Goal: Task Accomplishment & Management: Manage account settings

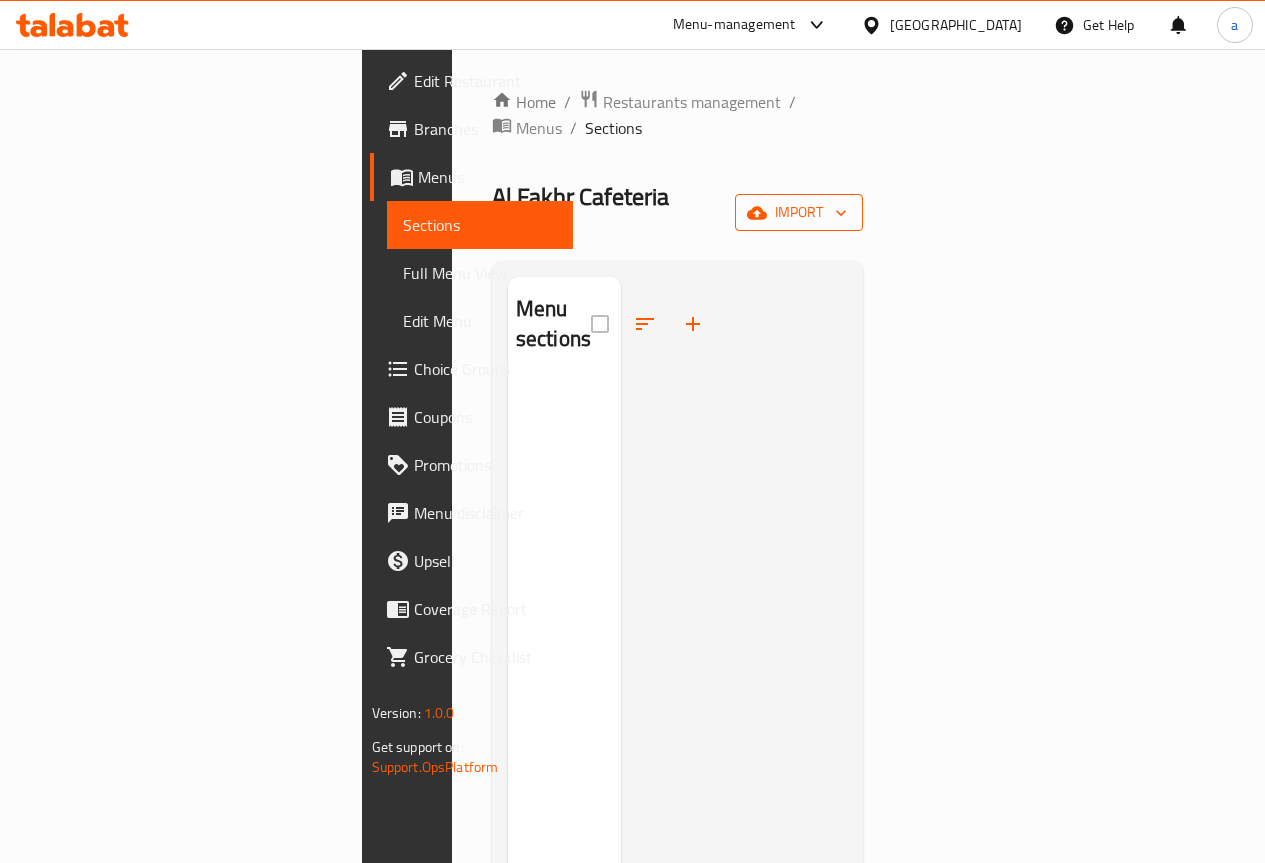
click at [847, 200] on span "import" at bounding box center [799, 212] width 96 height 25
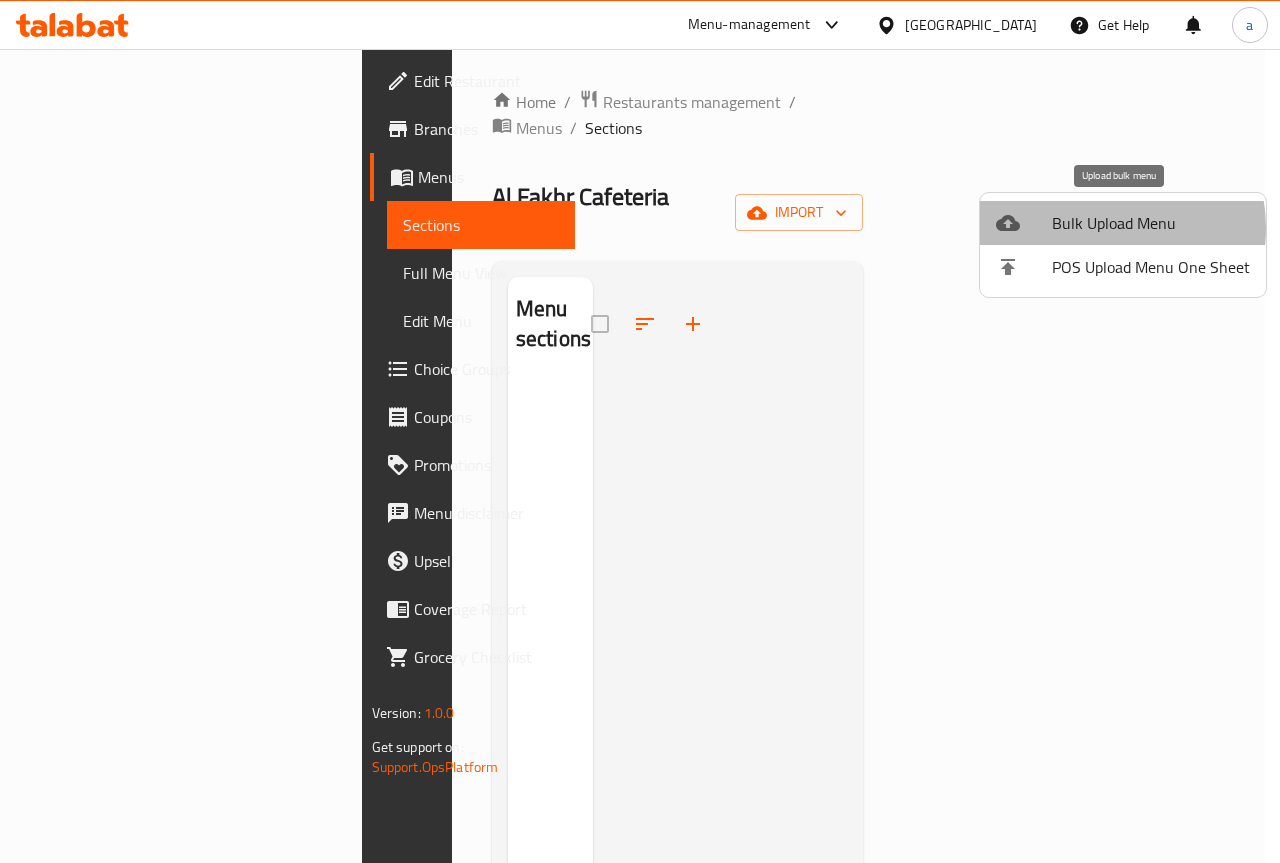
click at [1098, 228] on span "Bulk Upload Menu" at bounding box center [1151, 223] width 198 height 24
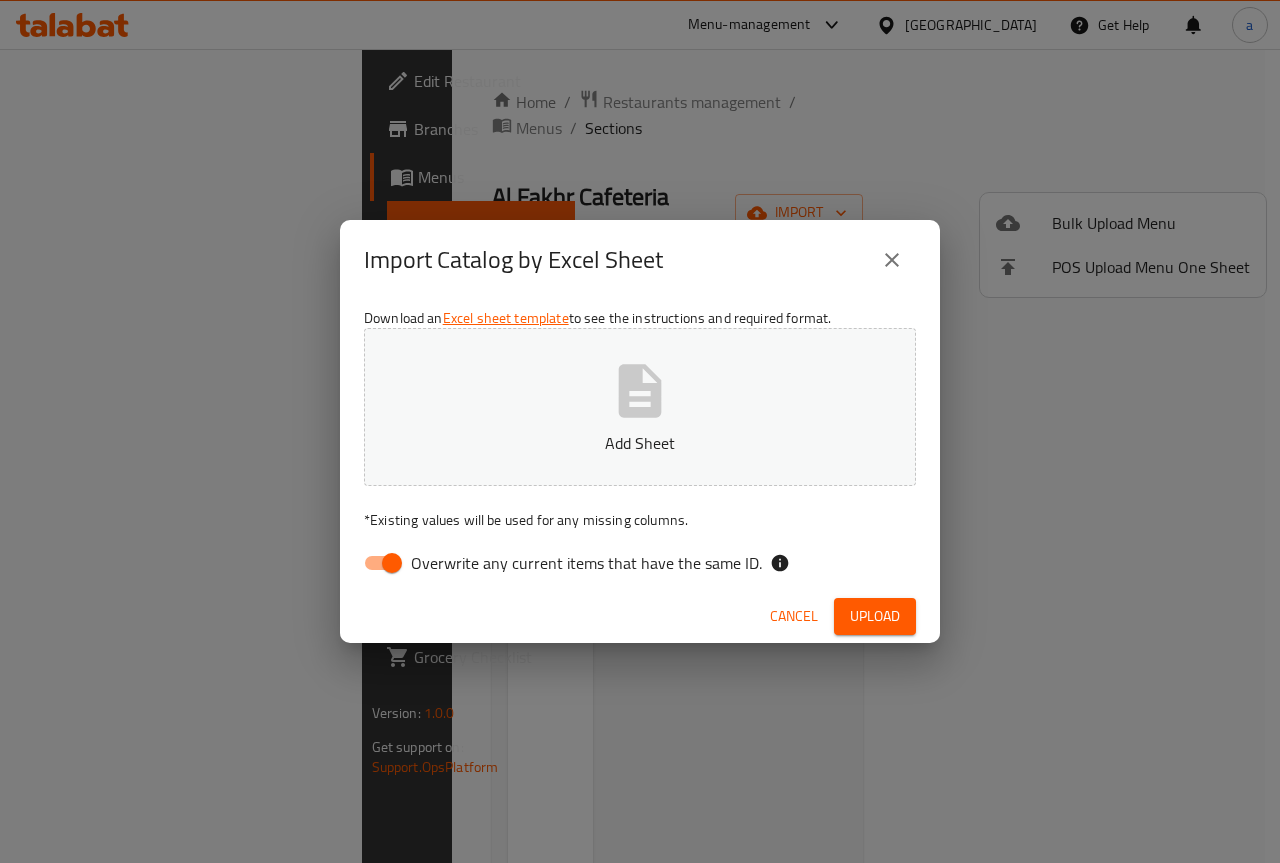
click at [389, 584] on div "Download an Excel sheet template to see the instructions and required format. A…" at bounding box center [640, 445] width 600 height 290
click at [389, 568] on input "Overwrite any current items that have the same ID." at bounding box center [392, 563] width 114 height 38
checkbox input "false"
click at [572, 431] on p "Add Sheet" at bounding box center [640, 443] width 490 height 24
click at [862, 609] on span "Upload" at bounding box center [875, 616] width 50 height 25
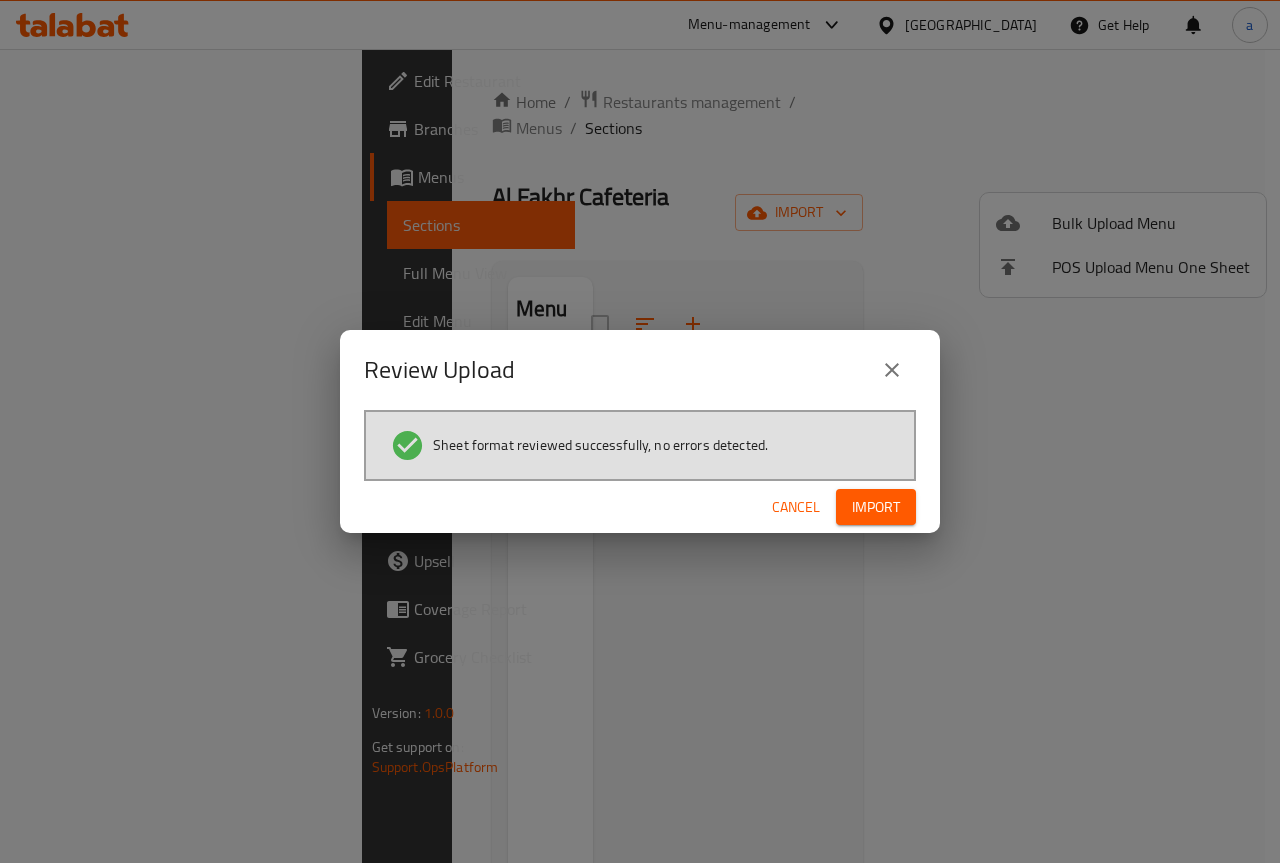
click at [878, 502] on span "Import" at bounding box center [876, 507] width 48 height 25
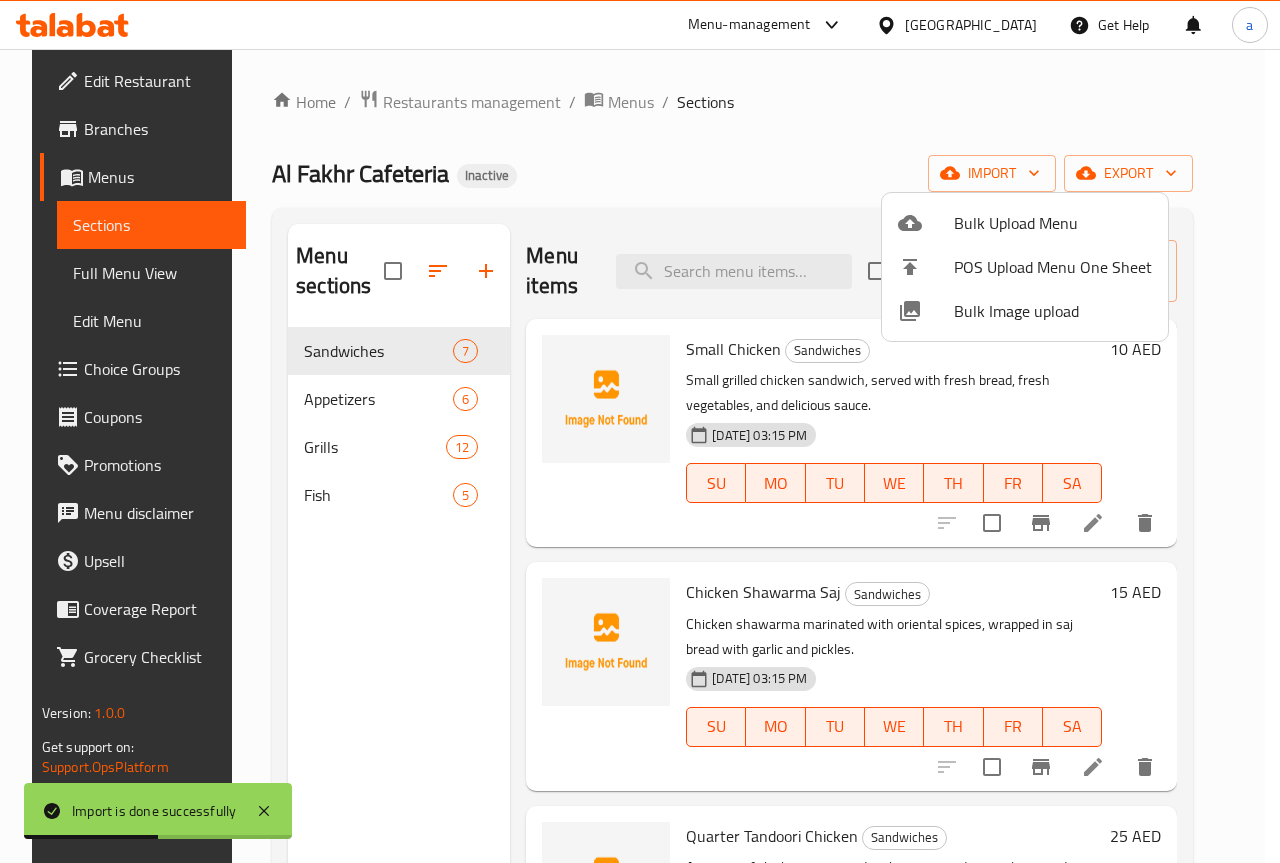
click at [829, 151] on div at bounding box center [640, 431] width 1280 height 863
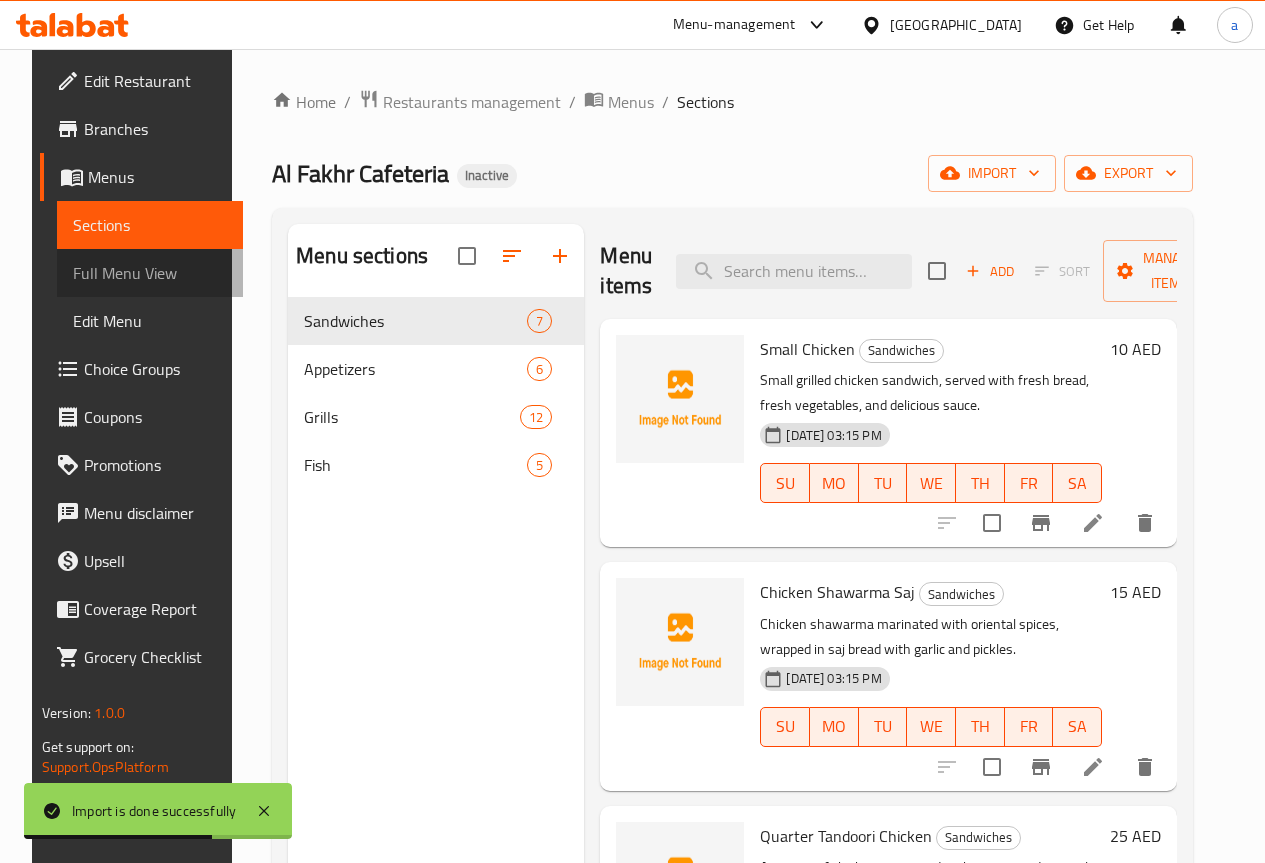
click at [133, 284] on span "Full Menu View" at bounding box center [150, 273] width 154 height 24
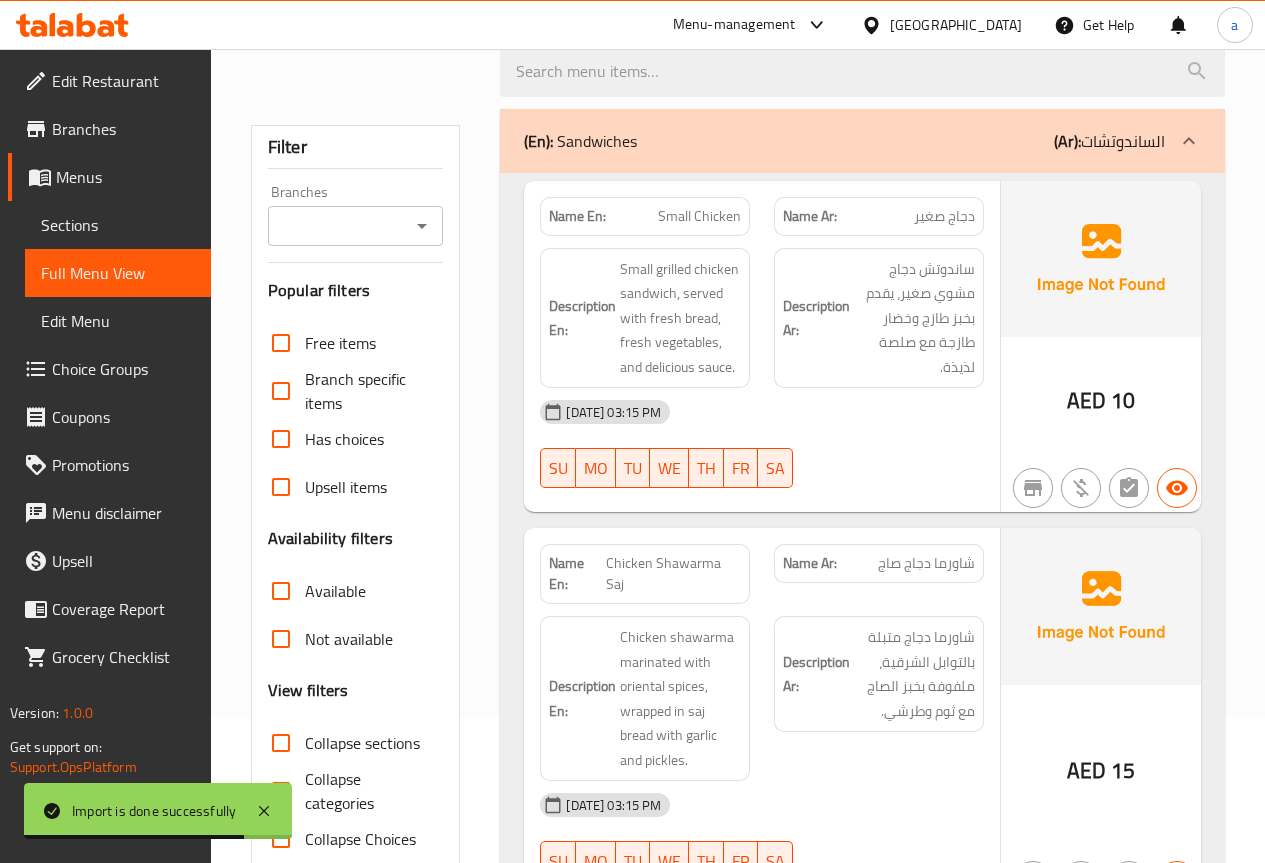
scroll to position [300, 0]
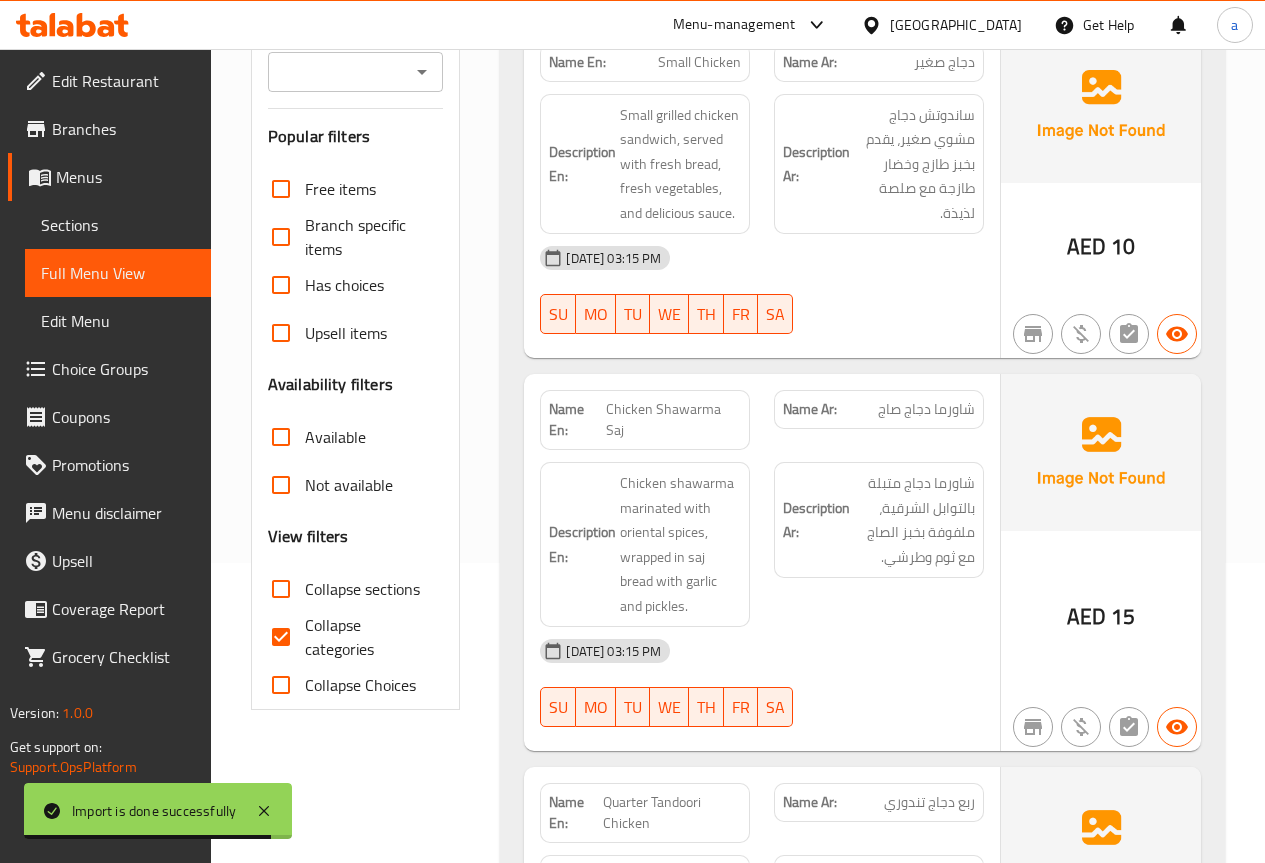
click at [336, 638] on span "Collapse categories" at bounding box center [366, 637] width 123 height 48
click at [305, 638] on input "Collapse categories" at bounding box center [281, 637] width 48 height 48
checkbox input "false"
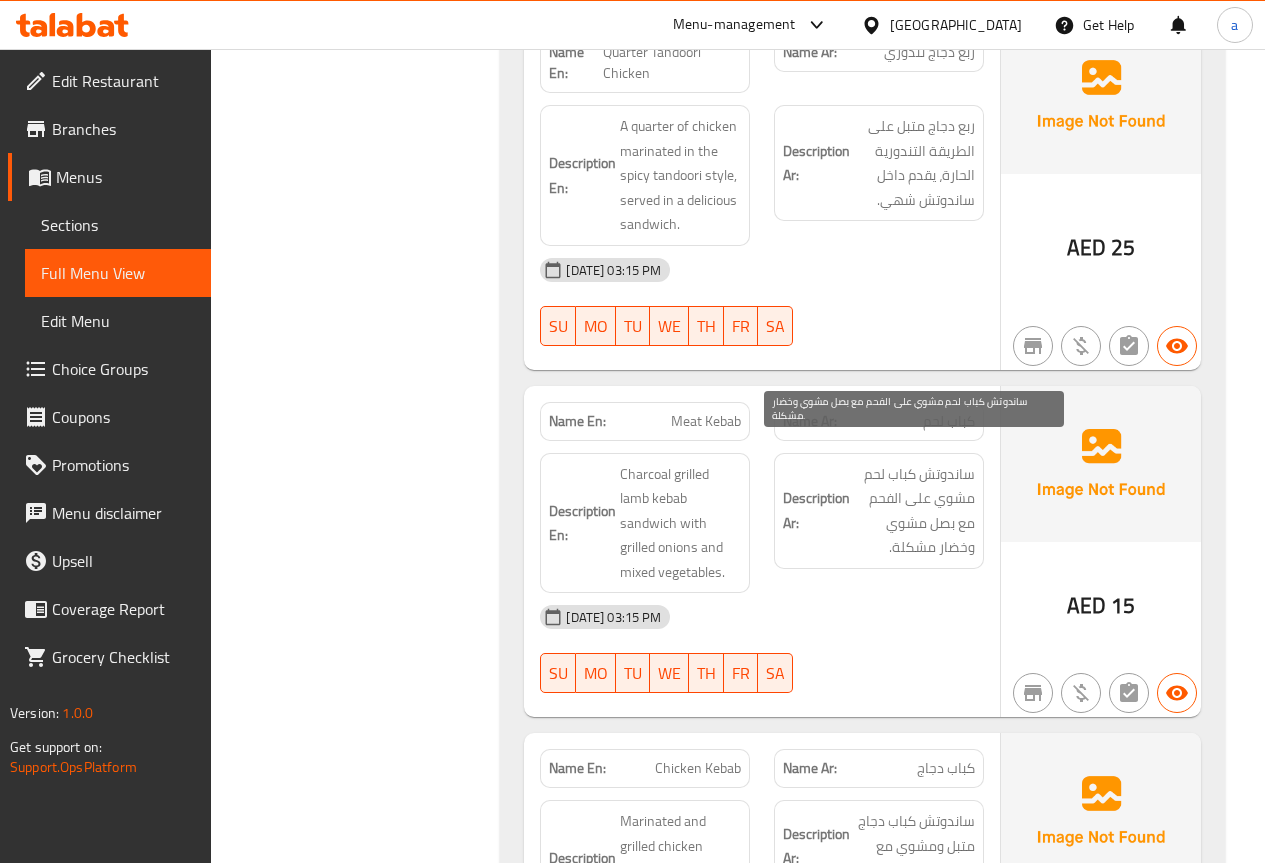
scroll to position [1100, 0]
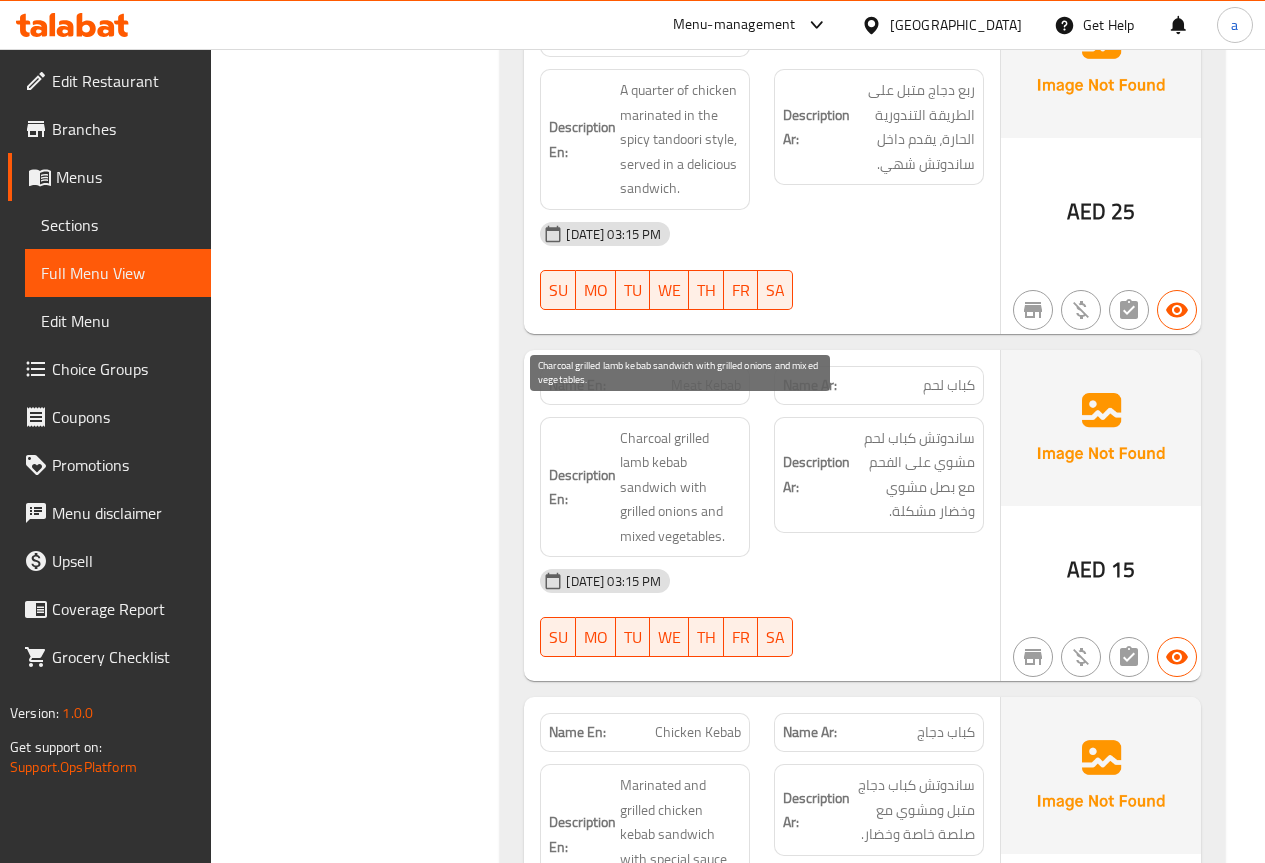
click at [634, 441] on span "Charcoal grilled lamb kebab sandwich with grilled onions and mixed vegetables." at bounding box center [680, 487] width 121 height 123
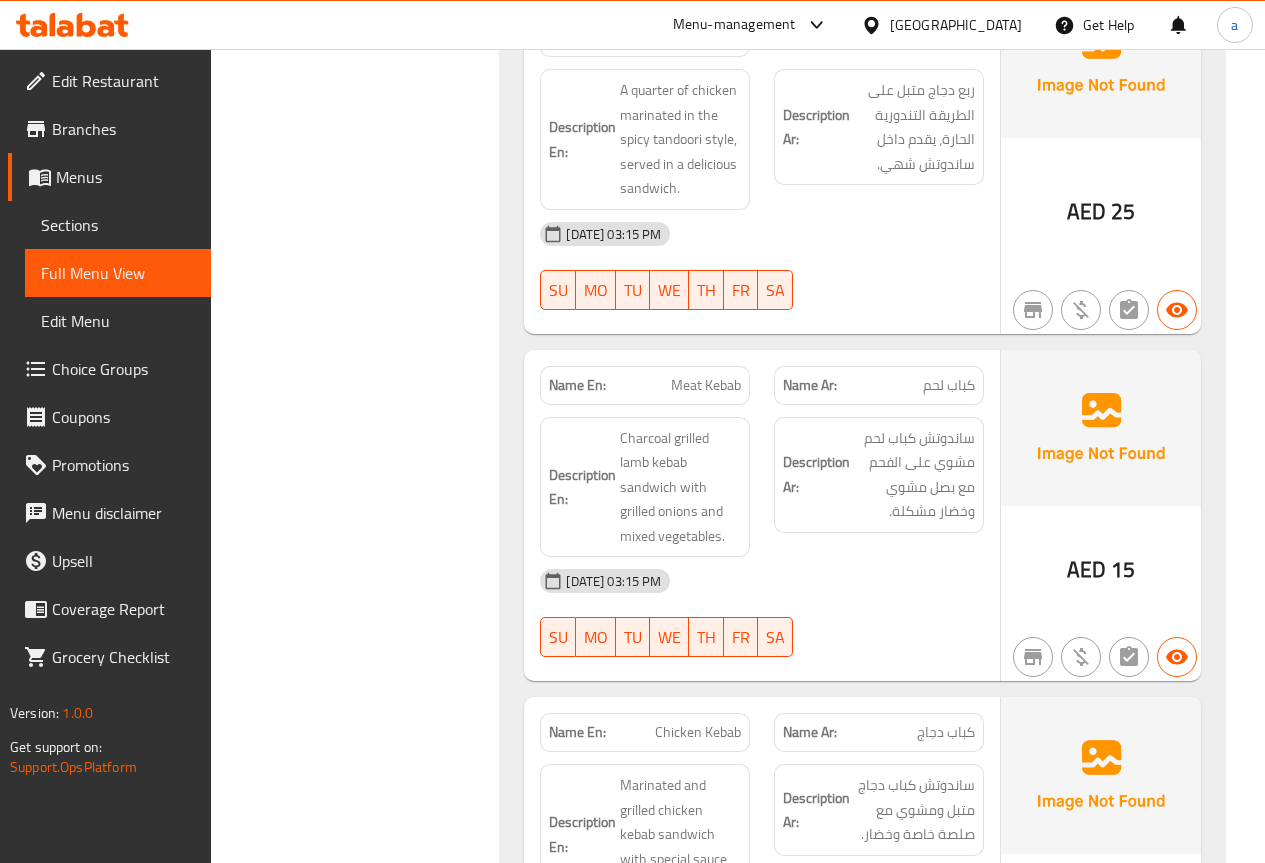
click at [662, 375] on p "Name En: Meat Kebab" at bounding box center [645, 385] width 192 height 21
click at [693, 375] on span "Meat Kebab" at bounding box center [706, 385] width 70 height 21
copy span "Meat Kebab"
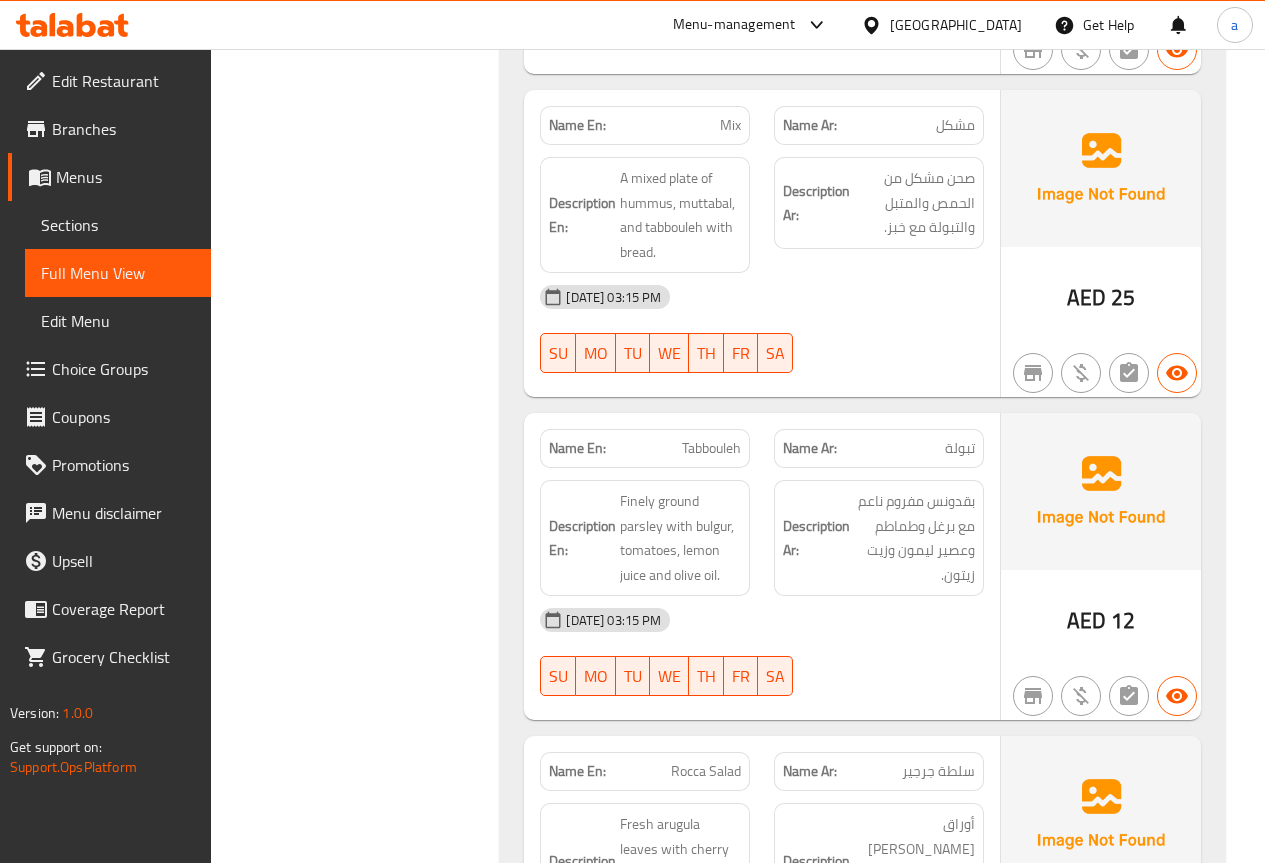
scroll to position [3599, 0]
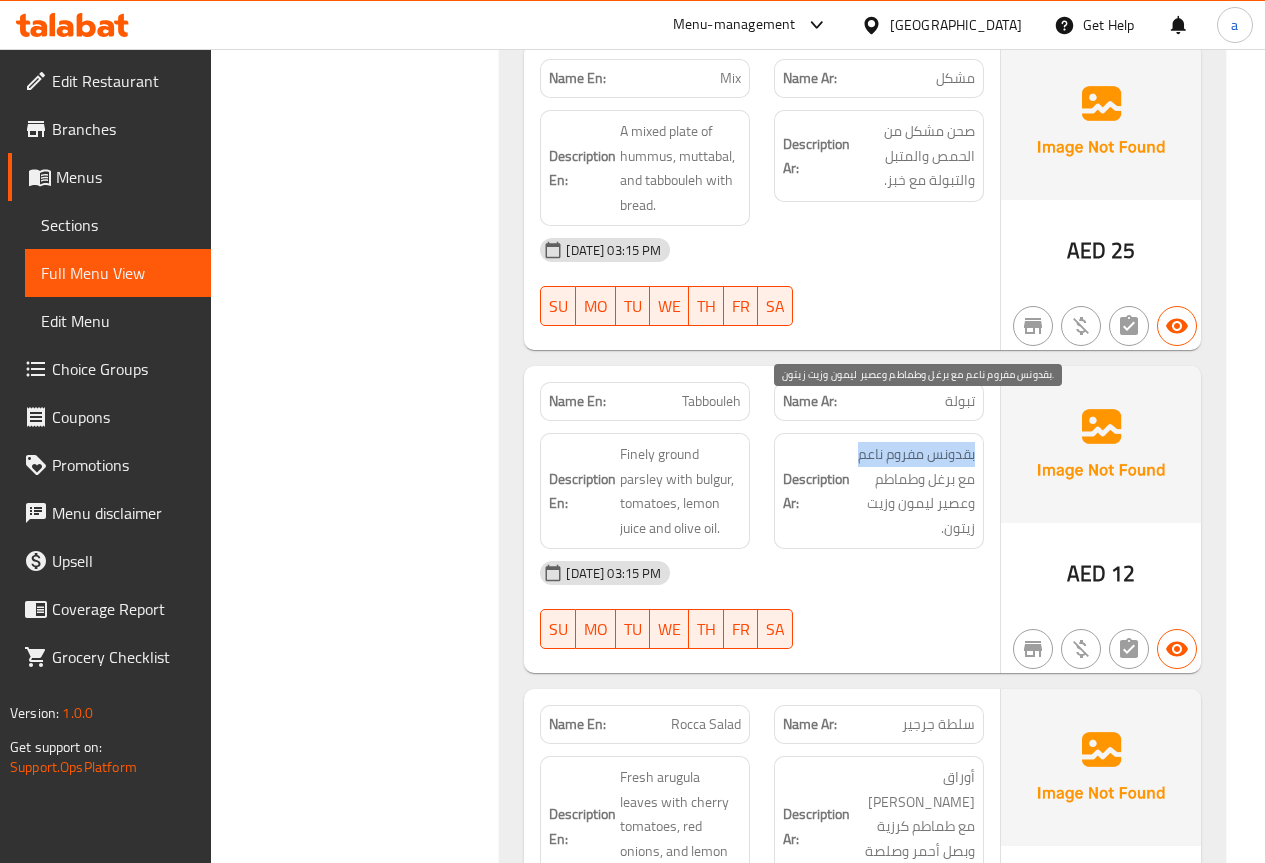
drag, startPoint x: 978, startPoint y: 414, endPoint x: 856, endPoint y: 419, distance: 122.1
click at [856, 433] on div "Description Ar: بقدونس مفروم ناعم مع برغل وطماطم وعصير ليمون وزيت زيتون." at bounding box center [879, 491] width 210 height 116
copy span "بقدونس مفروم ناعم"
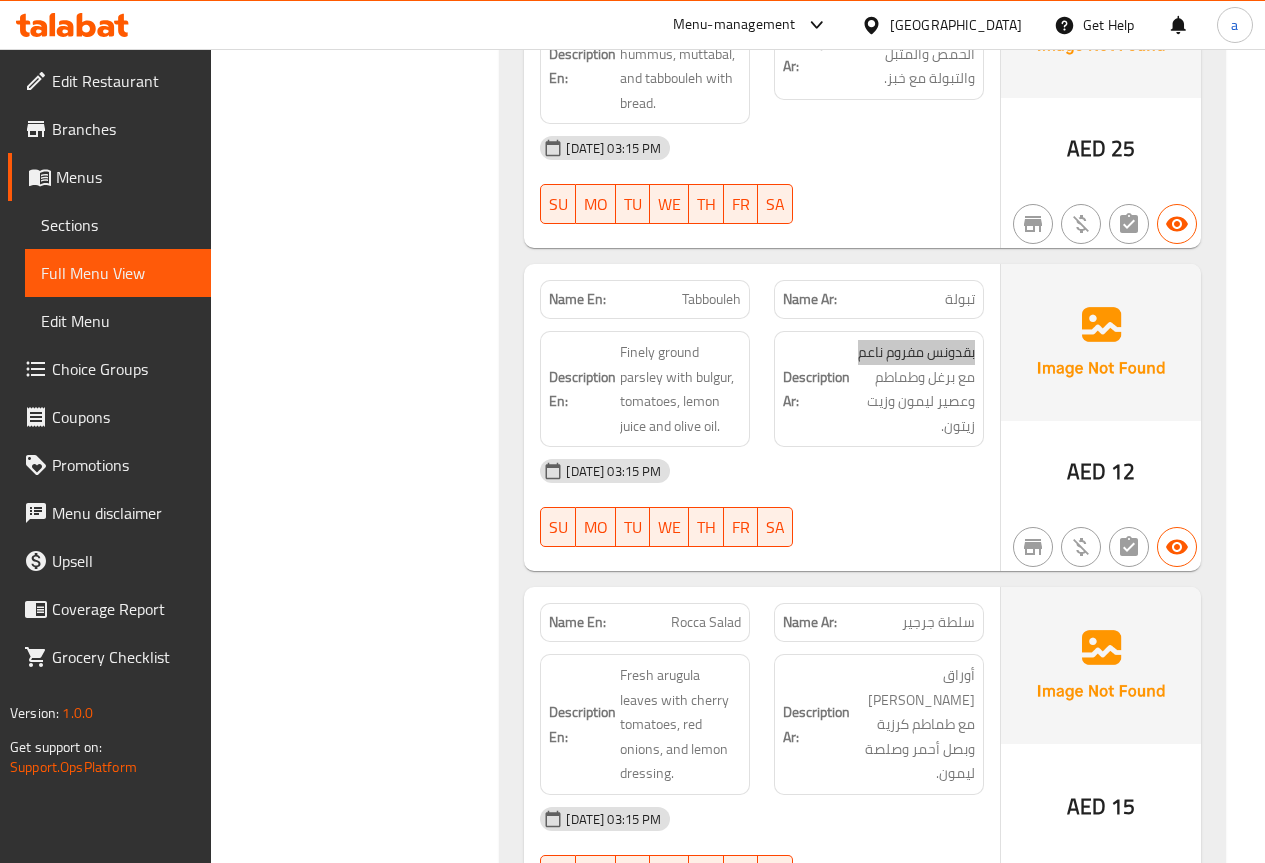
scroll to position [3899, 0]
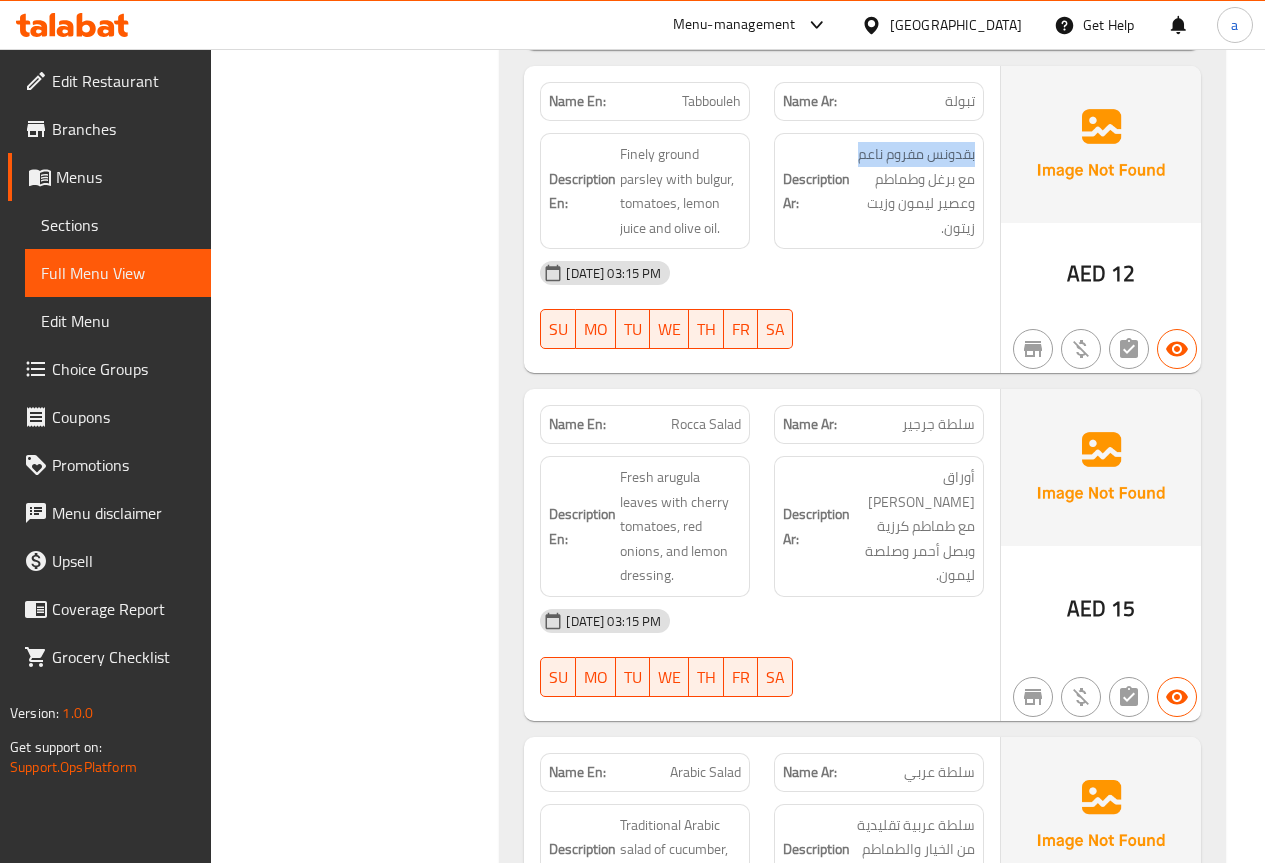
click at [856, 597] on div "[DATE] 03:15 PM" at bounding box center [762, 621] width 468 height 48
click at [700, 414] on span "Rocca Salad" at bounding box center [706, 424] width 70 height 21
copy span "Rocca Salad"
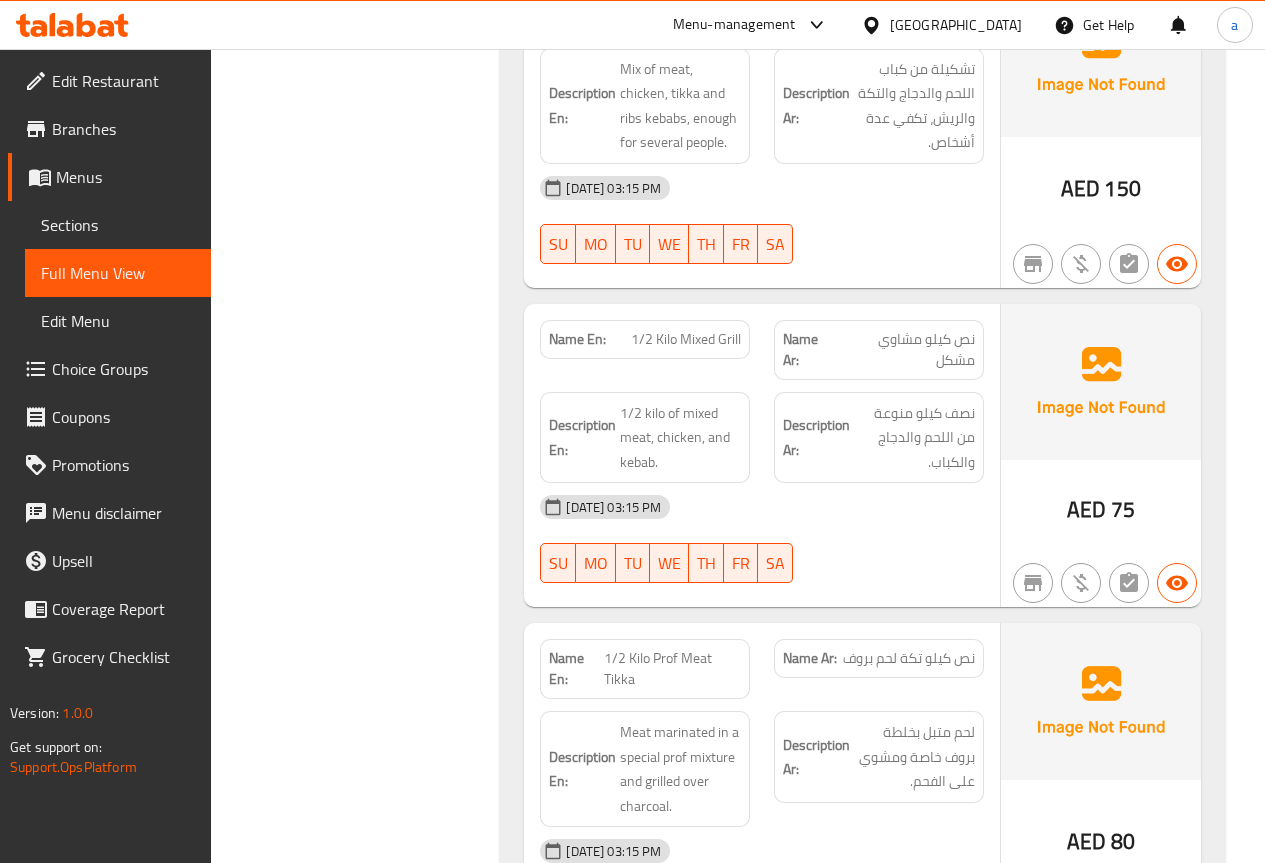
scroll to position [5099, 0]
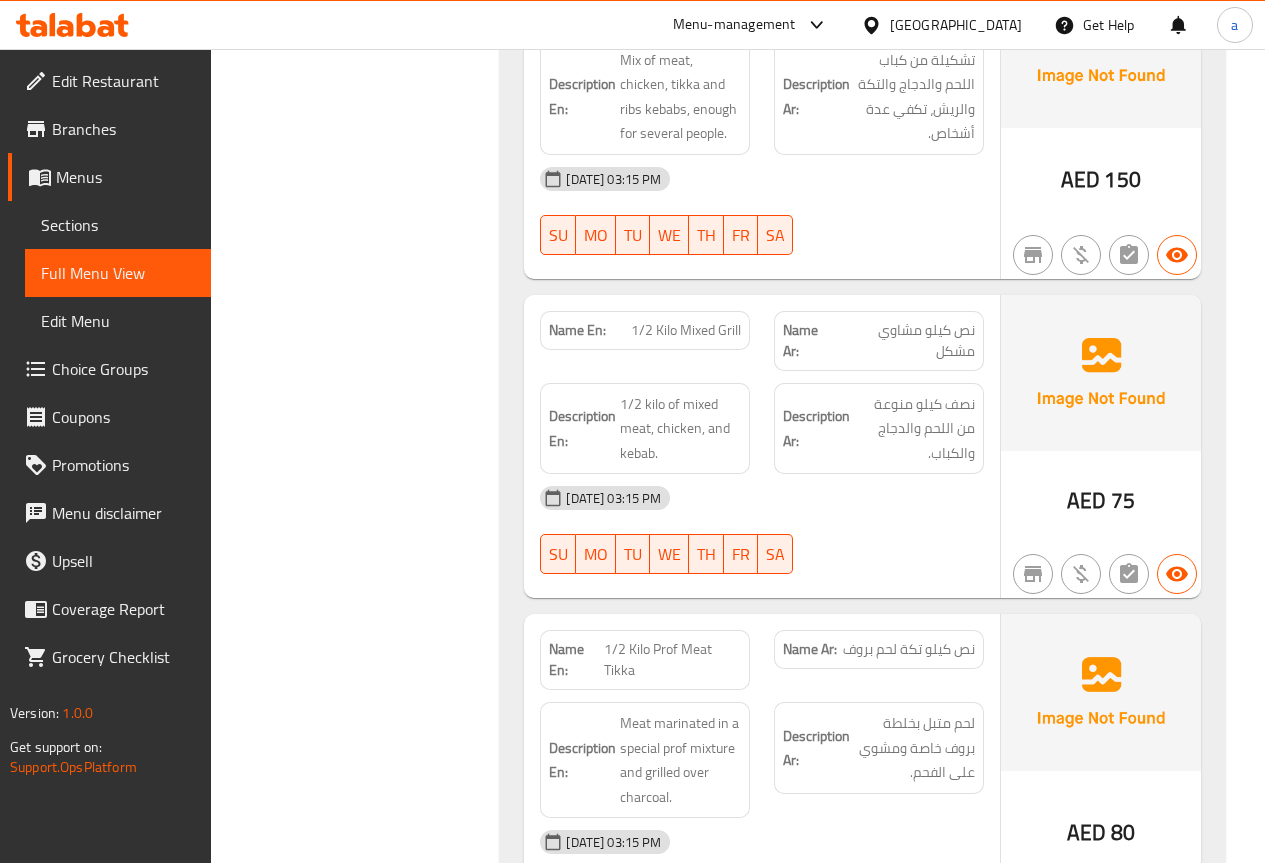
click at [827, 474] on div "[DATE] 03:15 PM" at bounding box center [762, 498] width 468 height 48
drag, startPoint x: 629, startPoint y: 285, endPoint x: 757, endPoint y: 298, distance: 128.6
click at [757, 299] on div "Name En: 1/2 Kilo Mixed Grill" at bounding box center [645, 341] width 234 height 84
copy span "1/2 Kilo Mixed Grill"
click at [469, 354] on div "Filter Branches Branches Popular filters Free items Branch specific items Has c…" at bounding box center [364, 772] width 250 height 11229
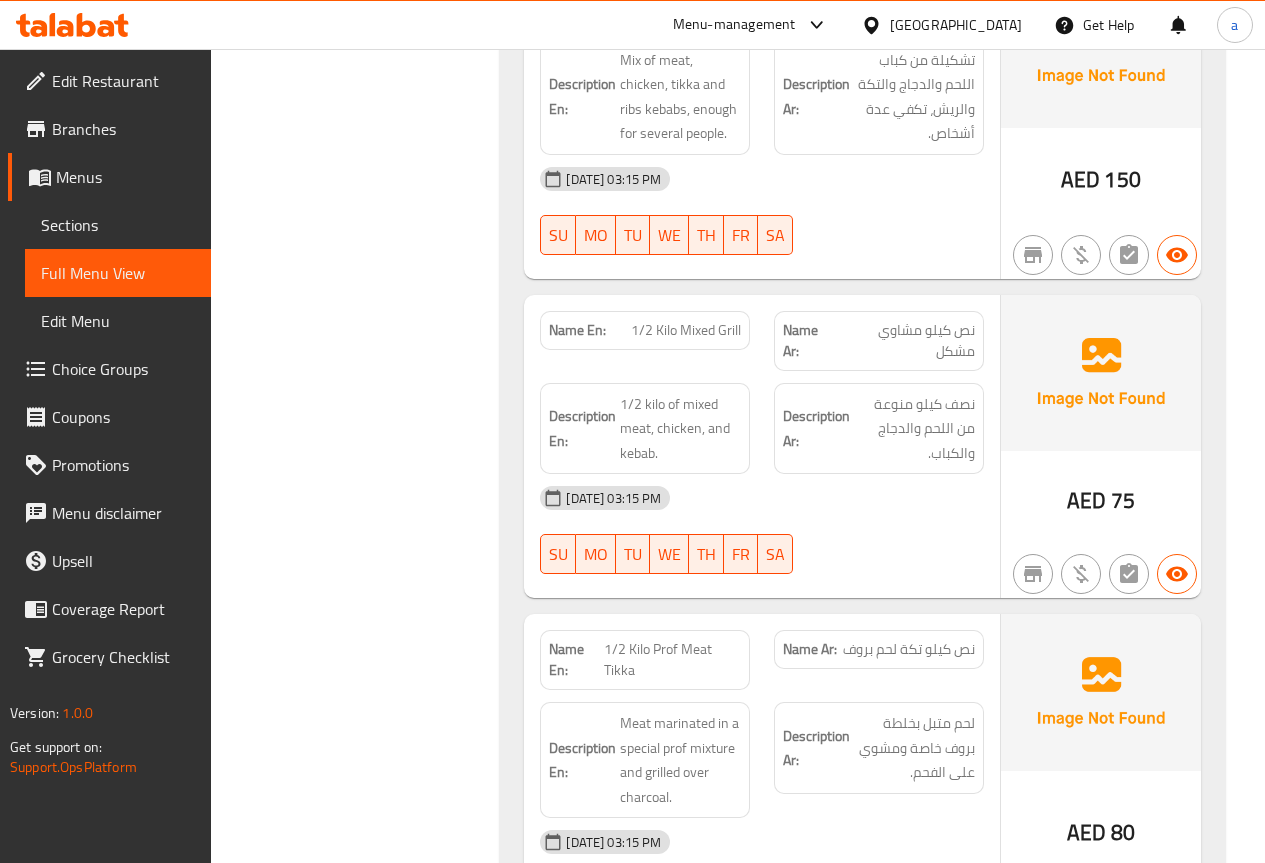
scroll to position [5299, 0]
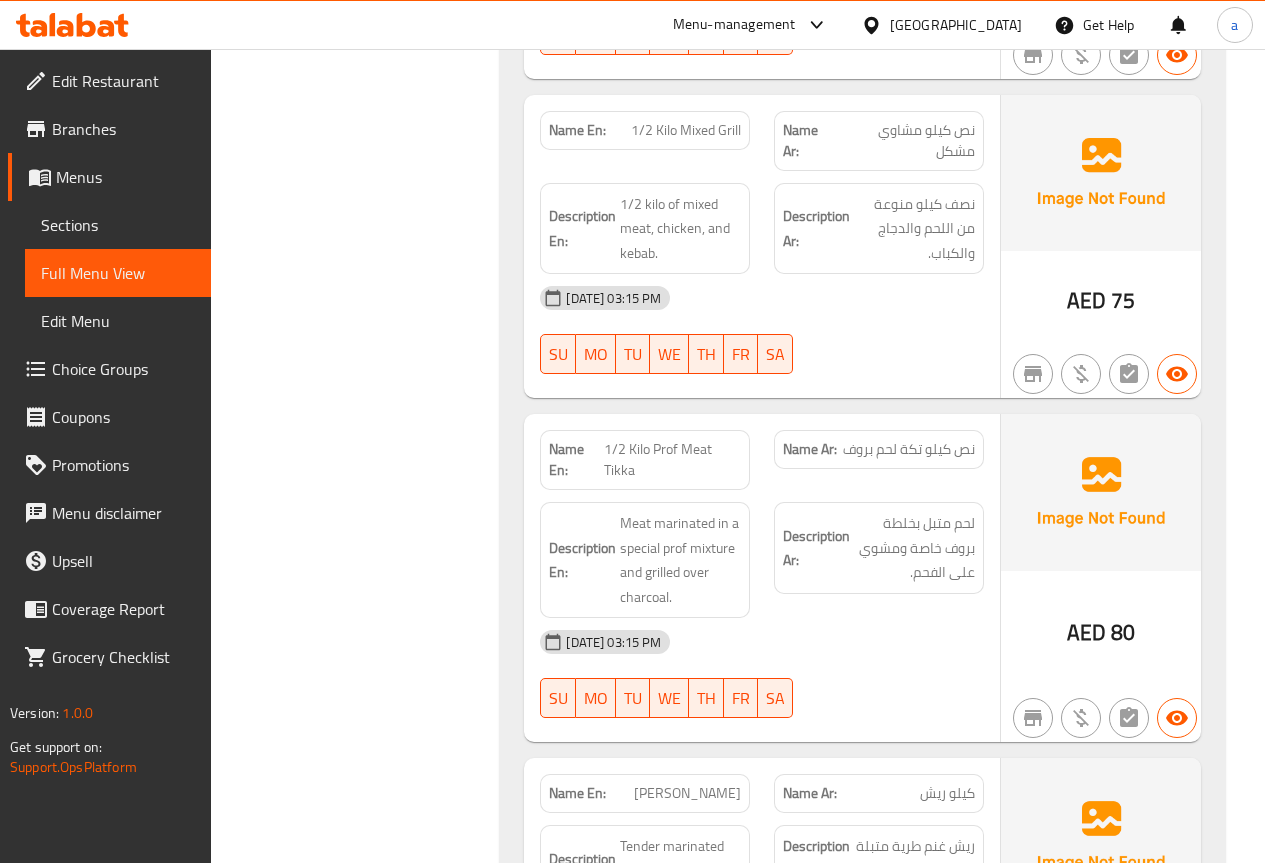
click at [670, 439] on span "1/2 Kilo Prof Meat Tikka" at bounding box center [672, 460] width 137 height 42
copy span "1/2 Kilo Prof Meat Tikka"
click at [454, 309] on div "Filter Branches Branches Popular filters Free items Branch specific items Has c…" at bounding box center [364, 572] width 250 height 11229
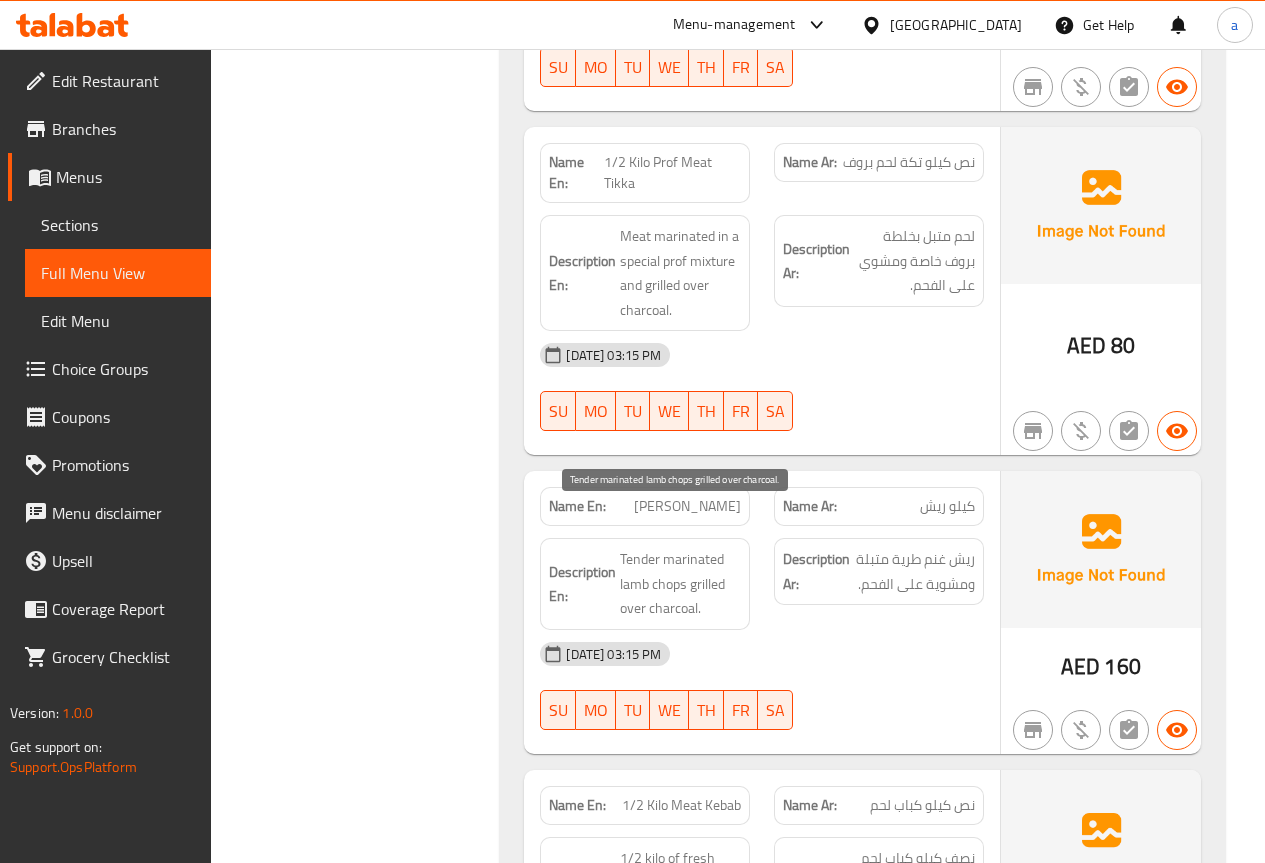
scroll to position [5599, 0]
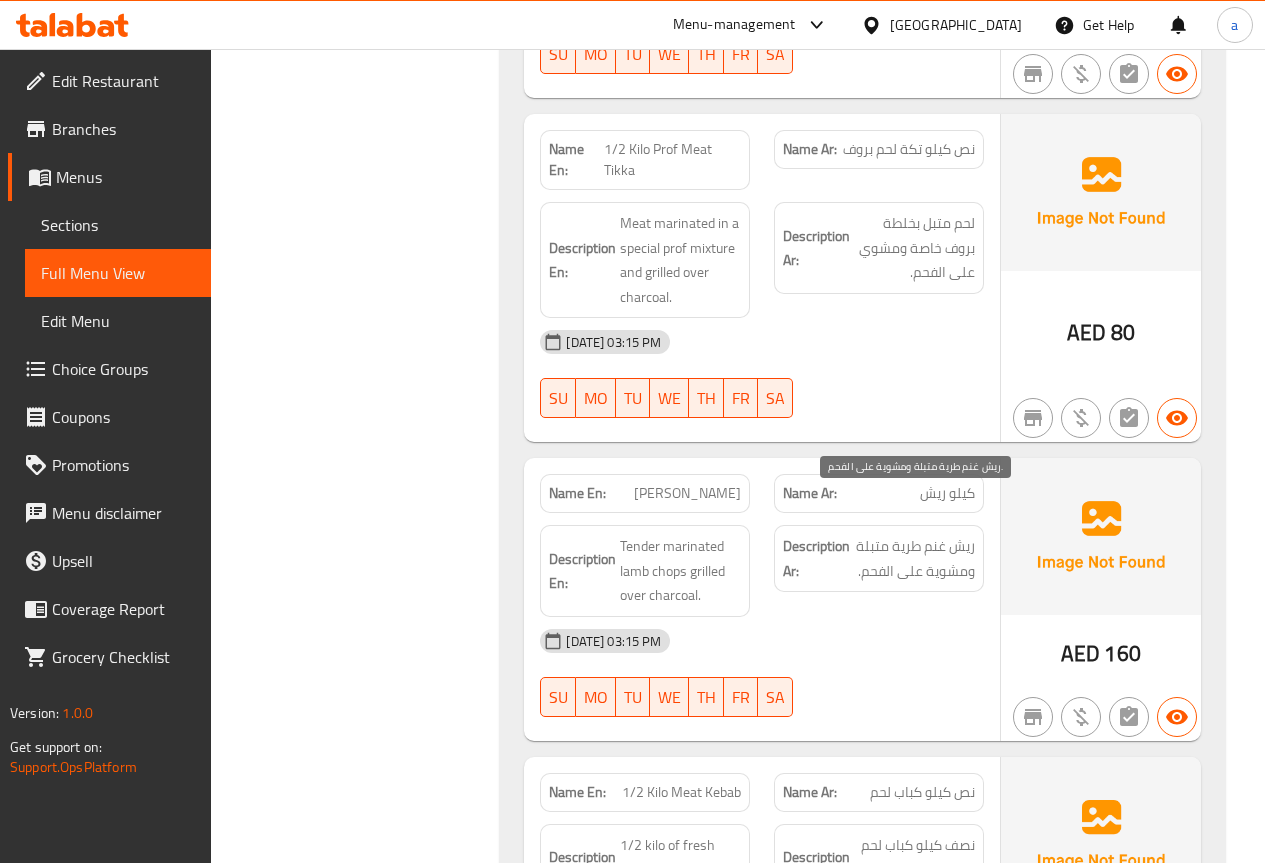
click at [921, 534] on span "ريش غنم طرية متبلة ومشوية على الفحم." at bounding box center [914, 558] width 121 height 49
copy div "ريش غنم طرية متبلة ومشوية على الفحم."
click at [874, 617] on div "09-09-2025 03:15 PM" at bounding box center [762, 641] width 468 height 48
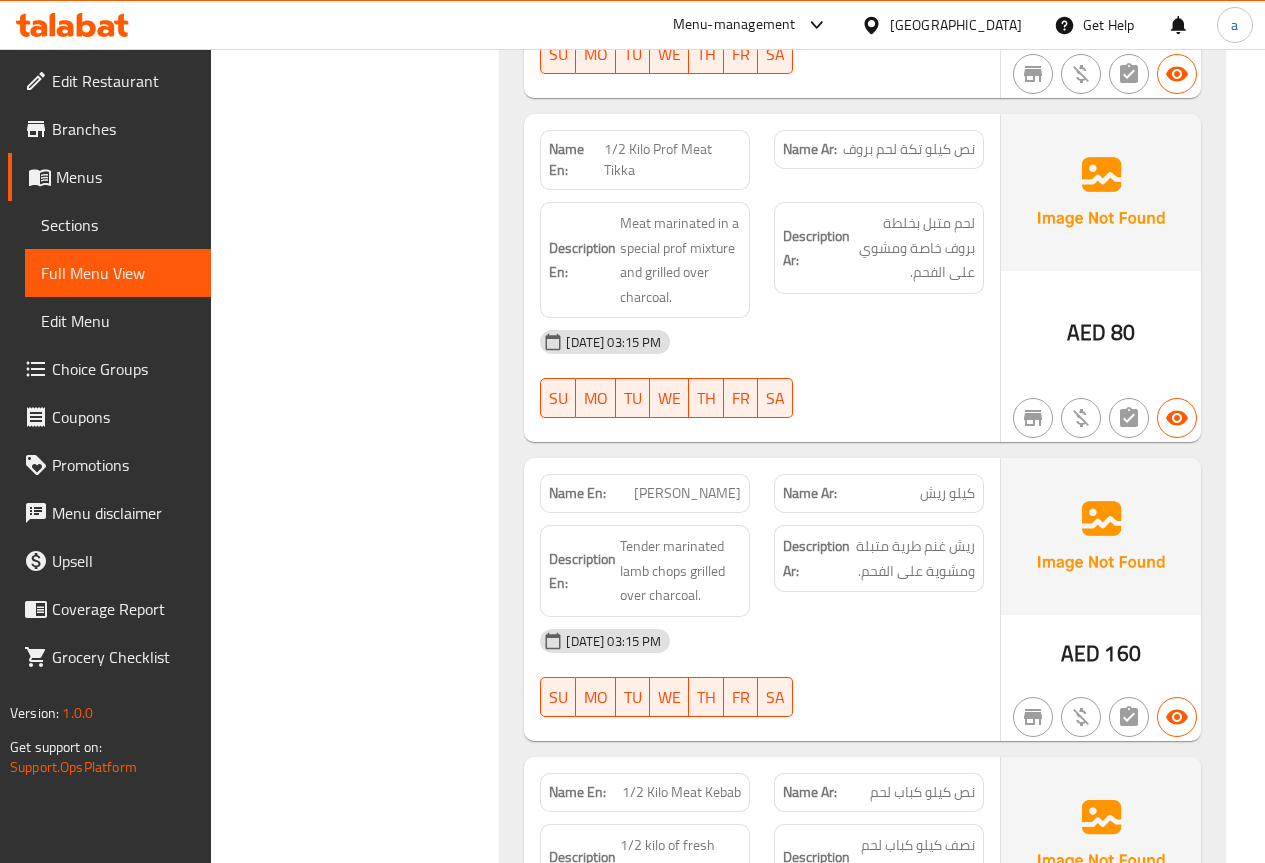
click at [692, 483] on span "Kilo Ribs" at bounding box center [687, 493] width 107 height 21
copy span "Kilo Ribs"
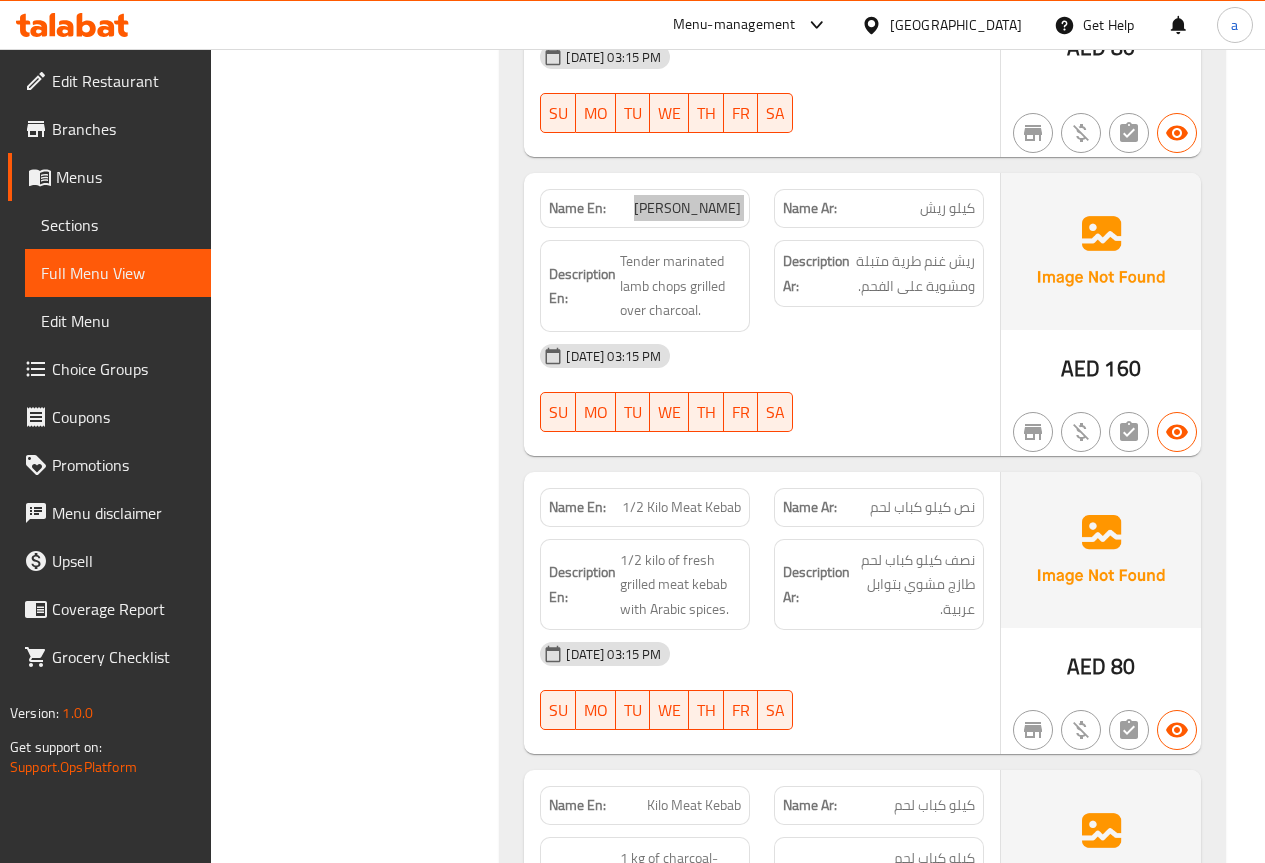
scroll to position [5899, 0]
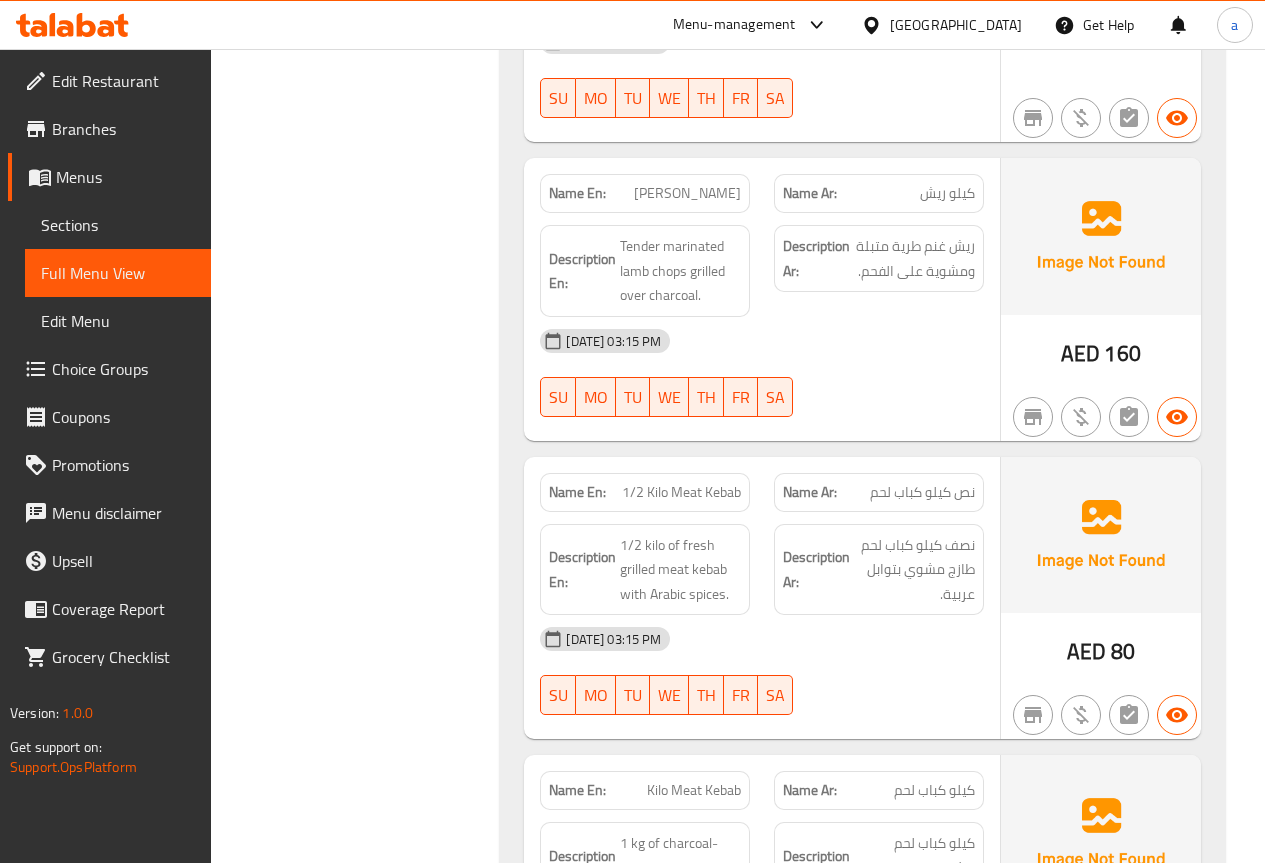
click at [689, 482] on span "1/2 Kilo Meat Kebab" at bounding box center [681, 492] width 119 height 21
copy span "1/2 Kilo Meat Kebab"
click at [962, 633] on div "09-09-2025 03:15 PM SU MO TU WE TH FR SA" at bounding box center [762, 671] width 468 height 112
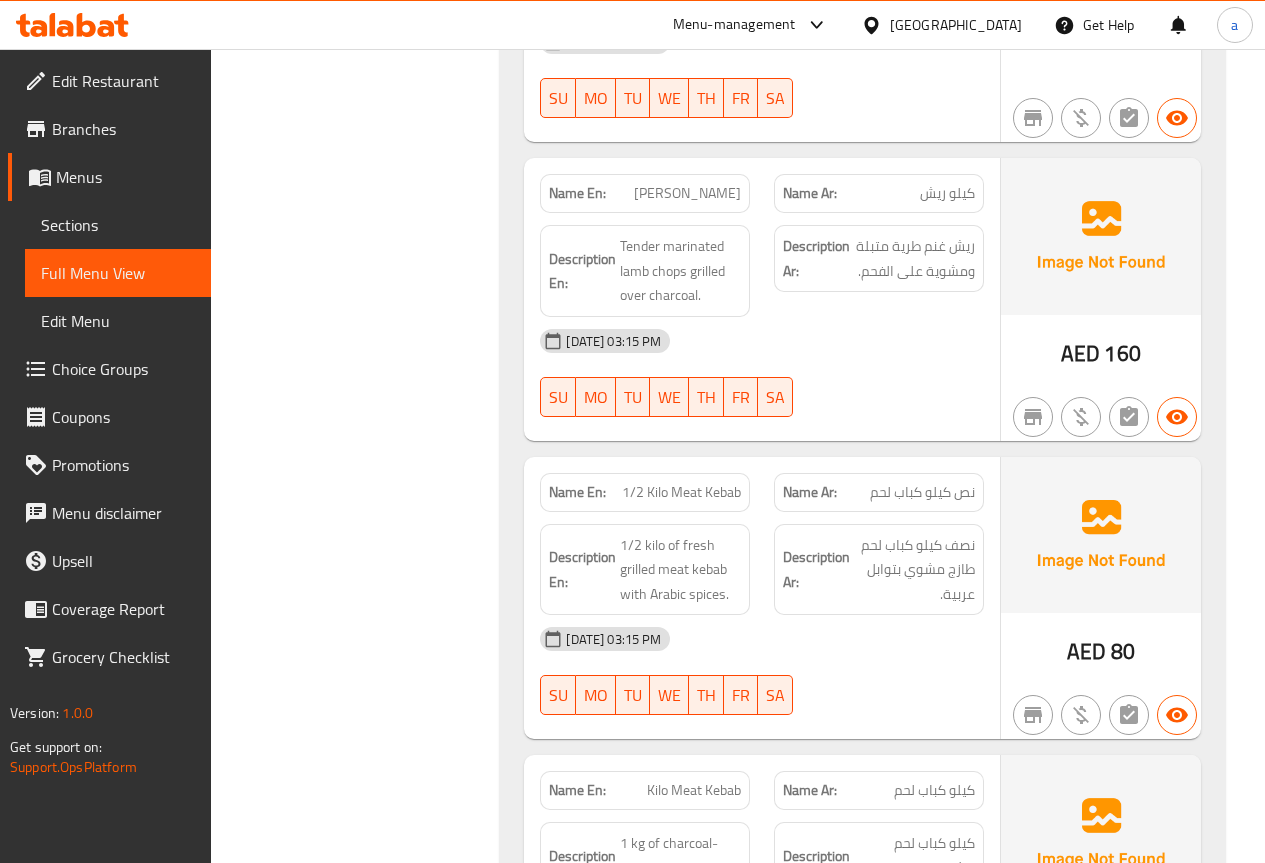
click at [663, 482] on span "1/2 Kilo Meat Kebab" at bounding box center [681, 492] width 119 height 21
copy span "1/2 Kilo Meat Kebab"
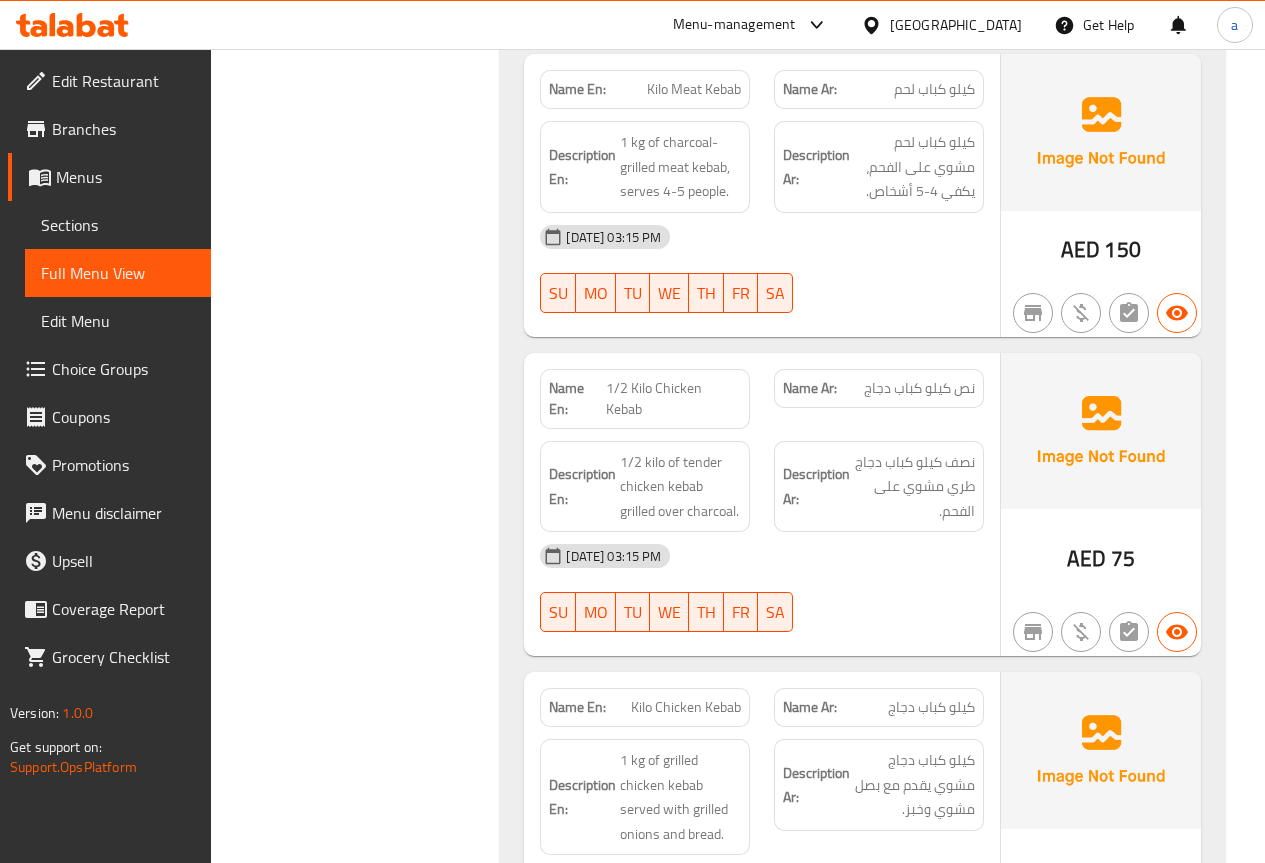
scroll to position [6599, 0]
click at [659, 379] on span "1/2 Kilo Chicken Kebab" at bounding box center [673, 400] width 135 height 42
copy span "1/2 Kilo Chicken Kebab"
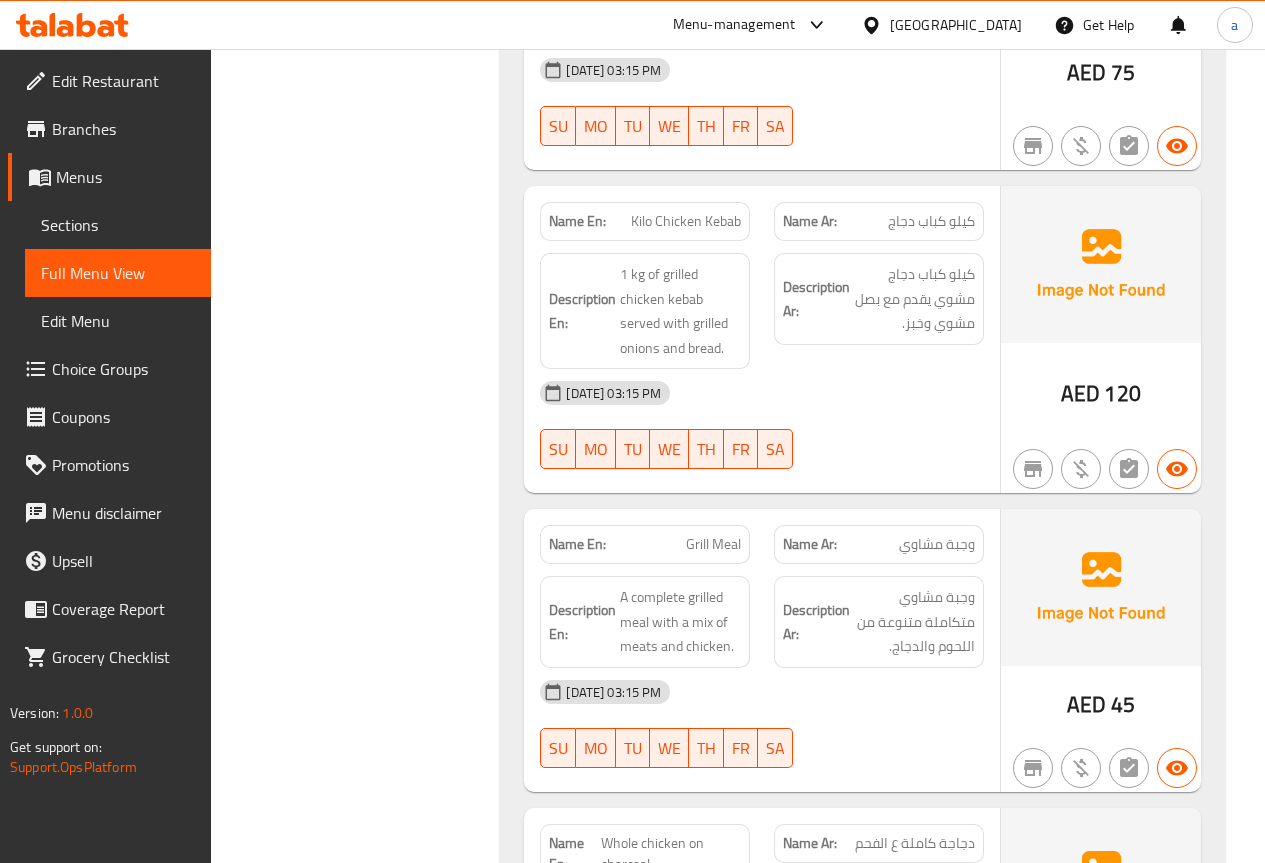
scroll to position [7099, 0]
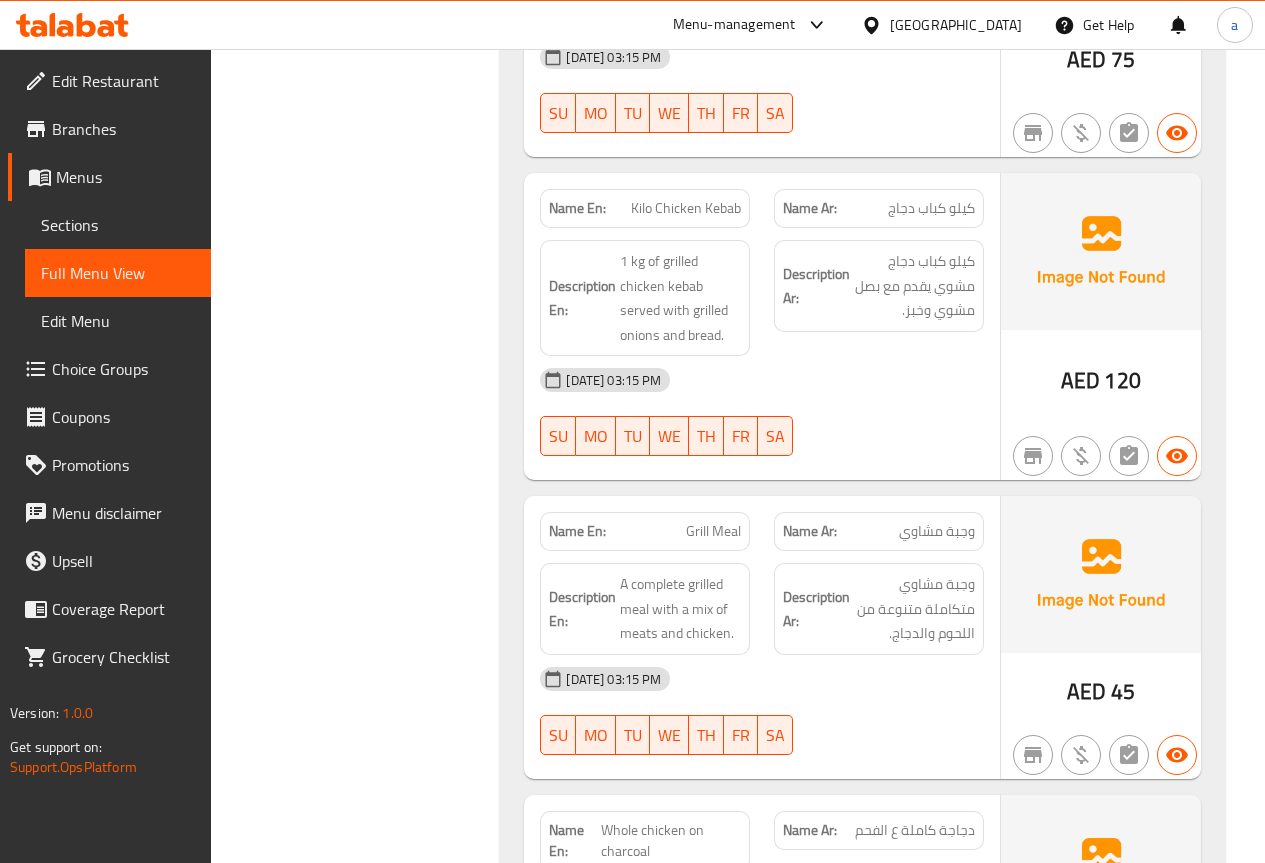
click at [958, 521] on span "وجبة مشاوي" at bounding box center [937, 531] width 76 height 21
click at [900, 655] on div "09-09-2025 03:15 PM" at bounding box center [762, 679] width 468 height 48
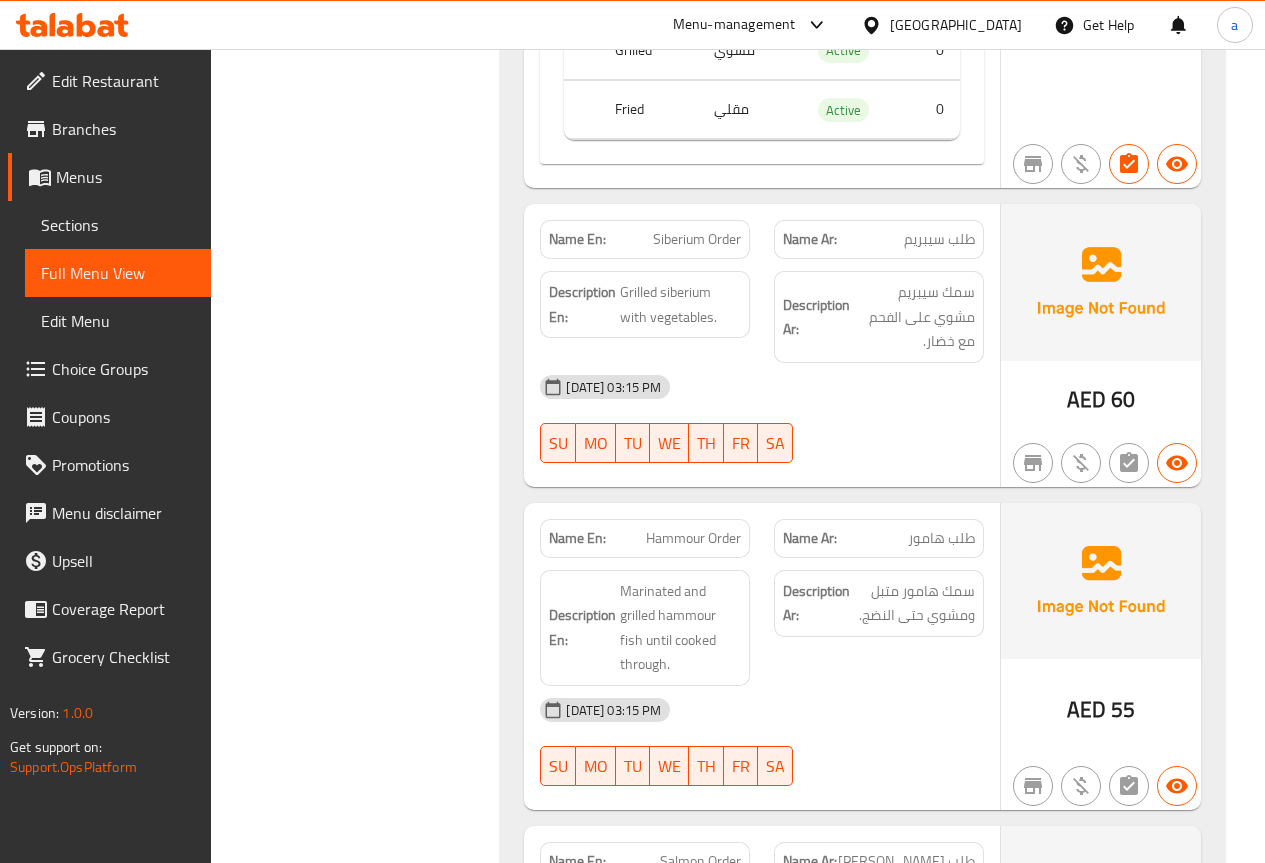
scroll to position [9599, 0]
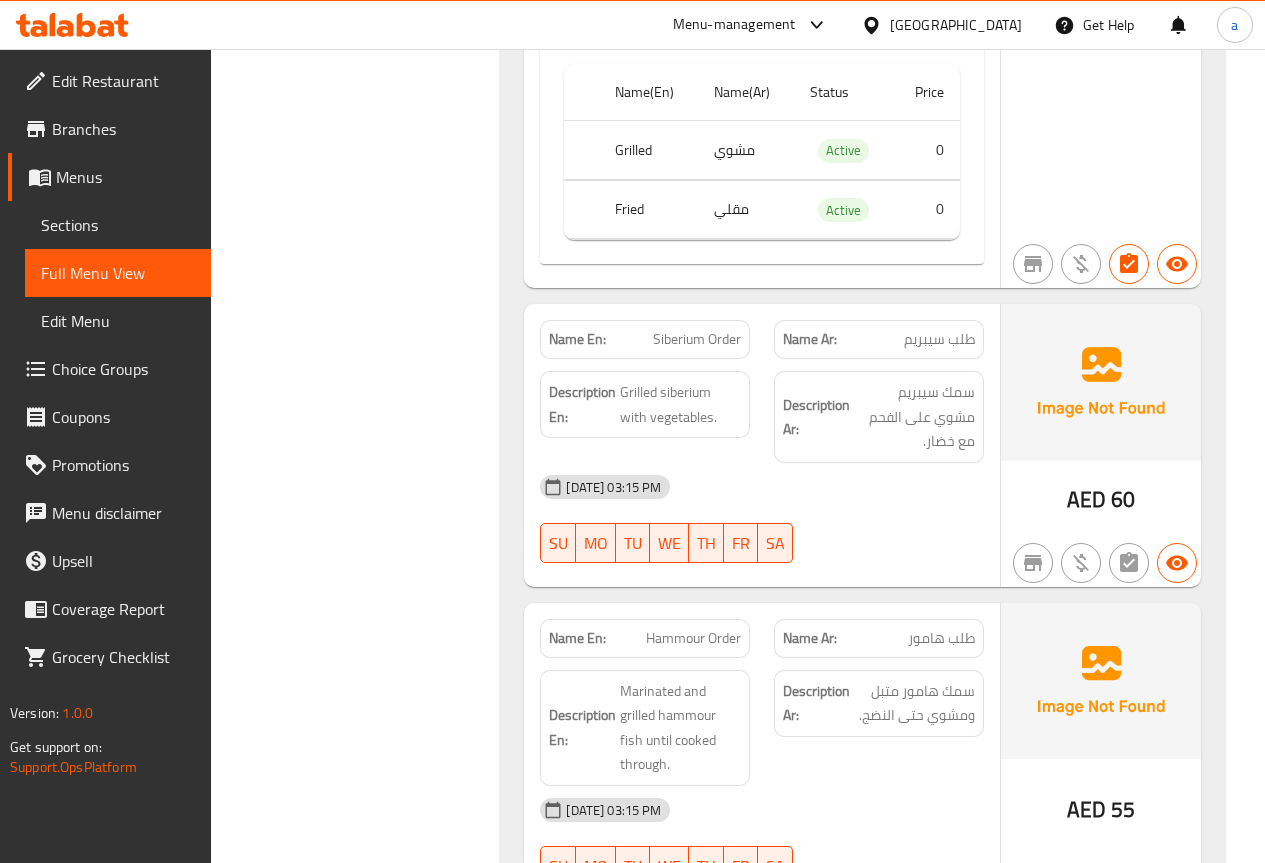
click at [702, 329] on span "Siberium Order" at bounding box center [697, 339] width 88 height 21
click at [704, 329] on span "Siberium Order" at bounding box center [697, 339] width 88 height 21
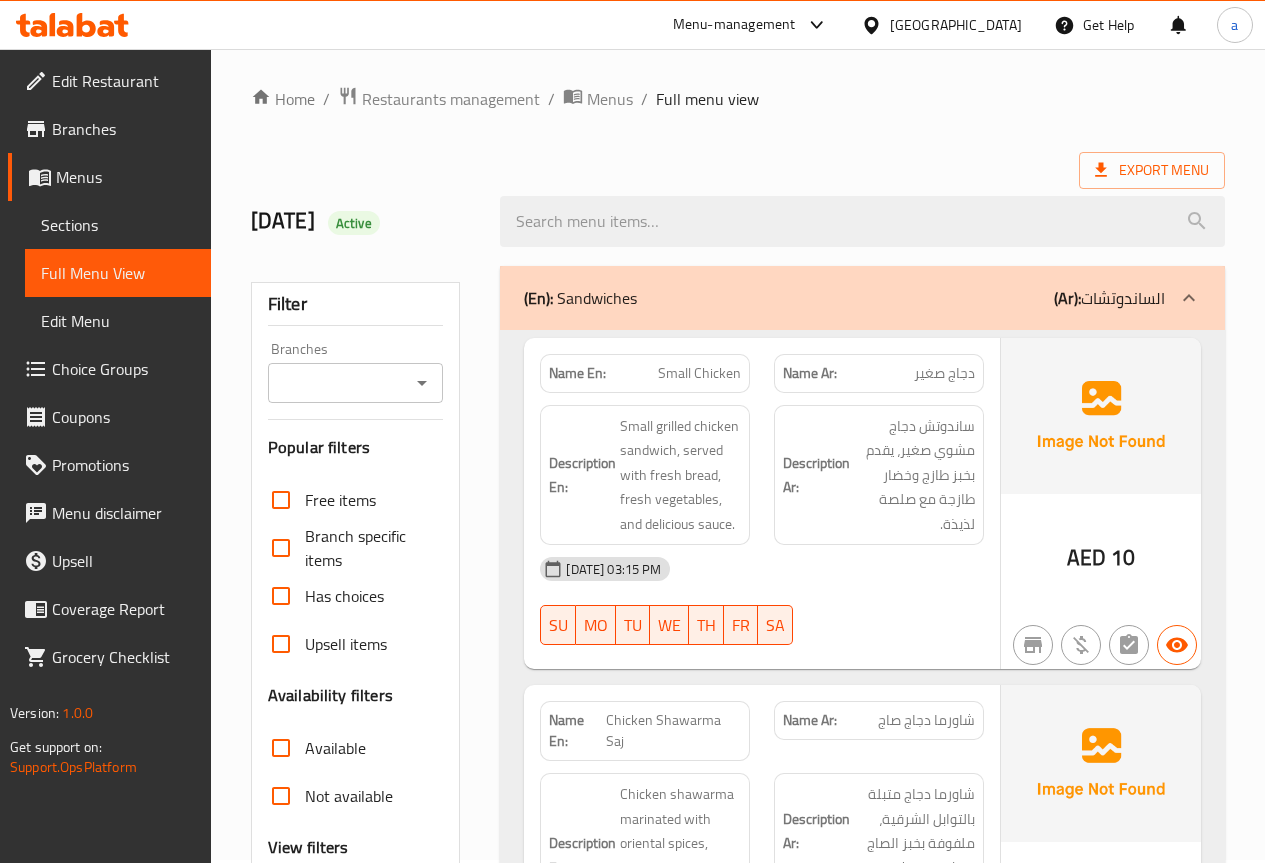
scroll to position [0, 0]
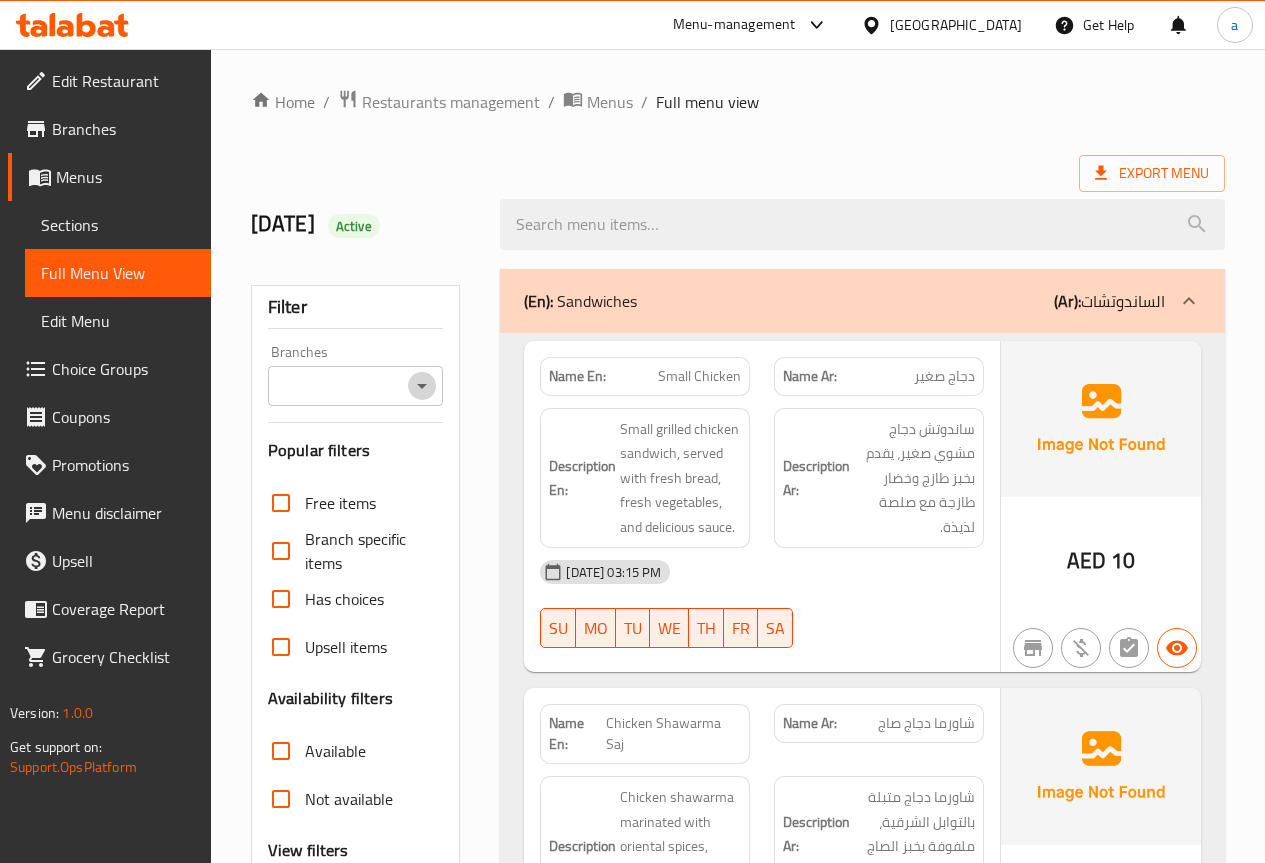
click at [411, 389] on icon "Open" at bounding box center [422, 386] width 24 height 24
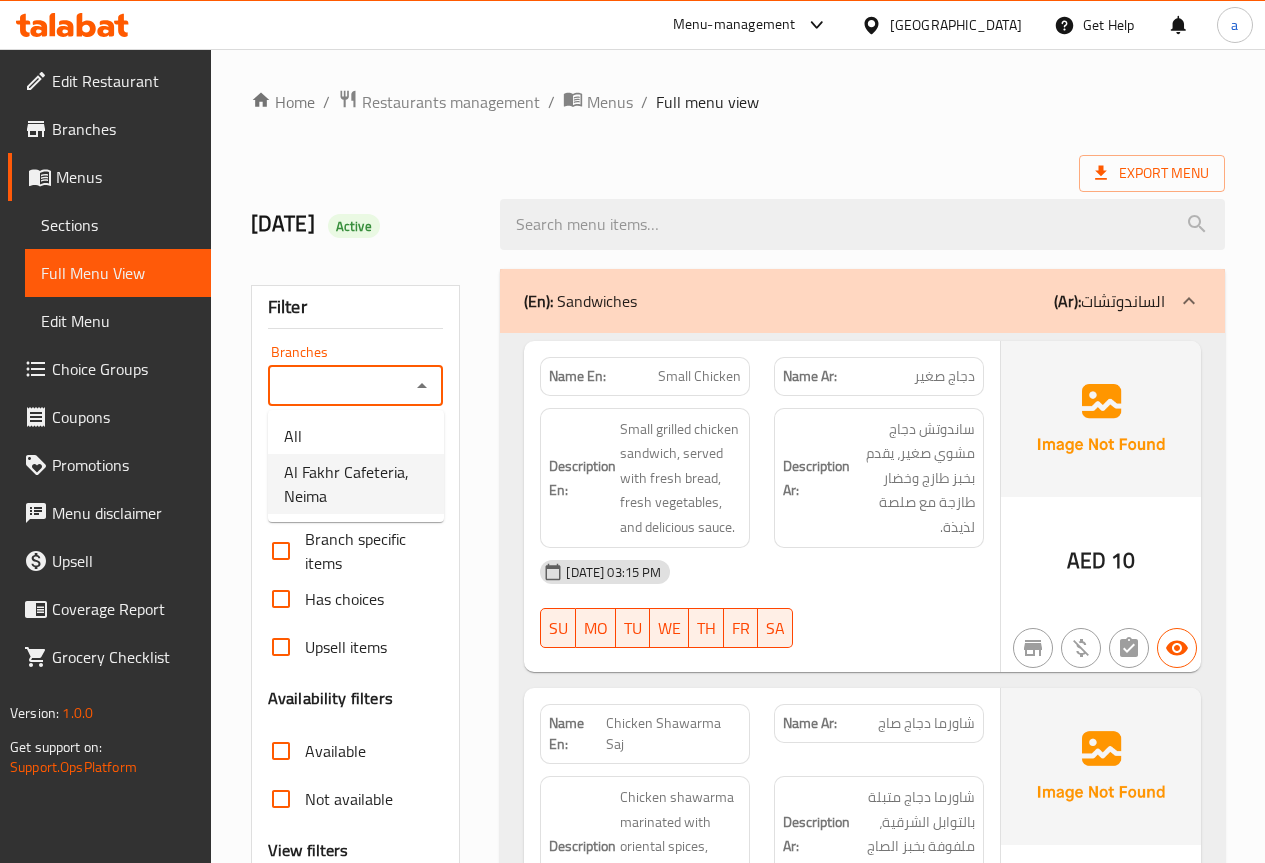
click at [400, 461] on span "Al Fakhr Cafeteria, Neima" at bounding box center [356, 484] width 144 height 48
type input "Al Fakhr Cafeteria, Neima"
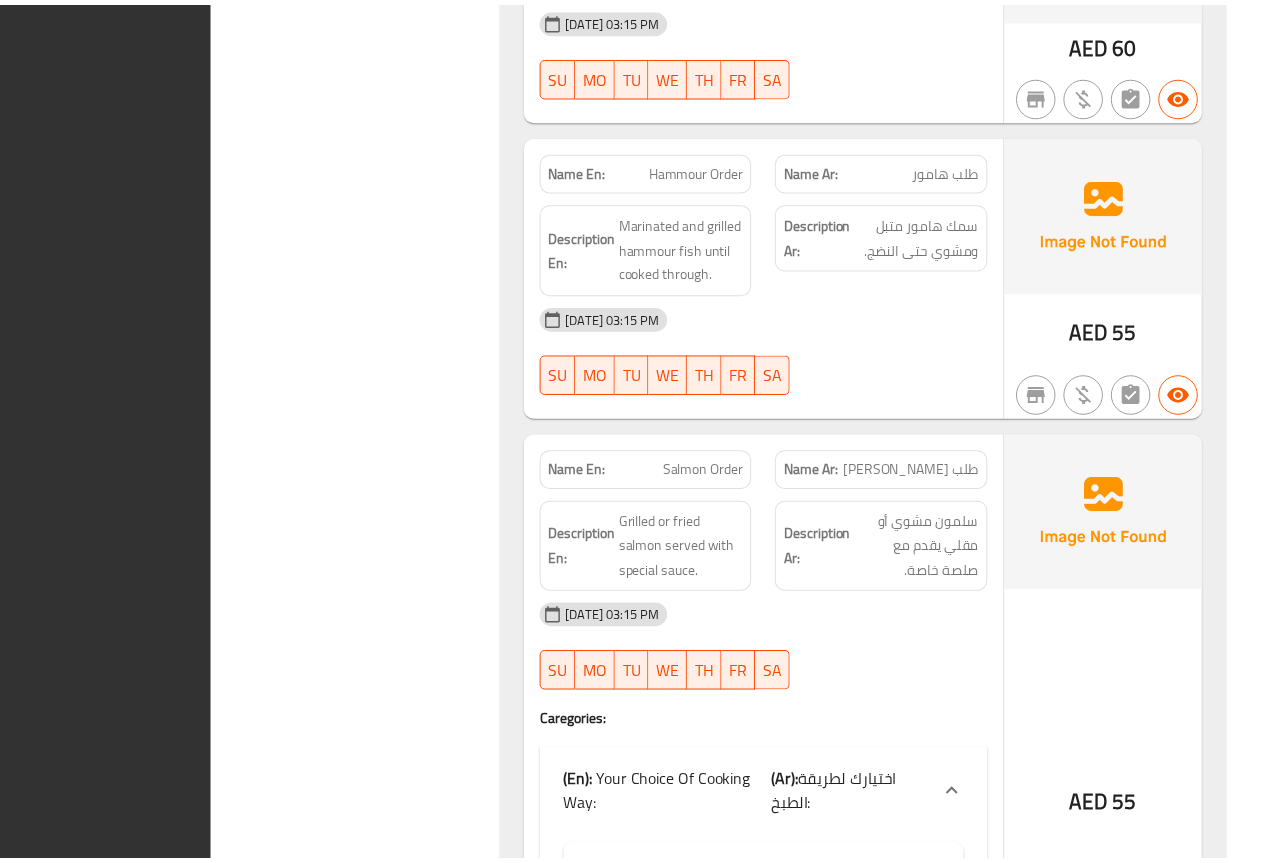
scroll to position [10469, 0]
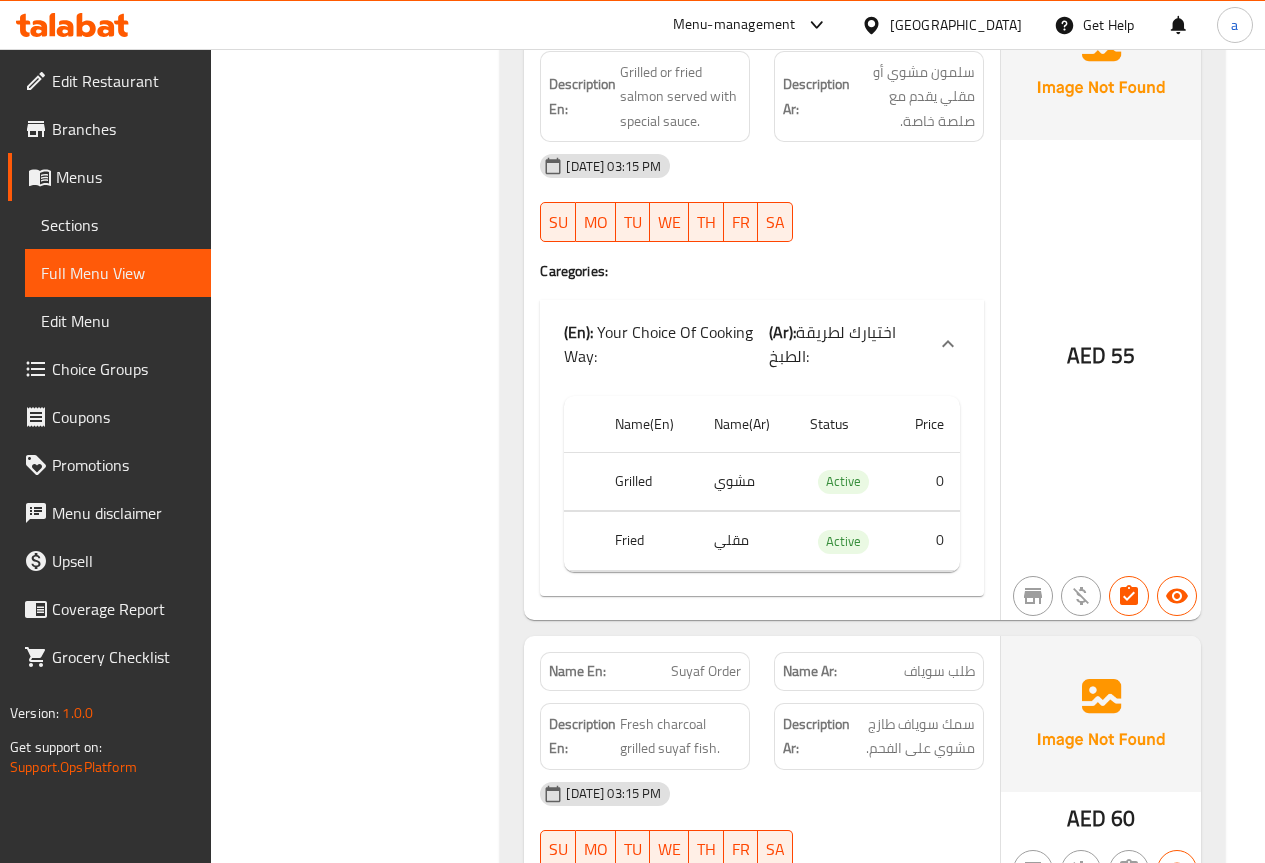
scroll to position [10612, 0]
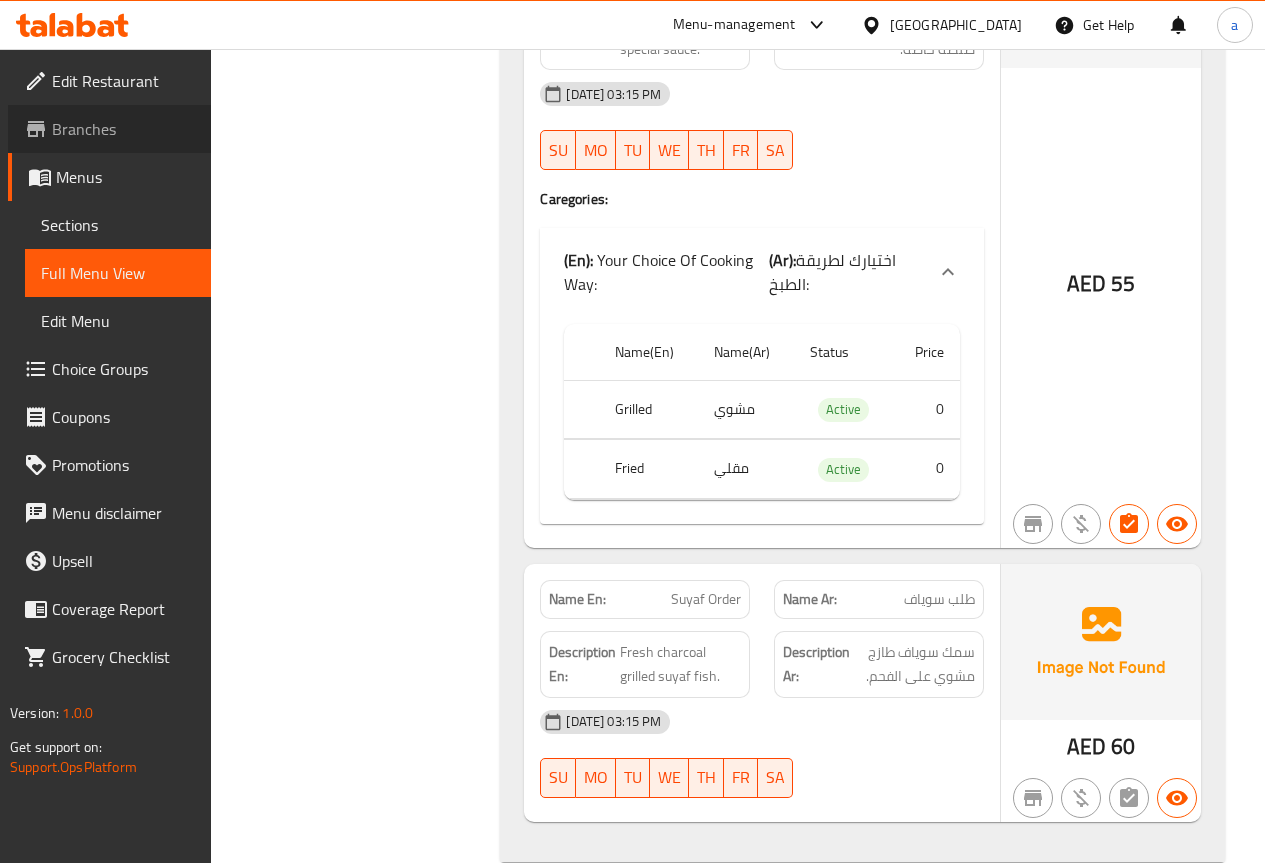
click at [126, 114] on link "Branches" at bounding box center [109, 129] width 203 height 48
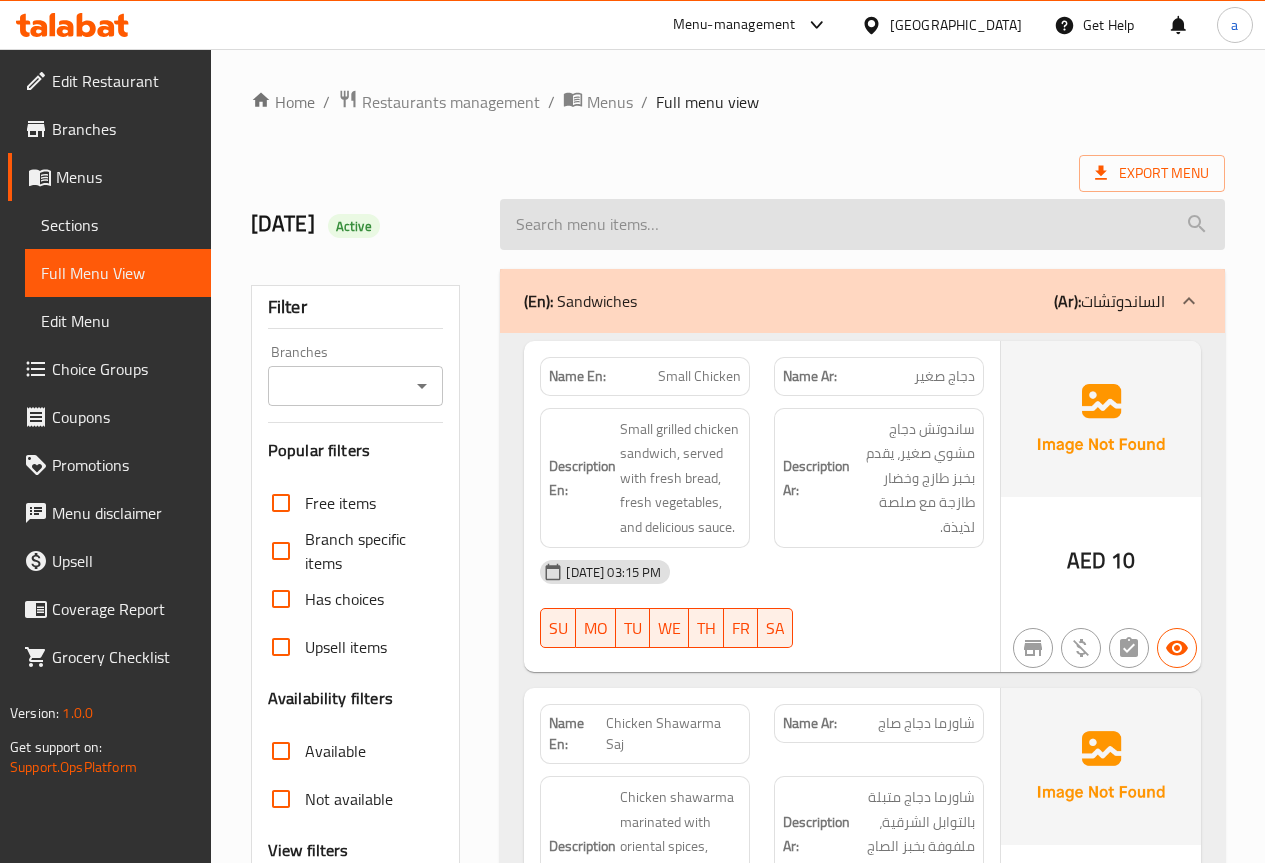
click at [785, 238] on input "search" at bounding box center [862, 224] width 725 height 51
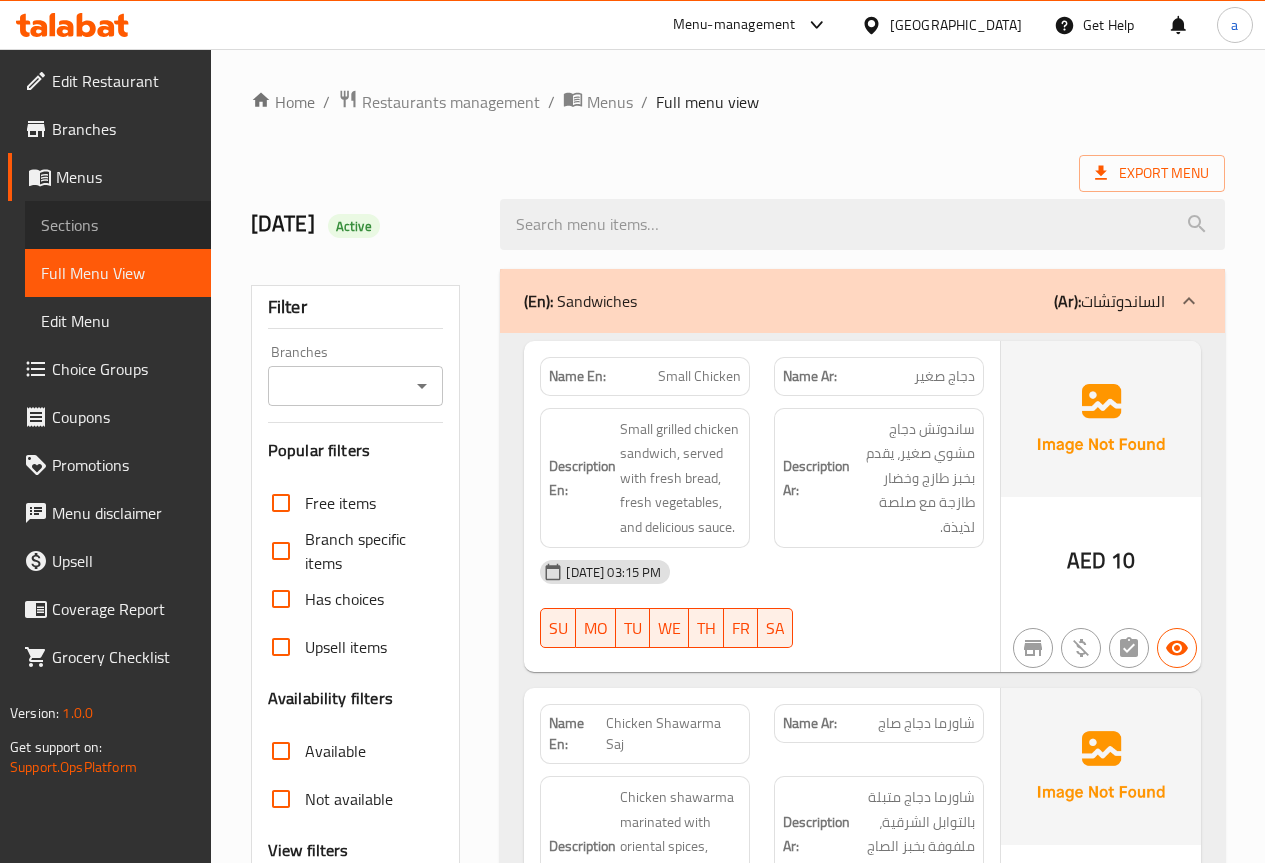
click at [99, 222] on span "Sections" at bounding box center [118, 225] width 154 height 24
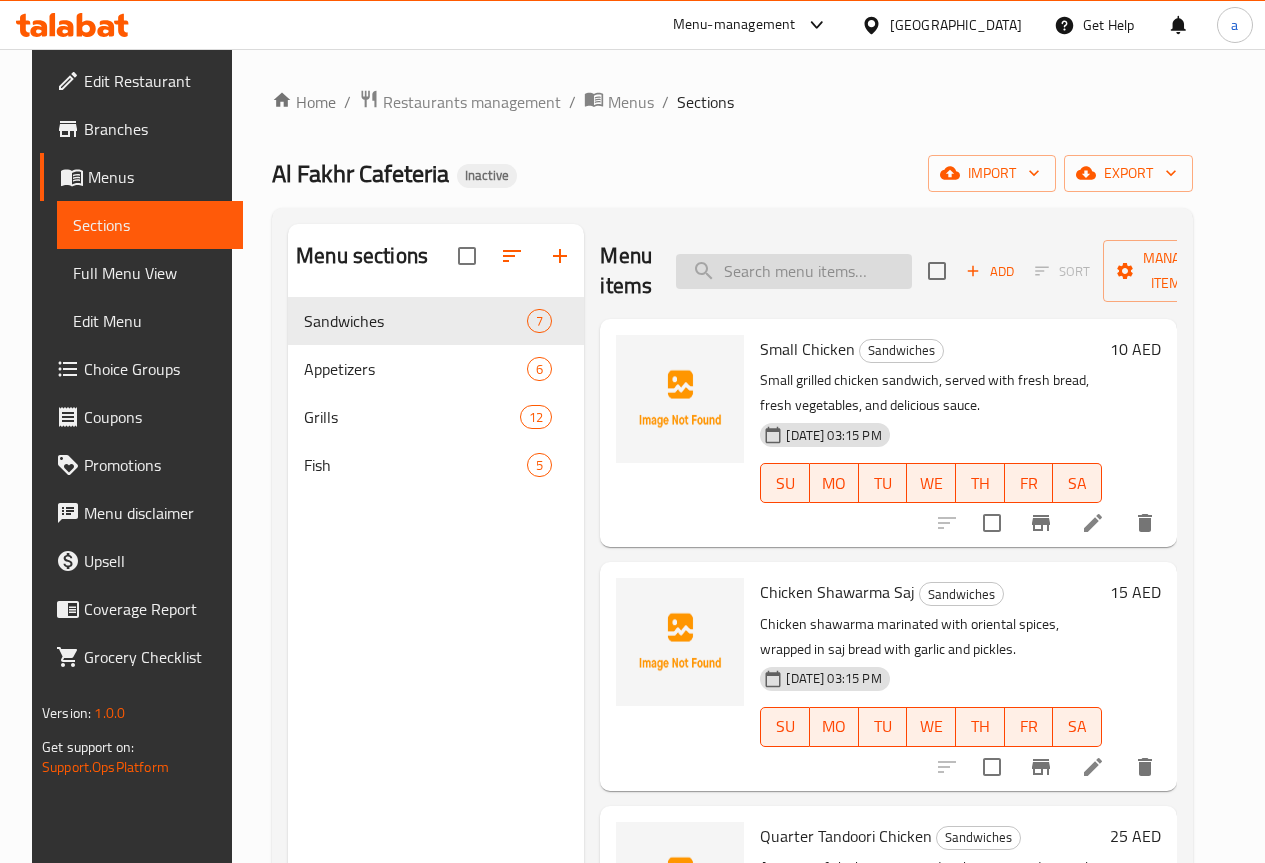
click at [765, 277] on input "search" at bounding box center [794, 271] width 236 height 35
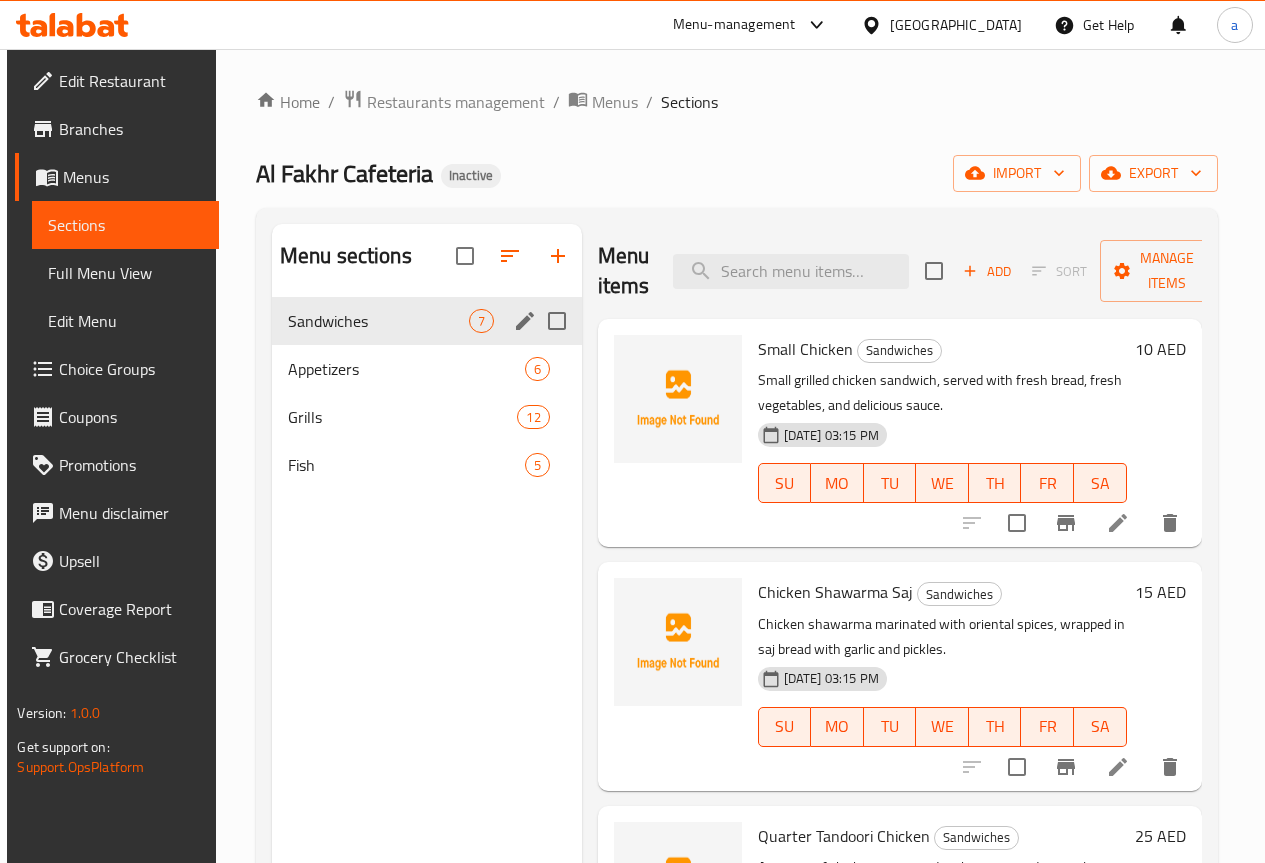
paste input "Meat Kebab"
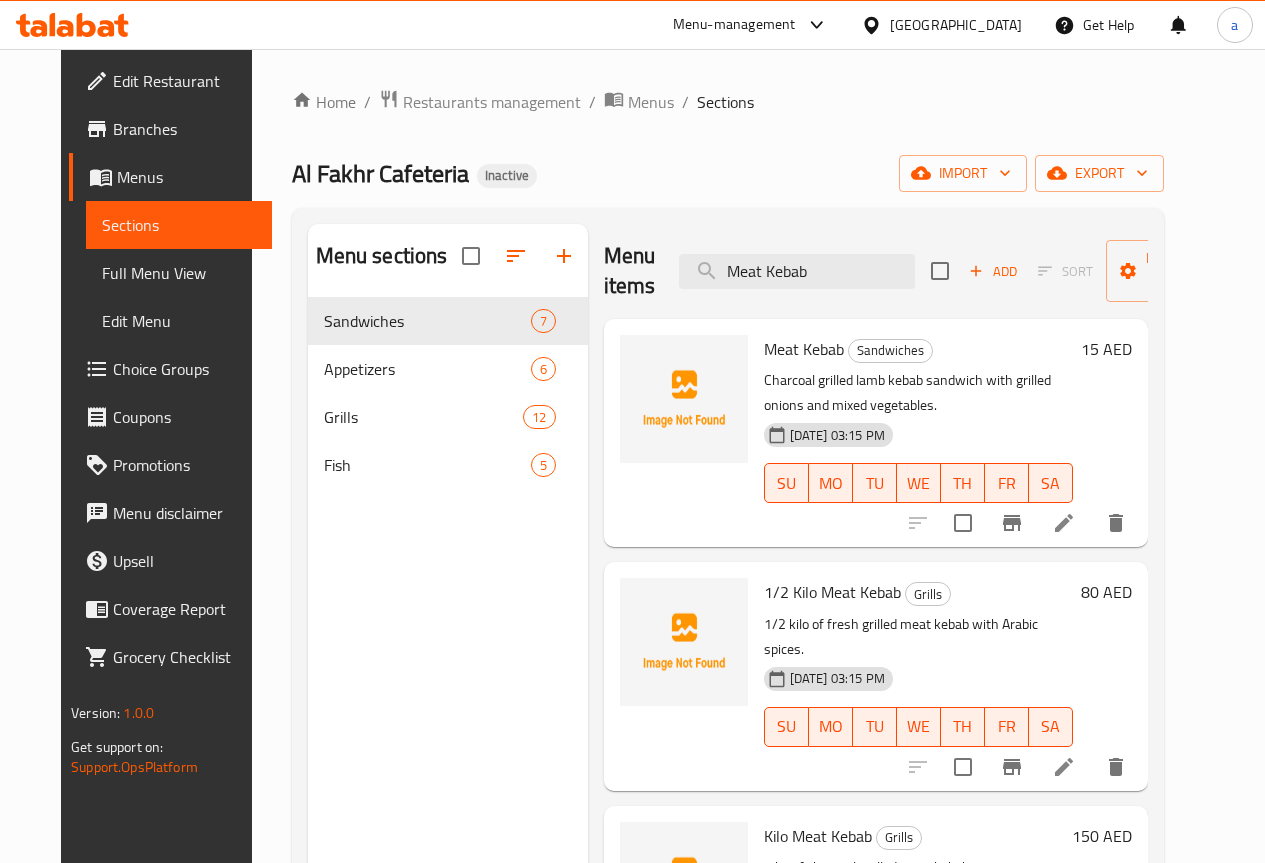
type input "Meat Kebab"
click at [1076, 522] on icon at bounding box center [1064, 523] width 24 height 24
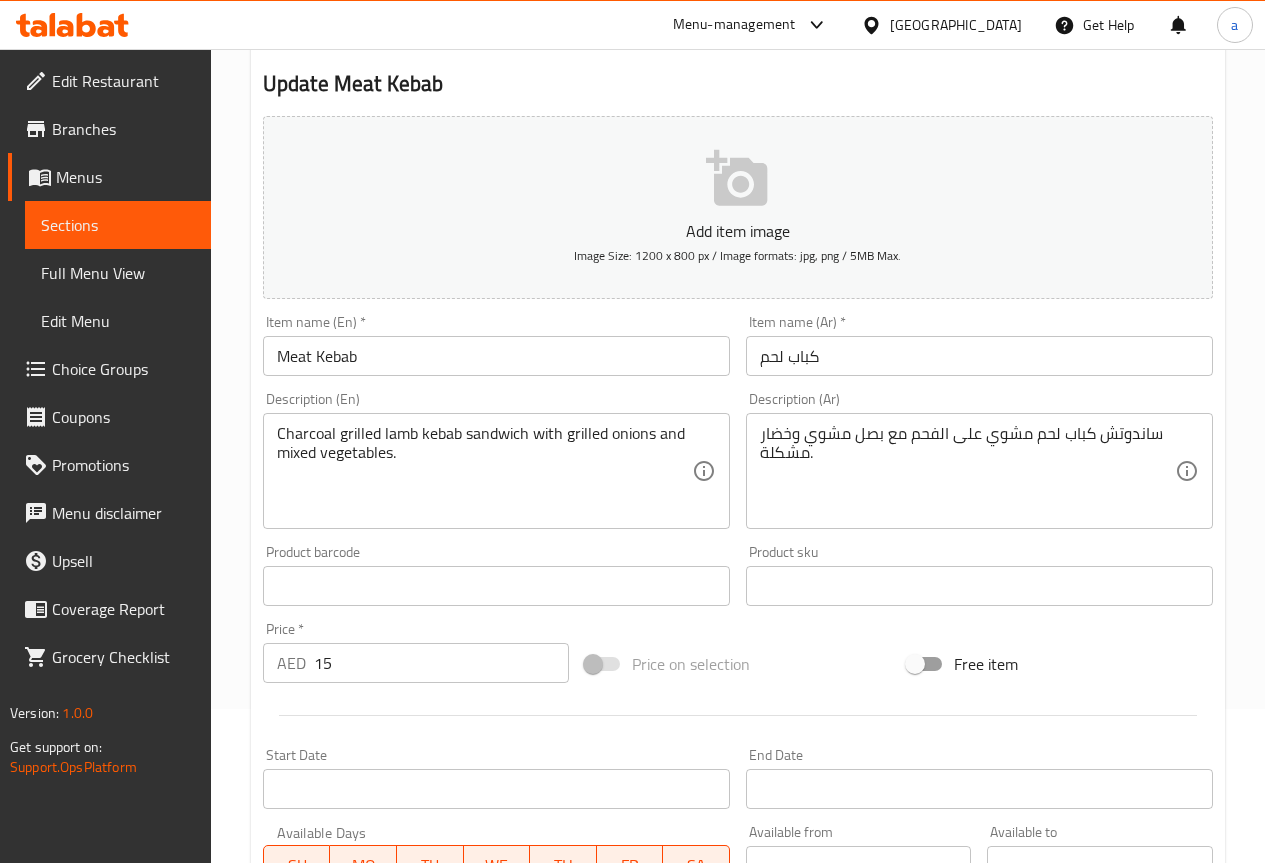
scroll to position [200, 0]
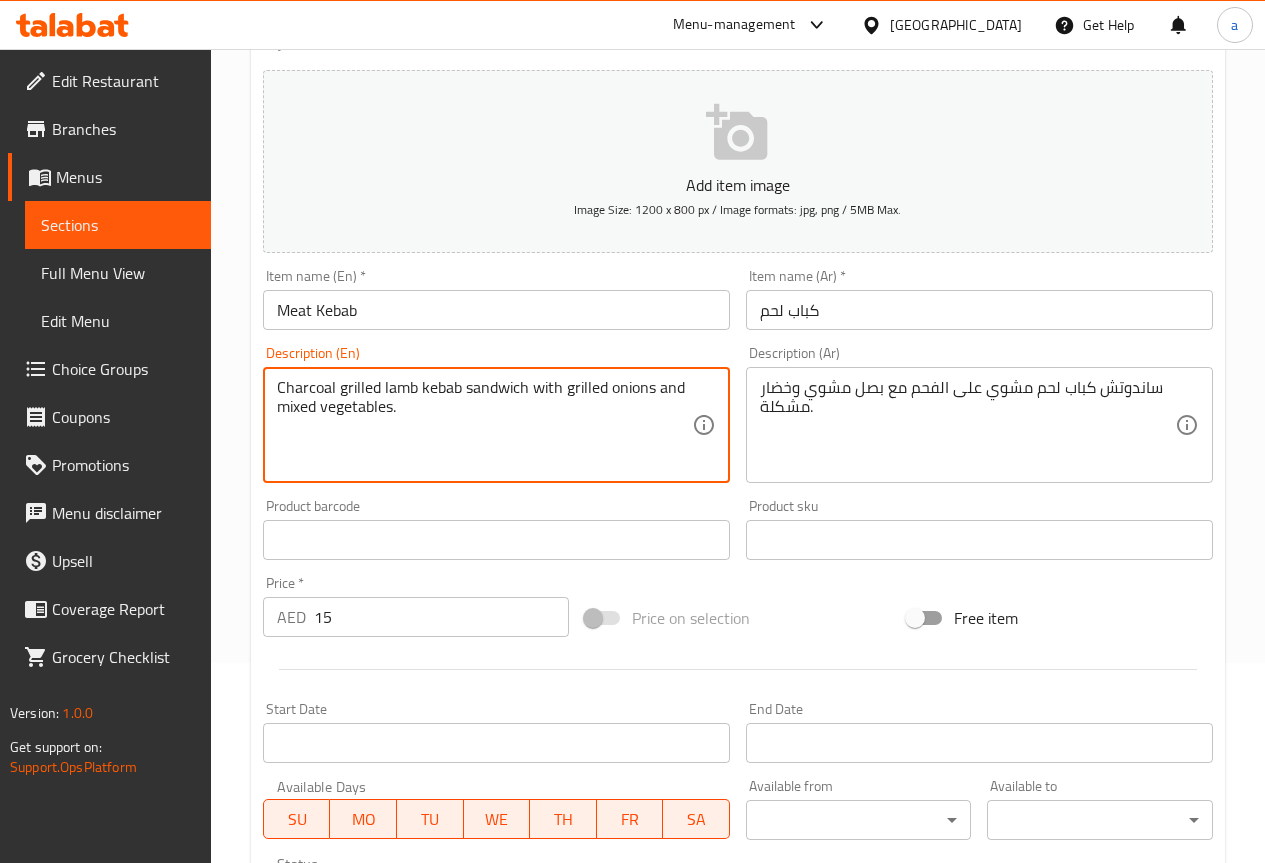
click at [405, 396] on textarea "Charcoal grilled lamb kebab sandwich with grilled onions and mixed vegetables." at bounding box center [484, 425] width 415 height 95
type textarea "Charcoal grilled meat kebab sandwich with grilled onions and mixed vegetables."
click at [919, 508] on div "Product sku Product sku" at bounding box center [979, 529] width 467 height 61
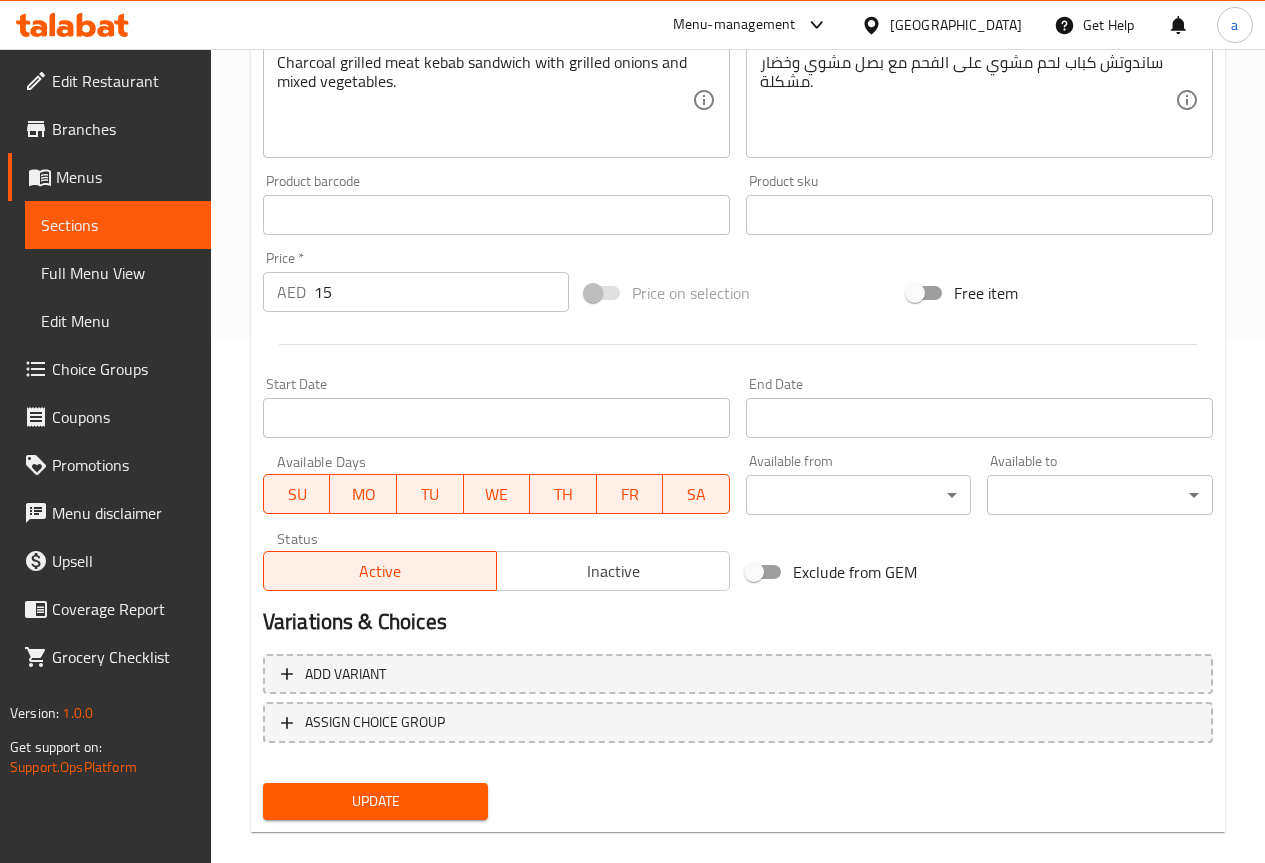
scroll to position [550, 0]
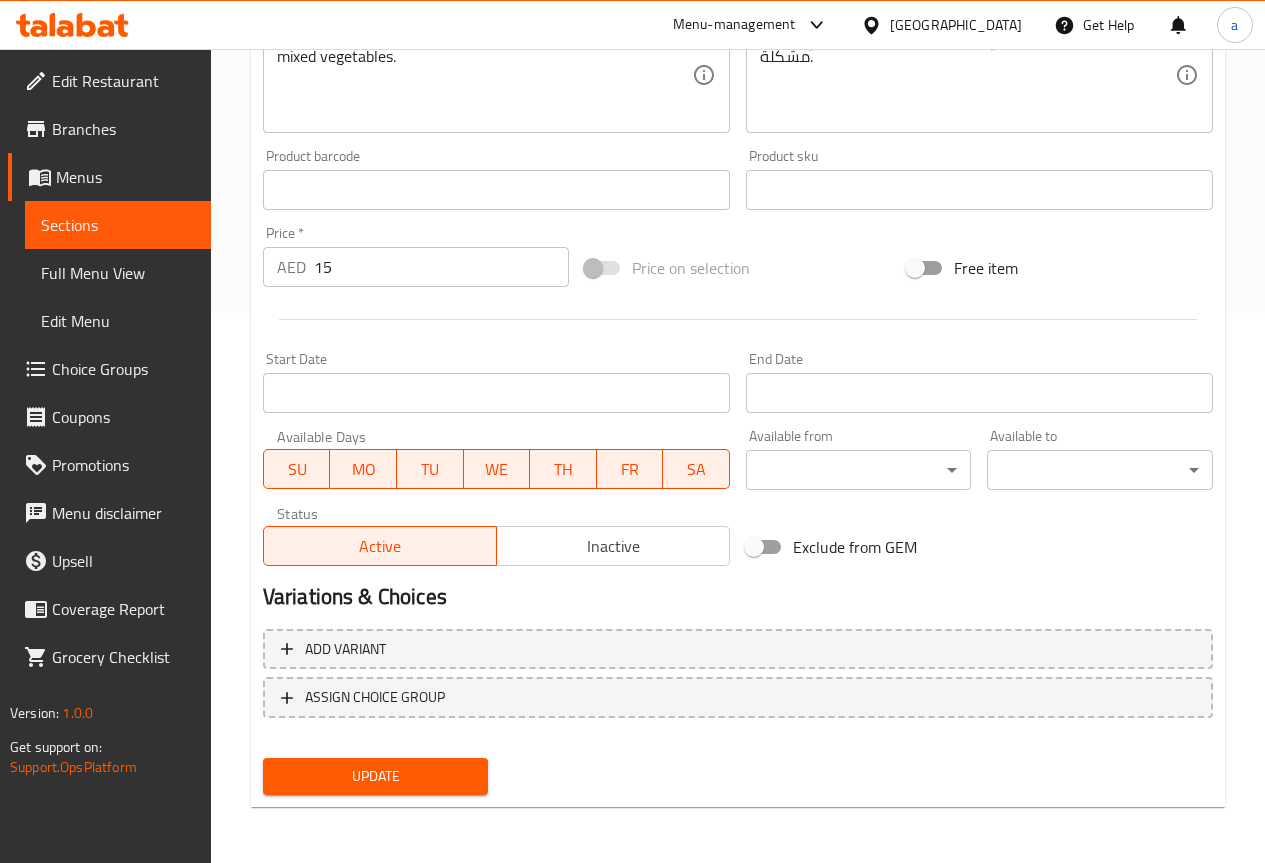
click at [441, 777] on span "Update" at bounding box center [376, 776] width 194 height 25
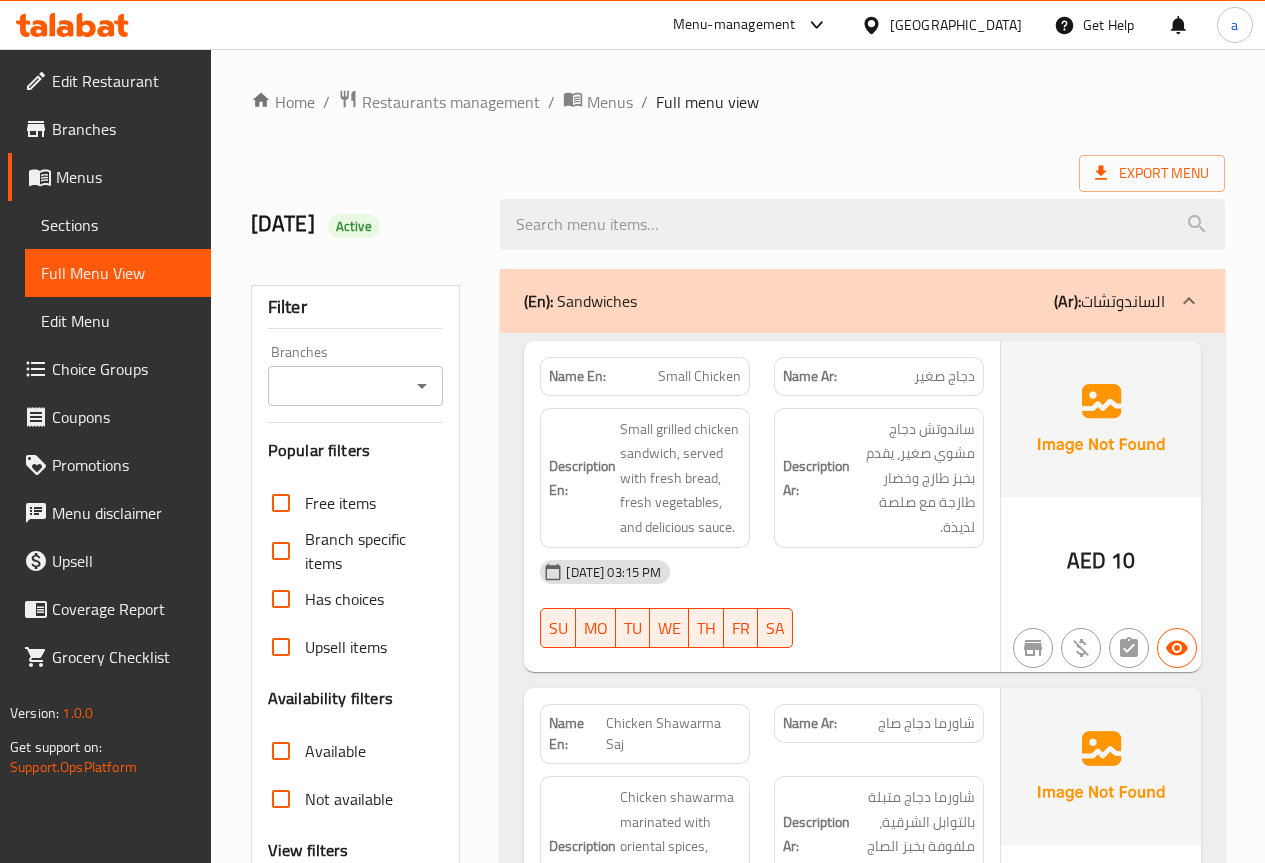
click at [126, 227] on span "Sections" at bounding box center [118, 225] width 154 height 24
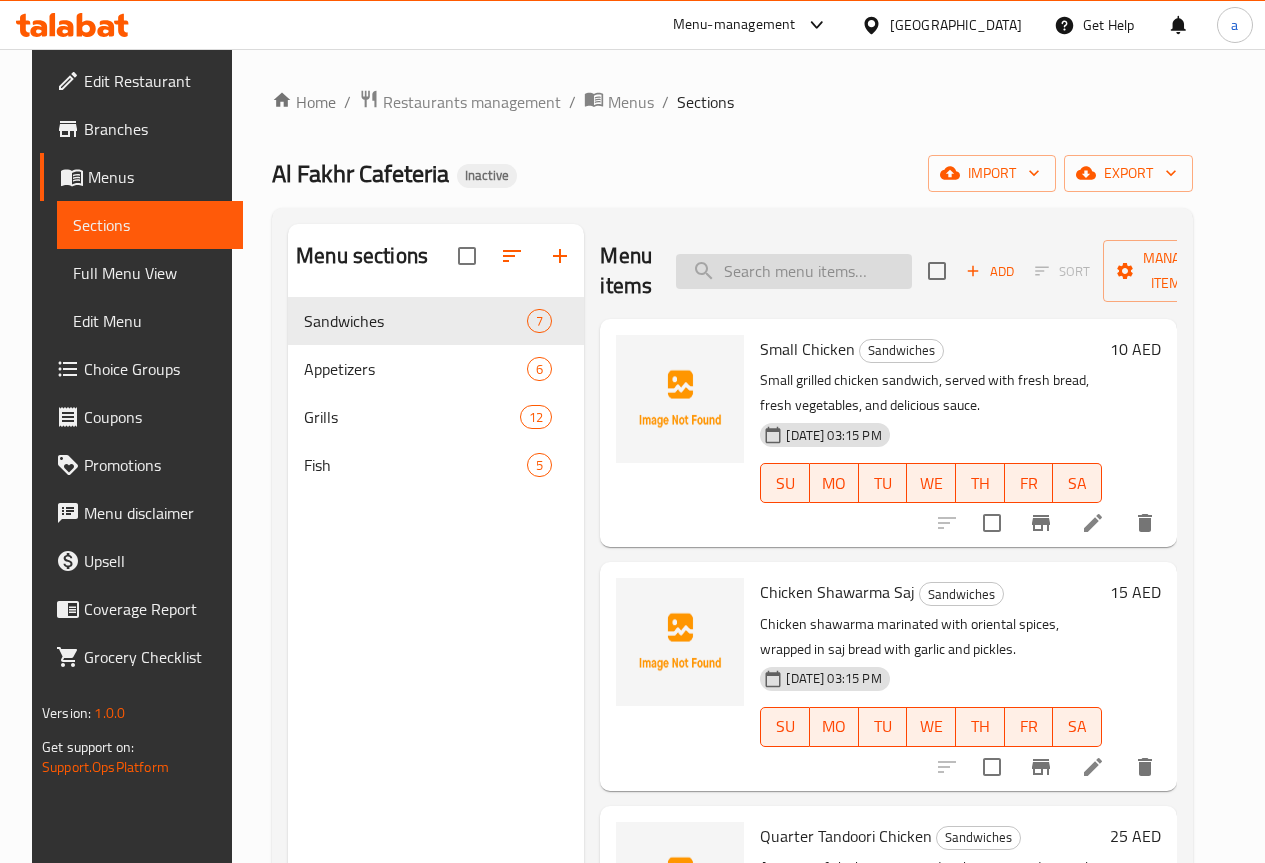
drag, startPoint x: 737, startPoint y: 245, endPoint x: 743, endPoint y: 258, distance: 14.3
click at [737, 245] on div "Menu items Add Sort Manage items" at bounding box center [888, 271] width 577 height 95
click at [745, 261] on input "search" at bounding box center [794, 271] width 236 height 35
paste input "Rocca Salad"
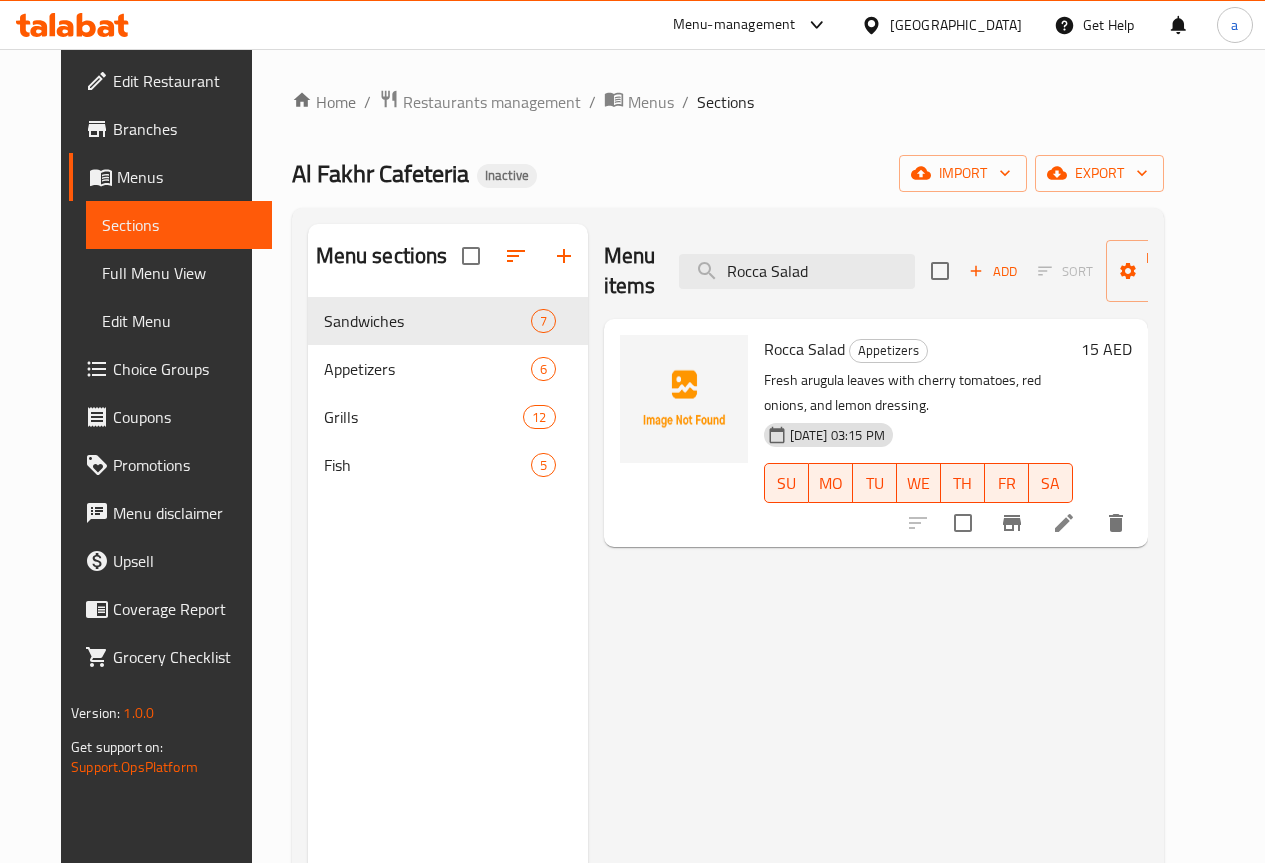
type input "Rocca Salad"
click at [1092, 505] on li at bounding box center [1064, 523] width 56 height 36
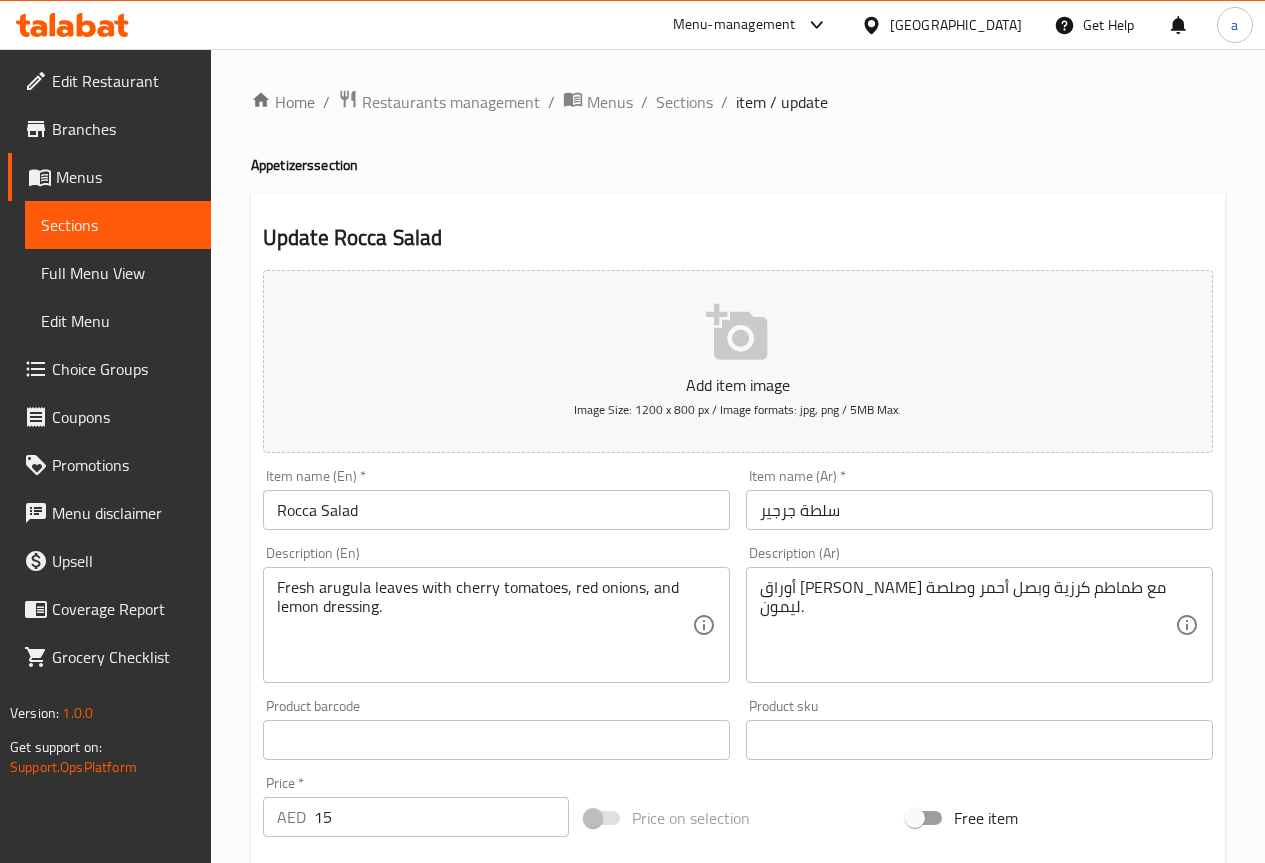
click at [302, 513] on input "Rocca Salad" at bounding box center [496, 510] width 467 height 40
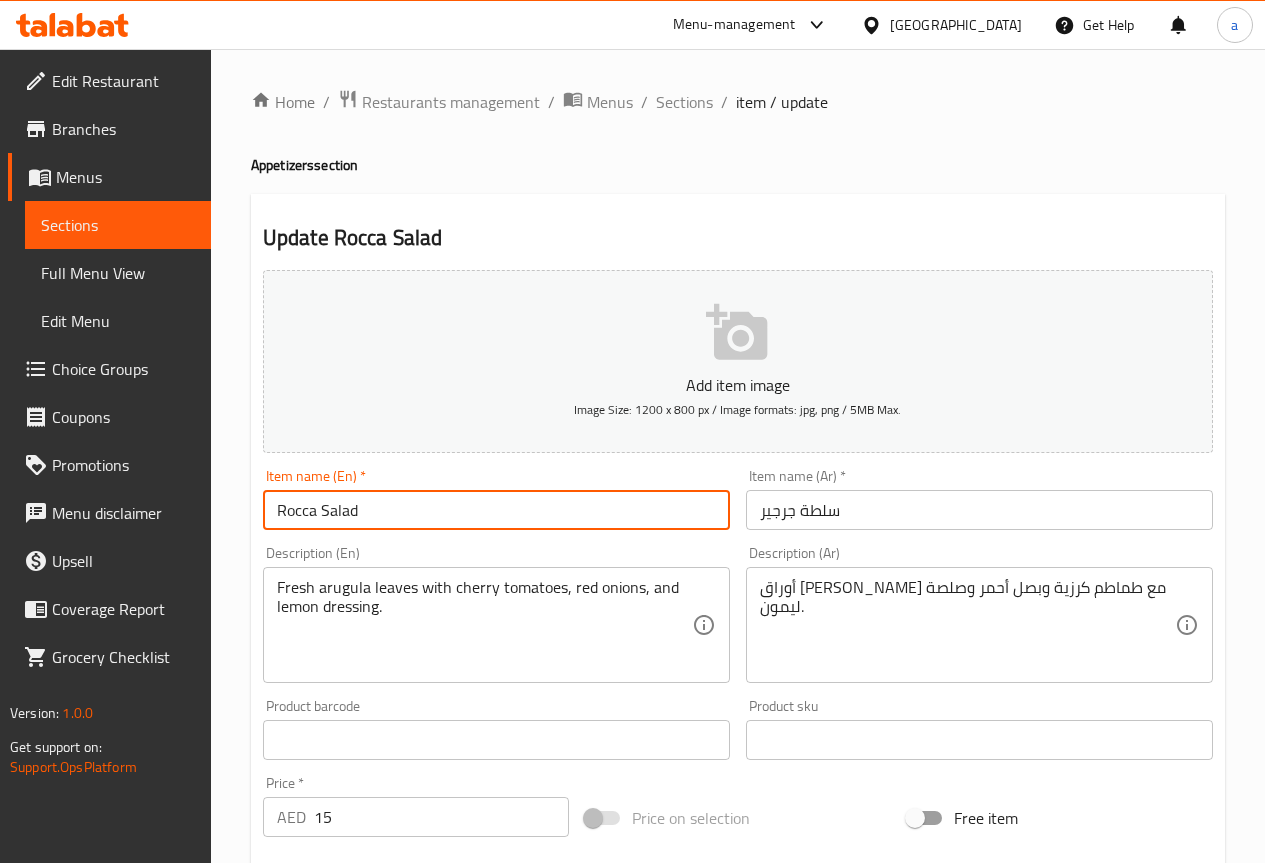
click at [302, 513] on input "Rocca Salad" at bounding box center [496, 510] width 467 height 40
paste input "Arugul"
type input "Arugula Salad"
click at [480, 549] on div "Description (En) Fresh arugula leaves with cherry tomatoes, red onions, and lem…" at bounding box center [496, 614] width 467 height 137
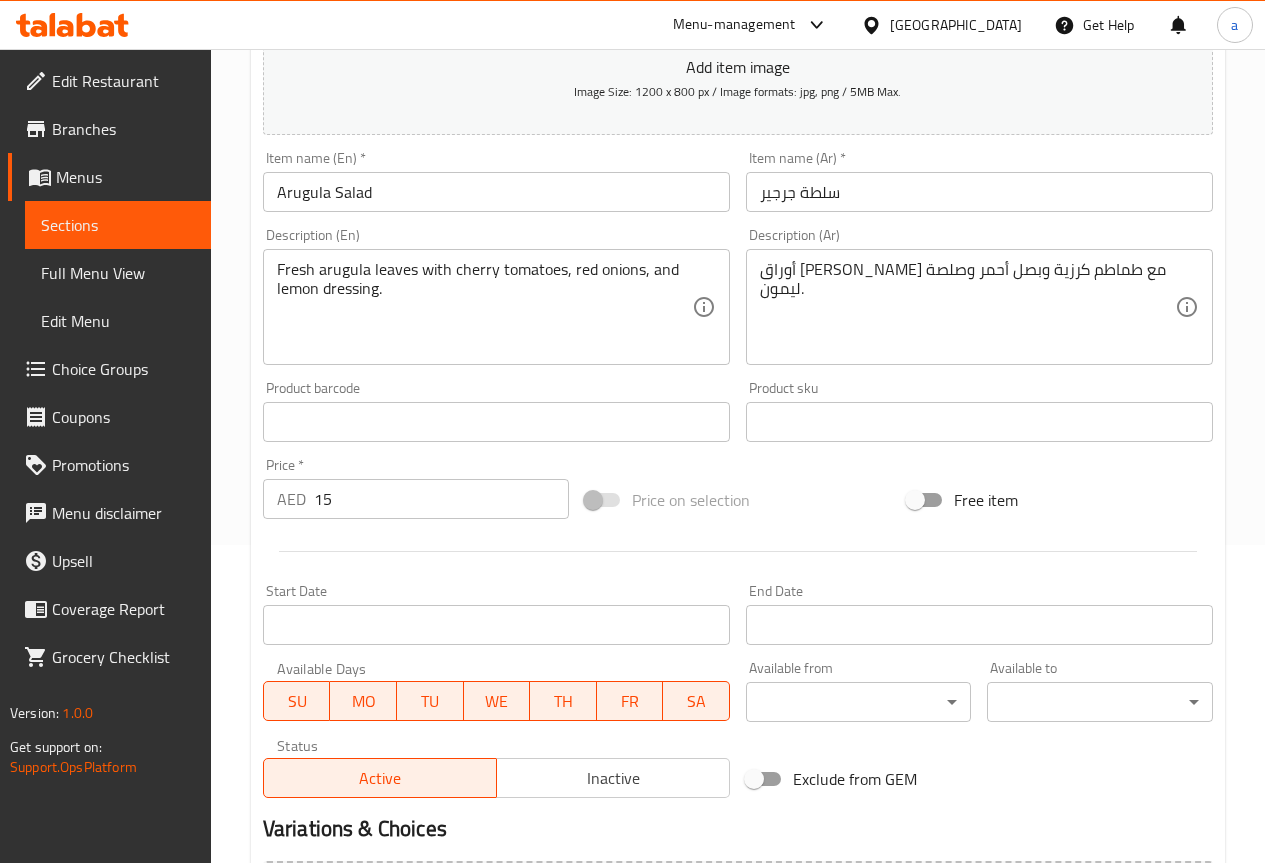
scroll to position [550, 0]
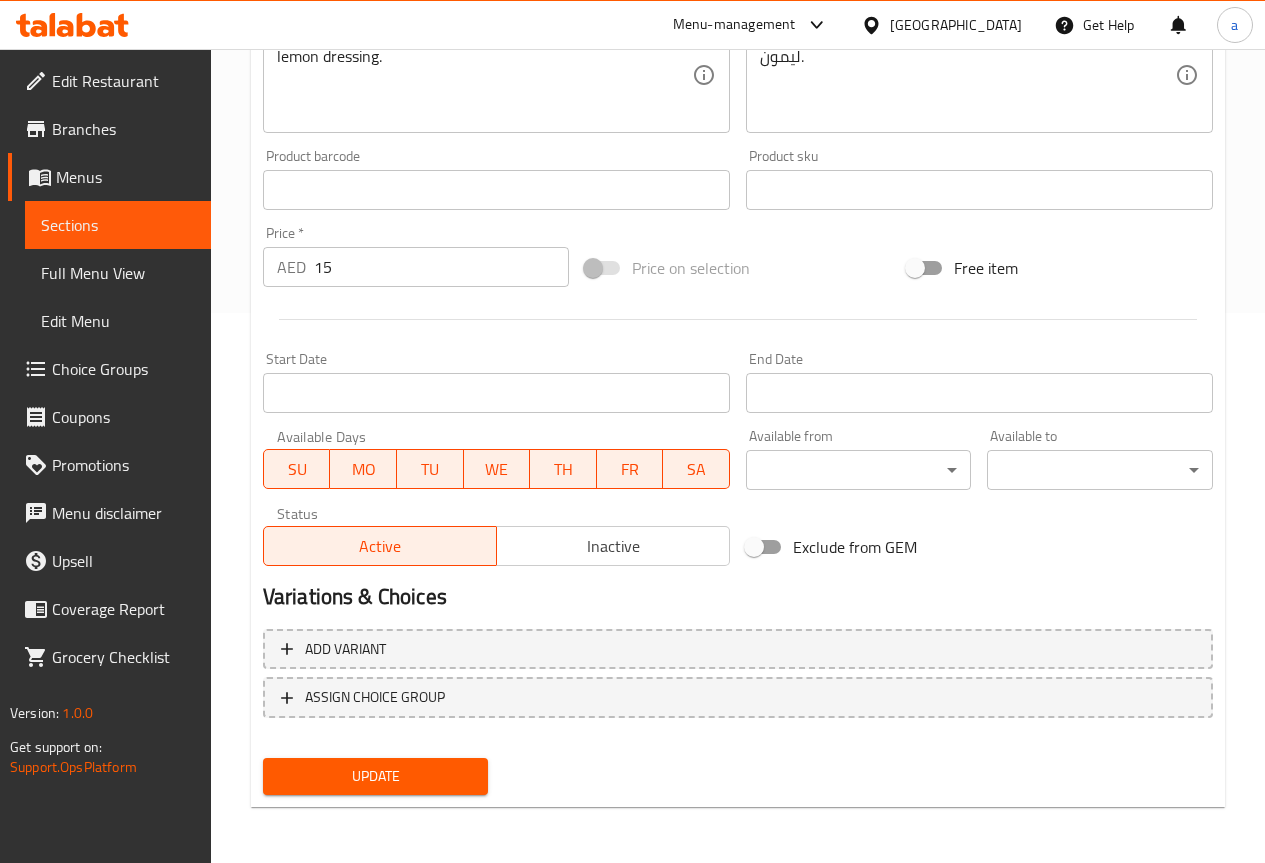
click at [421, 770] on span "Update" at bounding box center [376, 776] width 194 height 25
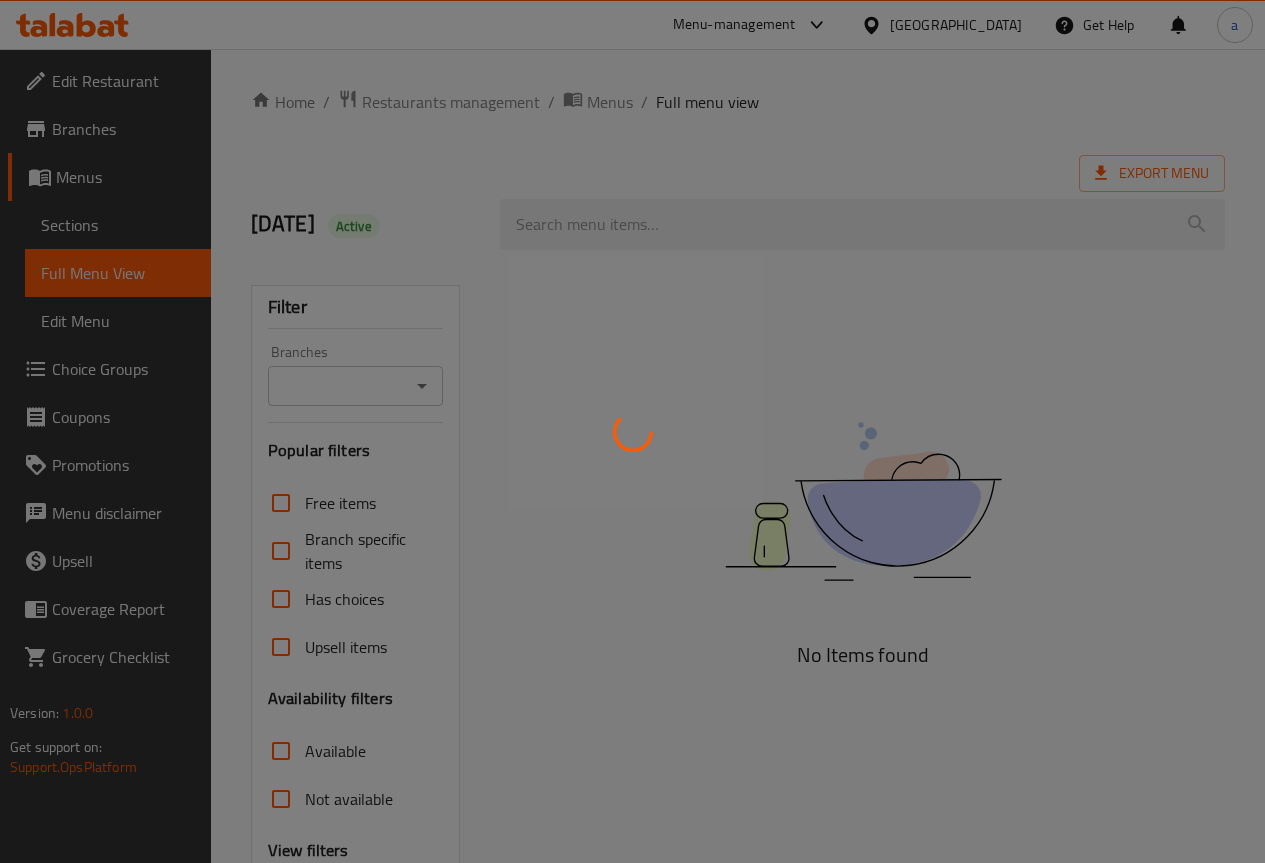
click at [106, 217] on div at bounding box center [632, 431] width 1265 height 863
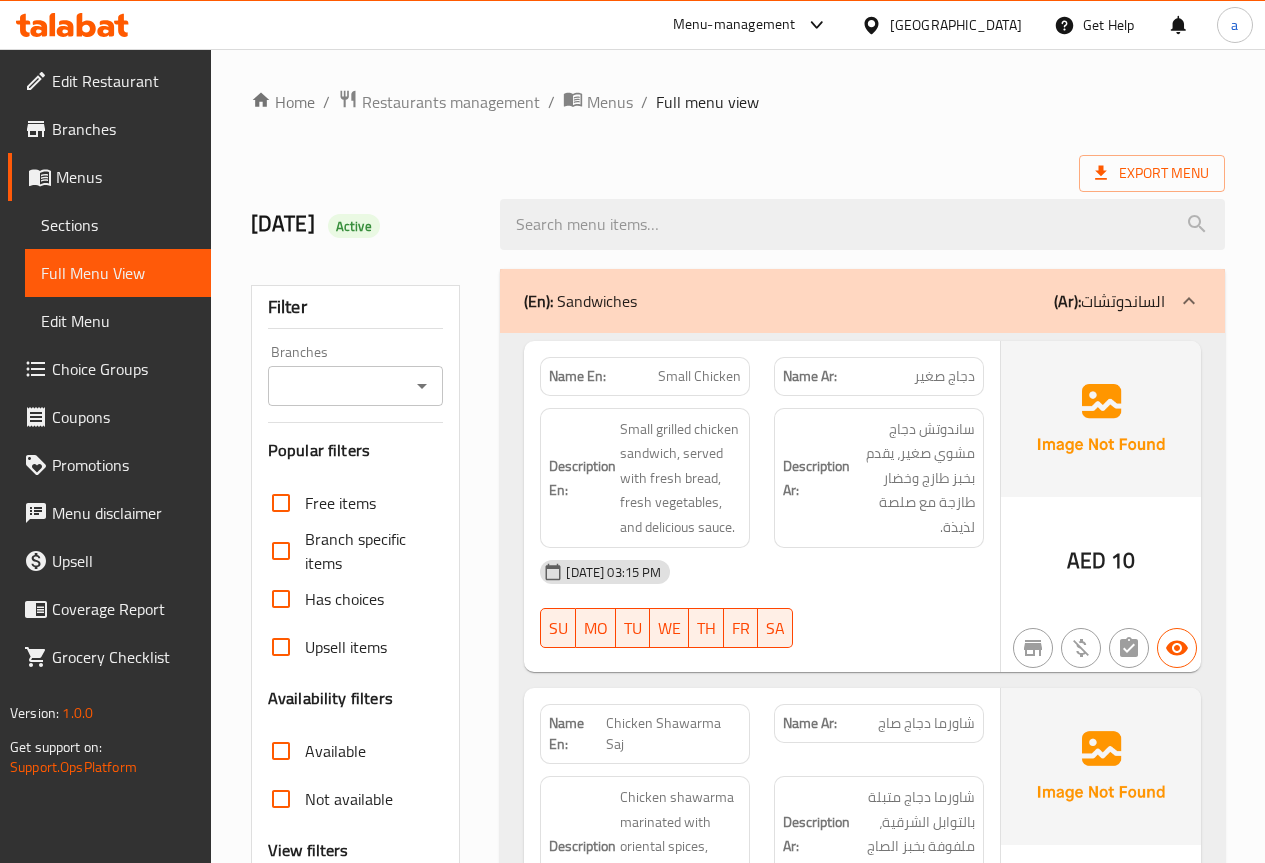
click at [104, 227] on span "Sections" at bounding box center [118, 225] width 154 height 24
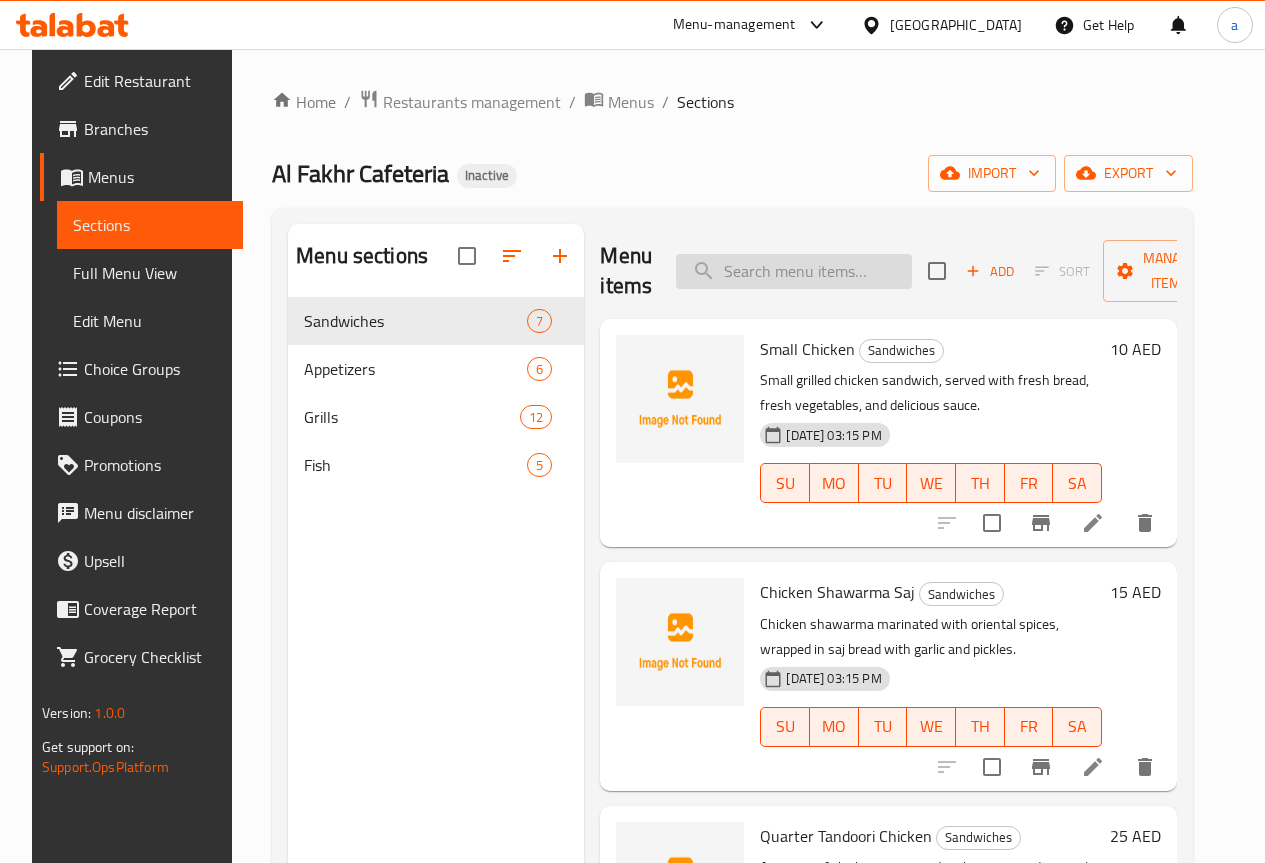
click at [755, 262] on input "search" at bounding box center [794, 271] width 236 height 35
paste input "1/2 Kilo Mixed Grill"
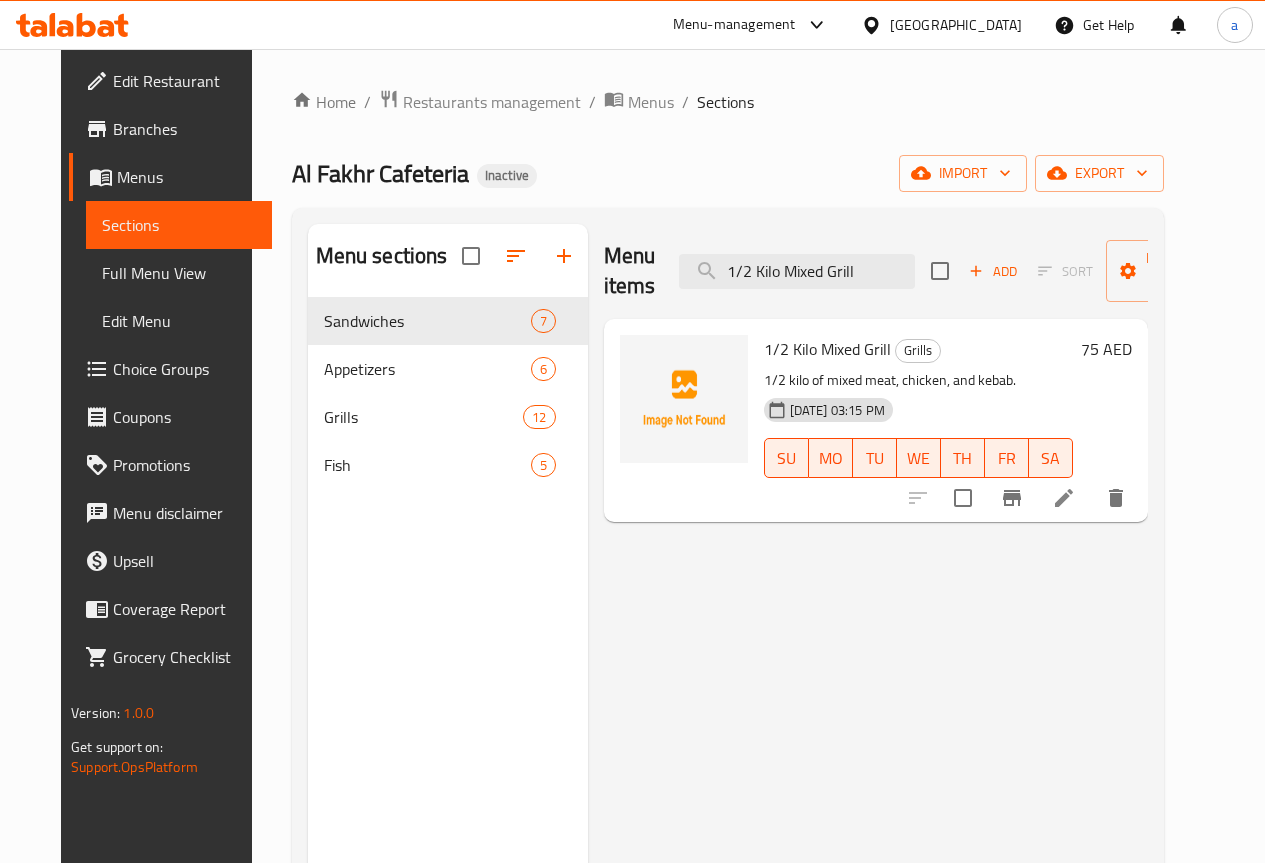
type input "1/2 Kilo Mixed Grill"
click at [1092, 500] on li at bounding box center [1064, 498] width 56 height 36
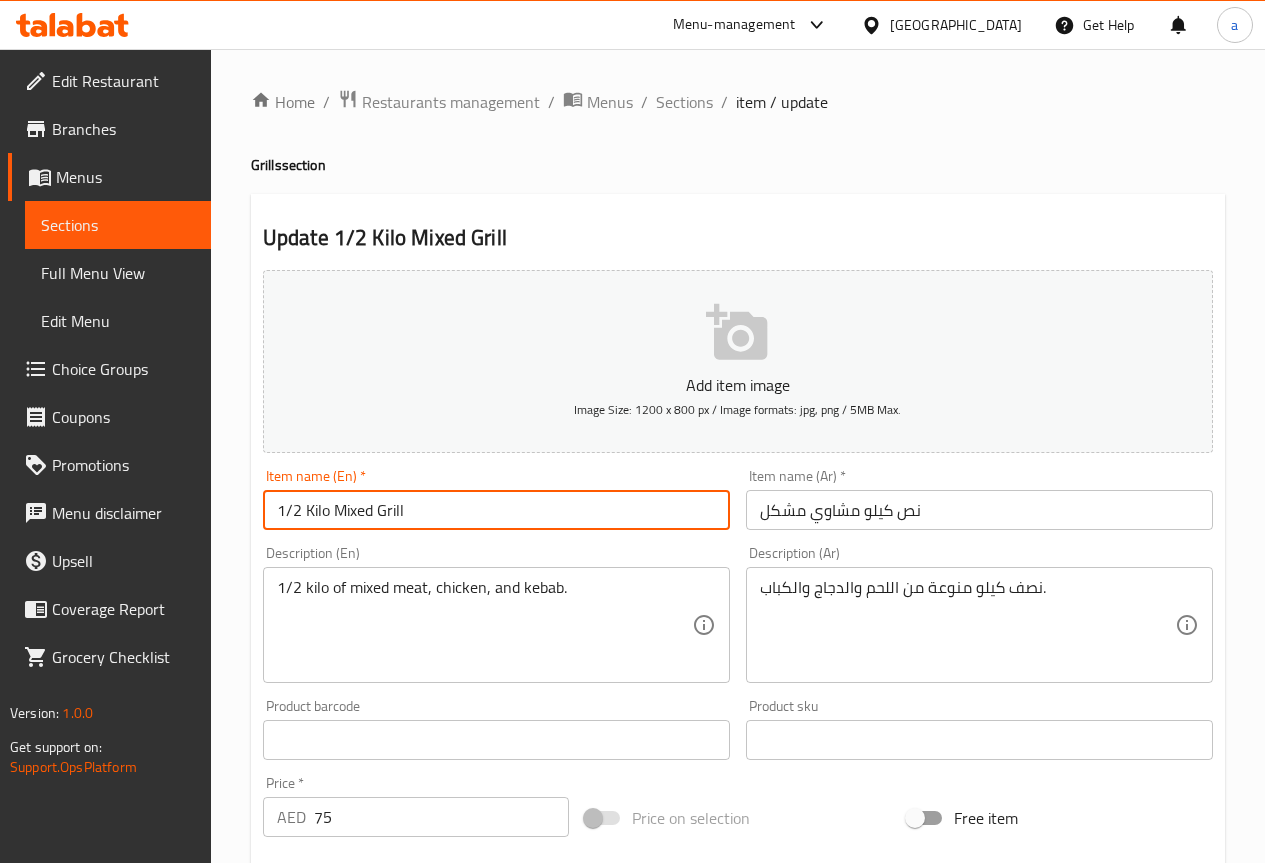
drag, startPoint x: 301, startPoint y: 509, endPoint x: 255, endPoint y: 522, distance: 47.8
click at [255, 522] on div "Item name (En)   * 1/2 Kilo Mixed Grill Item name (En) *" at bounding box center [496, 499] width 483 height 77
click at [918, 510] on input "نص كيلو مشاوي مشكل" at bounding box center [979, 510] width 467 height 40
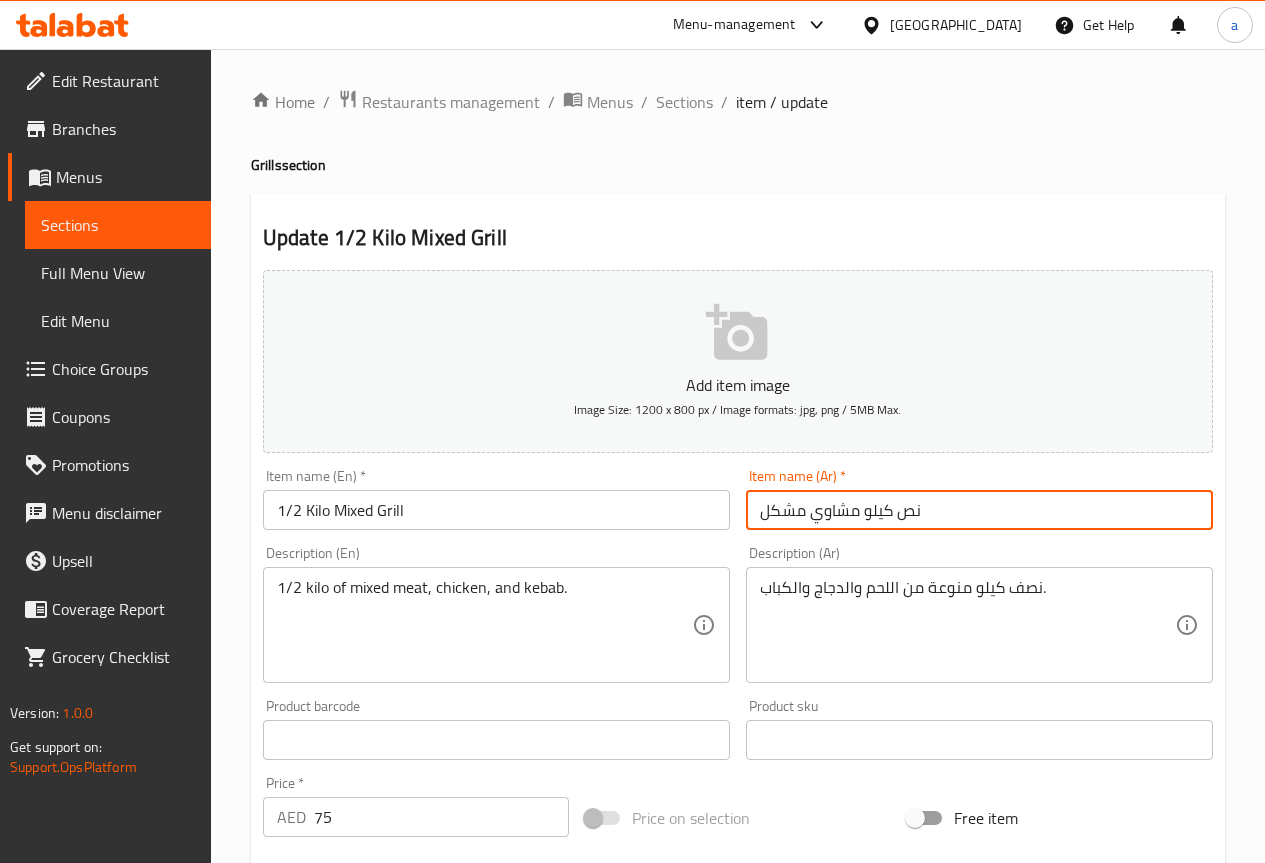
click at [918, 510] on input "نص كيلو مشاوي مشكل" at bounding box center [979, 510] width 467 height 40
click at [898, 511] on input "نص كيلو مشاوي مشكل" at bounding box center [979, 510] width 467 height 40
click at [899, 511] on input "نص كيلو مشاوي مشكل" at bounding box center [979, 510] width 467 height 40
click at [915, 505] on input "نص كيلو مشاوي مشكل" at bounding box center [979, 510] width 467 height 40
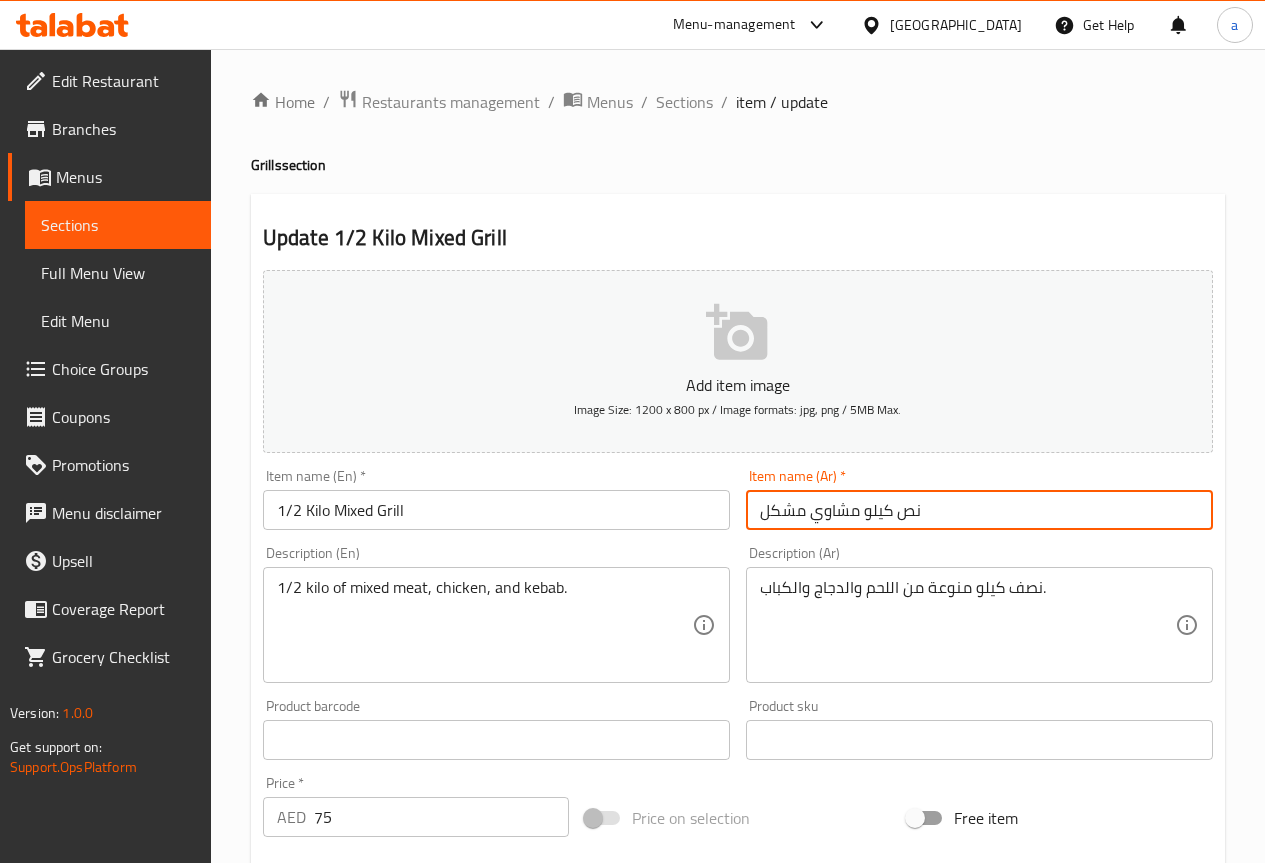
paste input "1/2"
type input "1/2 كيلو مشاوي مشكل"
click at [911, 551] on div "Description (Ar) نصف كيلو منوعة من اللحم والدجاج والكباب. Description (Ar)" at bounding box center [979, 614] width 467 height 137
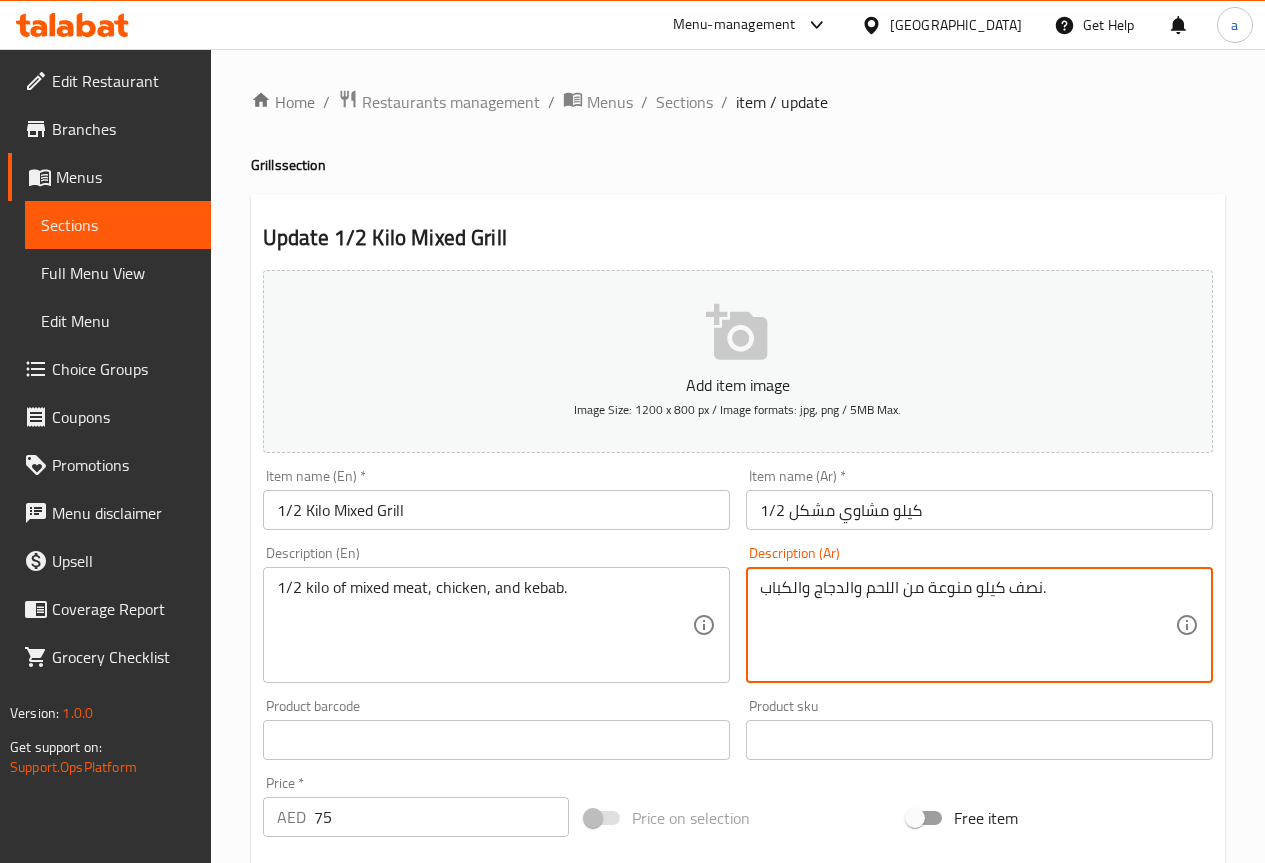
click at [1029, 592] on textarea "نصف كيلو منوعة من اللحم والدجاج والكباب." at bounding box center [967, 625] width 415 height 95
paste textarea "1/2"
type textarea "1/2 كيلو منوعة من اللحم والدجاج والكباب."
click at [961, 547] on div "Description (Ar) 1/2 كيلو منوعة من اللحم والدجاج والكباب. Description (Ar)" at bounding box center [979, 614] width 467 height 137
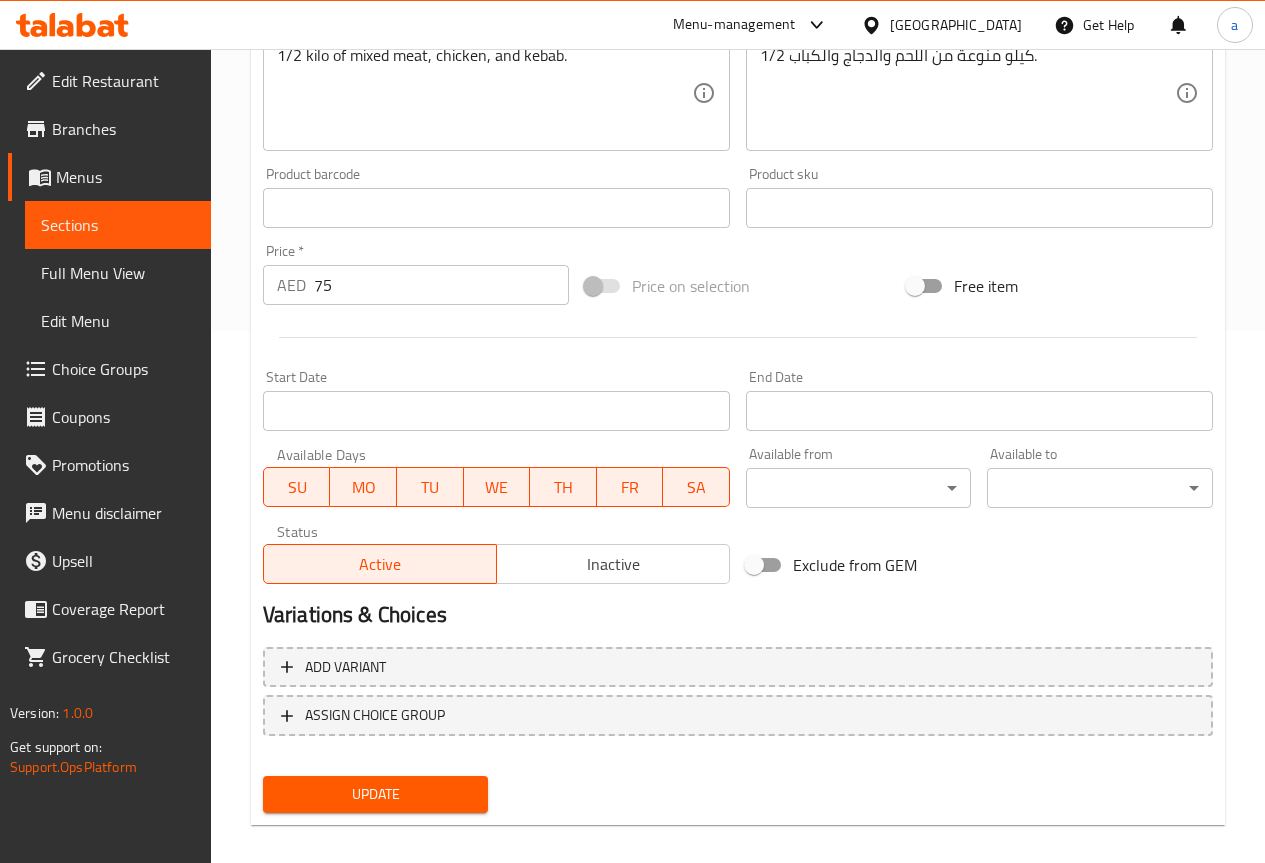
scroll to position [550, 0]
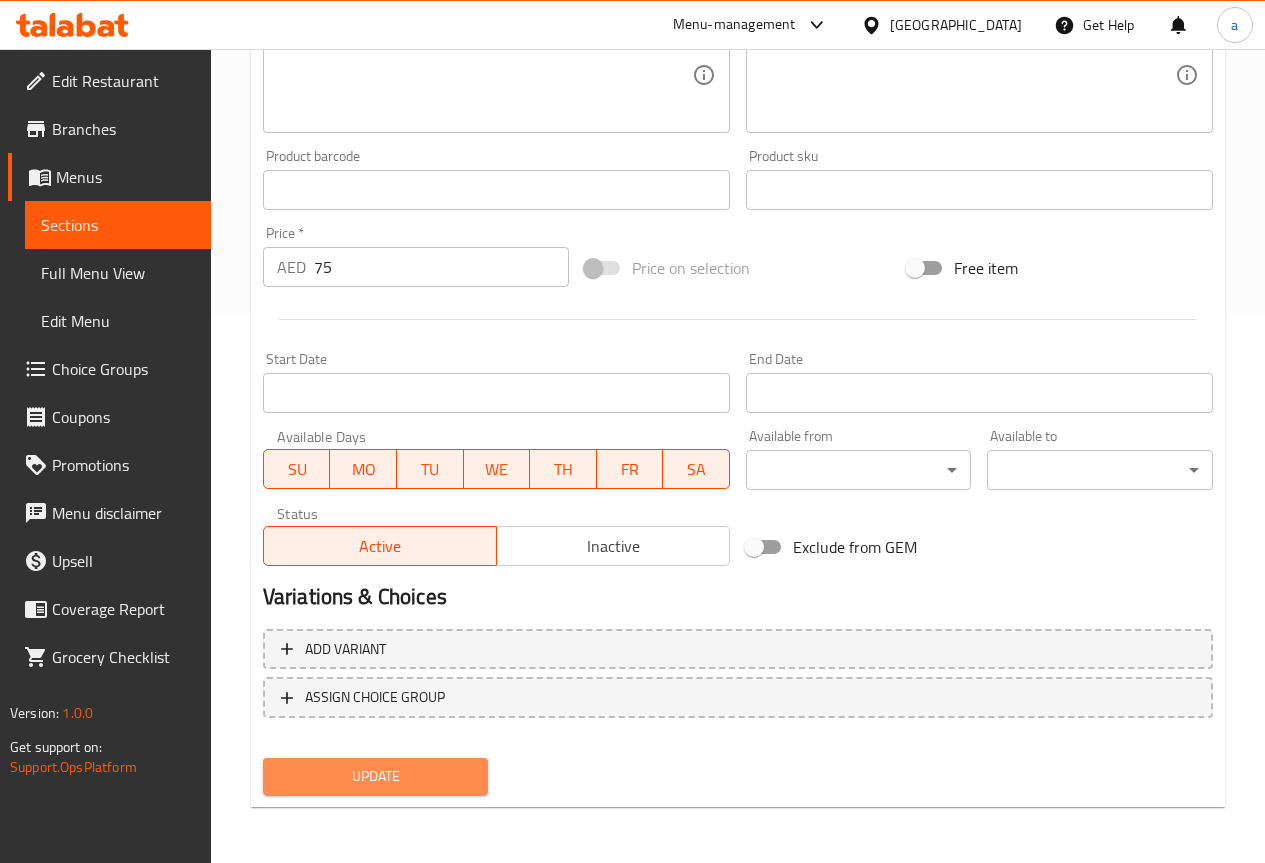
click at [436, 768] on span "Update" at bounding box center [376, 776] width 194 height 25
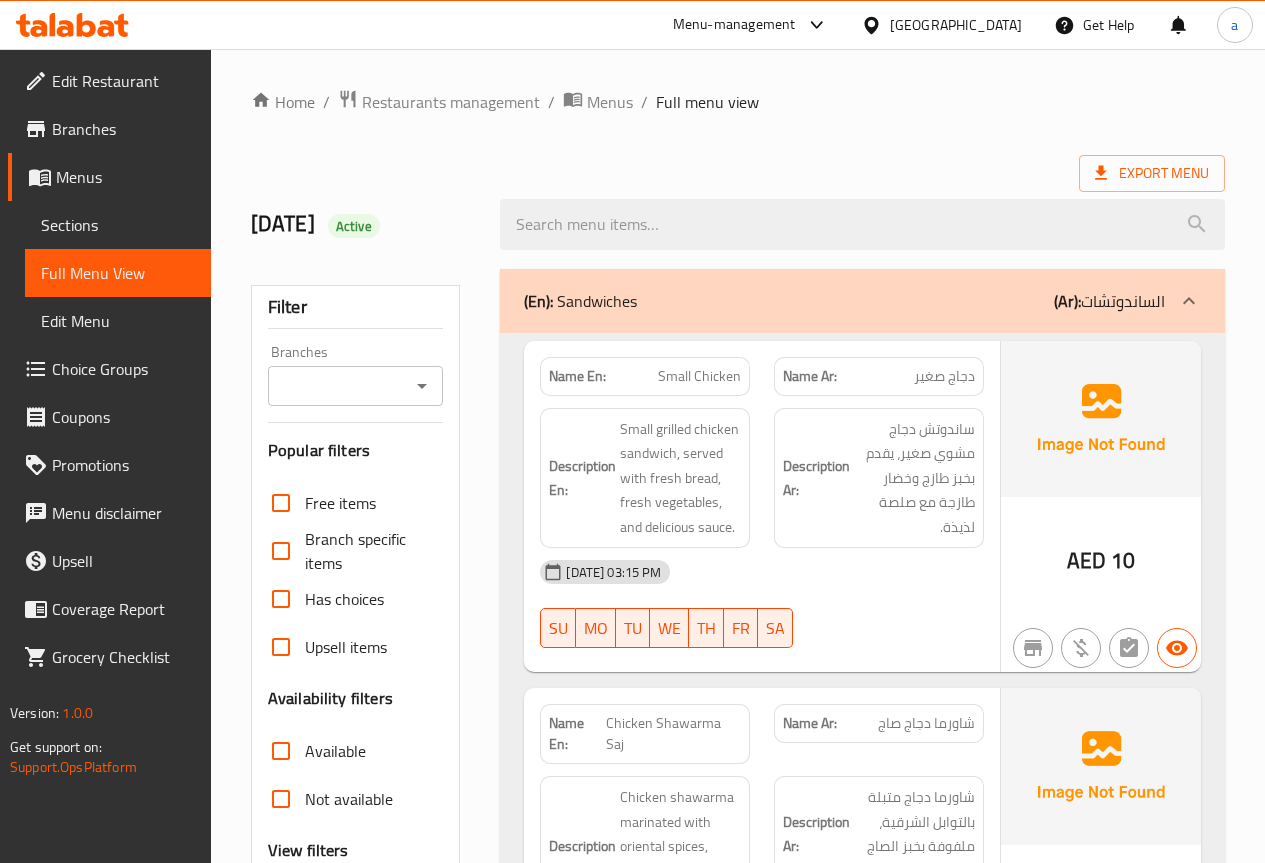
click at [111, 225] on span "Sections" at bounding box center [118, 225] width 154 height 24
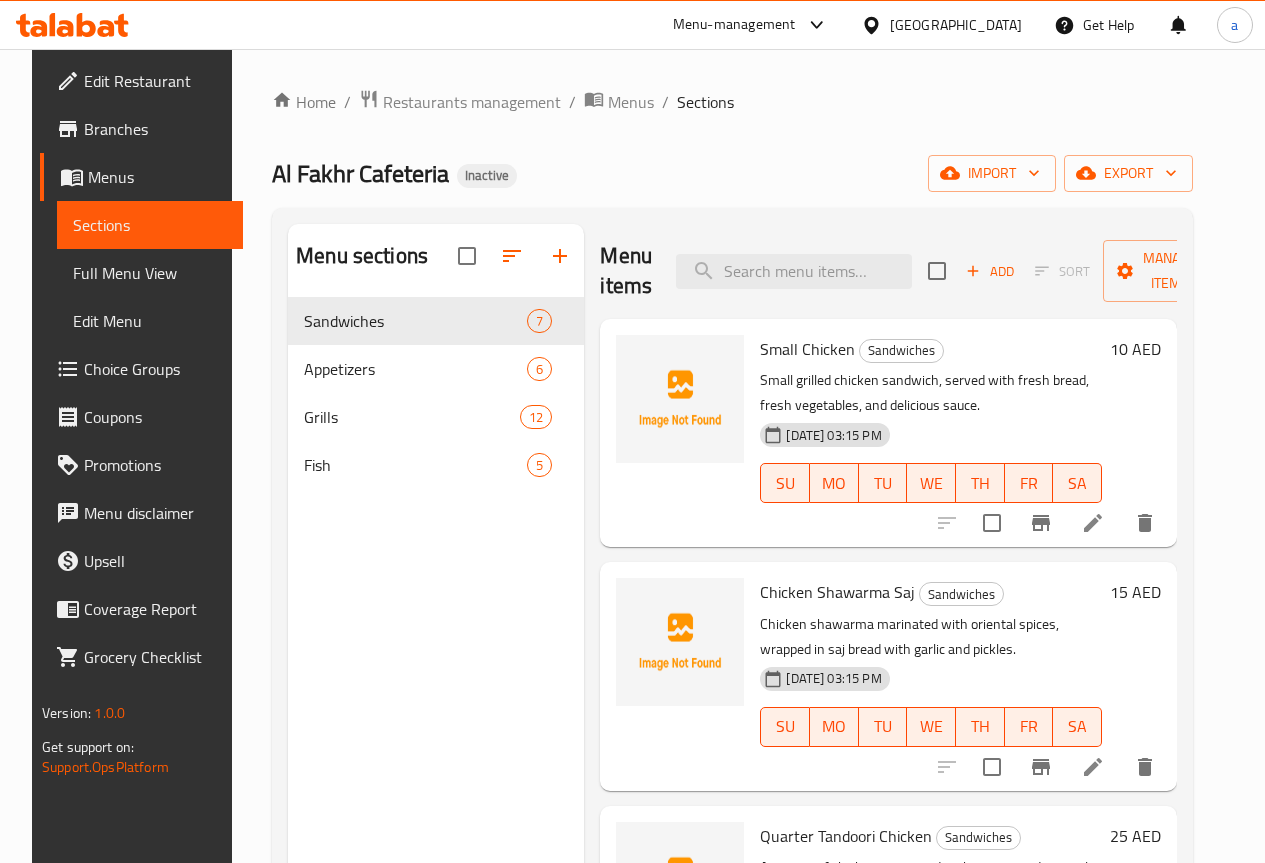
drag, startPoint x: 703, startPoint y: 277, endPoint x: 761, endPoint y: 291, distance: 59.7
click at [704, 278] on input "search" at bounding box center [794, 271] width 236 height 35
paste input "1/2 Kilo Prof Meat Tikka"
type input "1/2 Kilo Prof Meat Tikka"
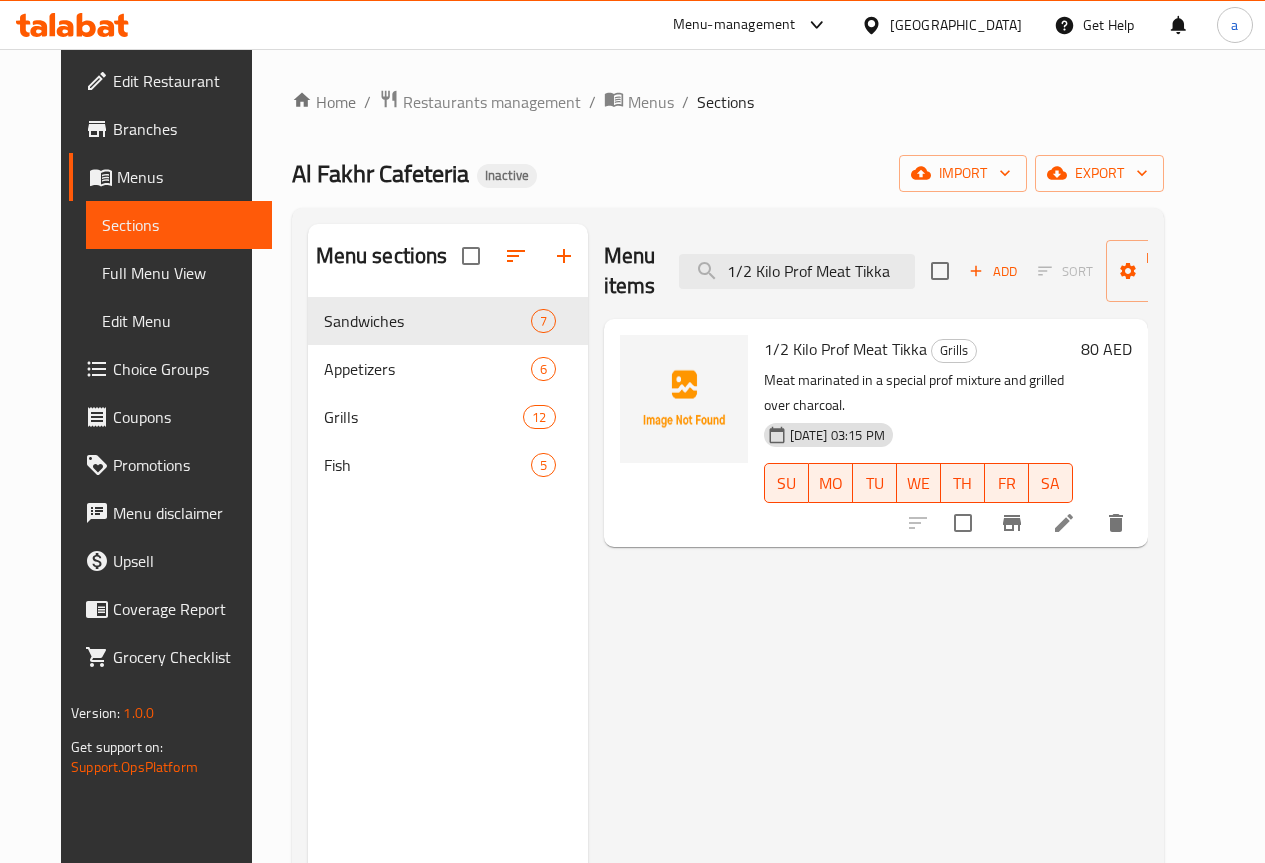
click at [1076, 511] on icon at bounding box center [1064, 523] width 24 height 24
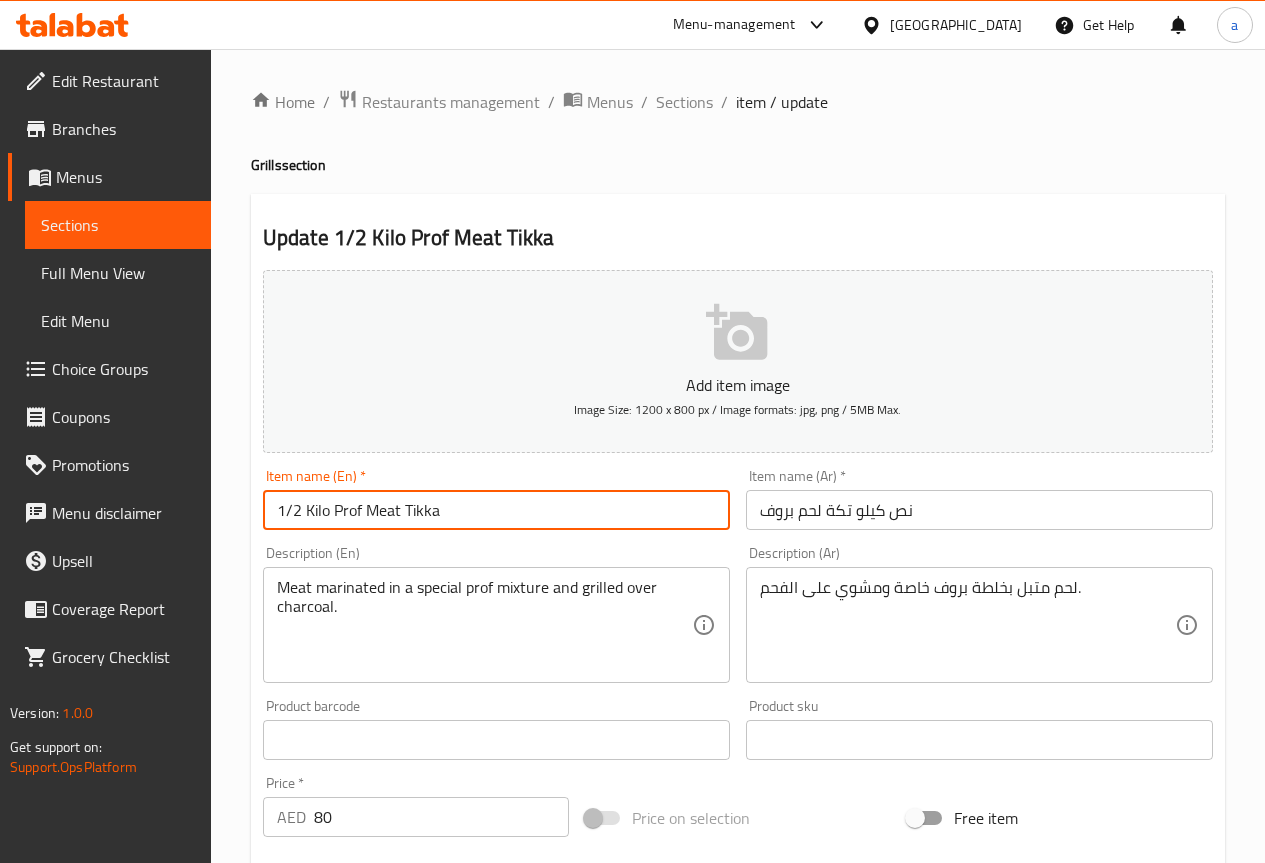
drag, startPoint x: 298, startPoint y: 509, endPoint x: 256, endPoint y: 518, distance: 42.9
click at [256, 518] on div "Item name (En)   * 1/2 Kilo Prof Meat Tikka Item name (En) *" at bounding box center [496, 499] width 483 height 77
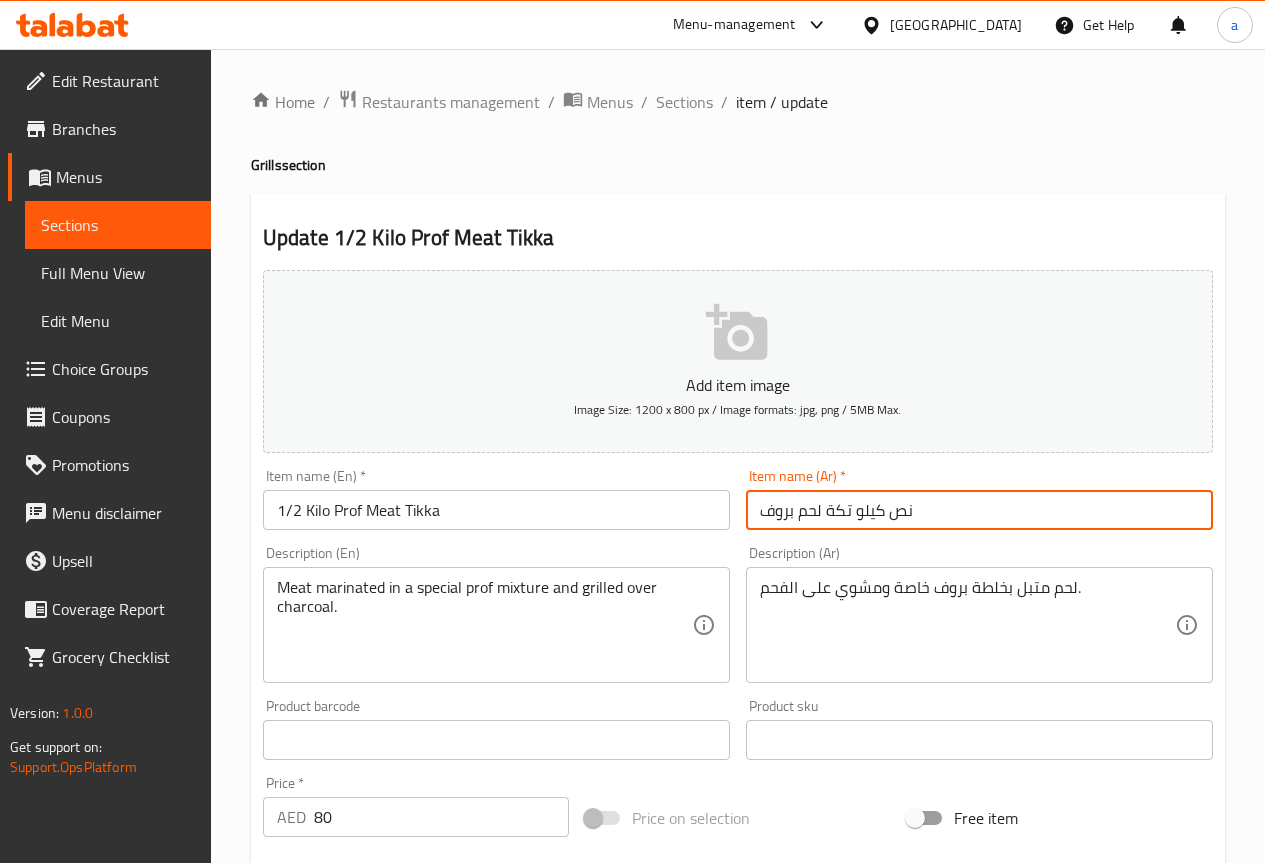
click at [907, 515] on input "نص كيلو تكة لحم بروف" at bounding box center [979, 510] width 467 height 40
paste input "1/2"
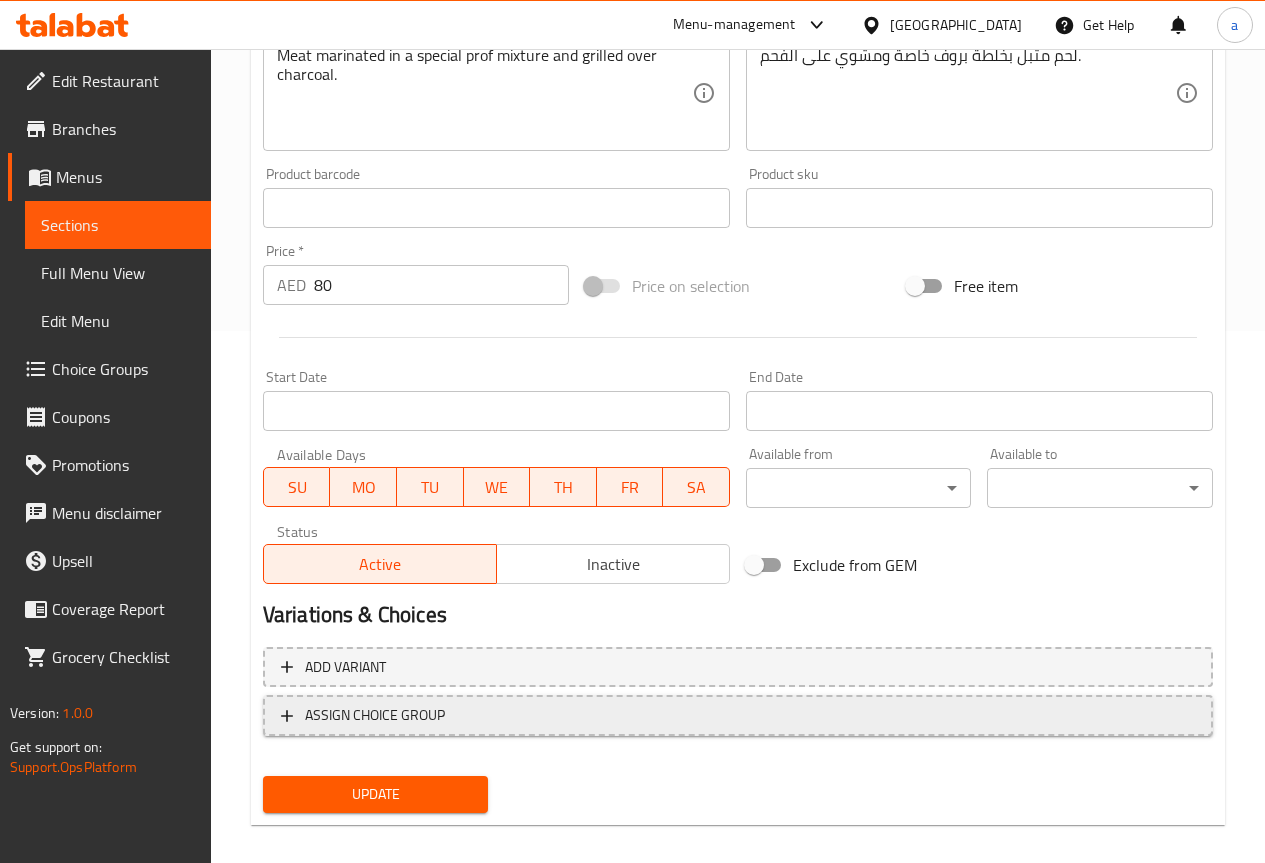
scroll to position [550, 0]
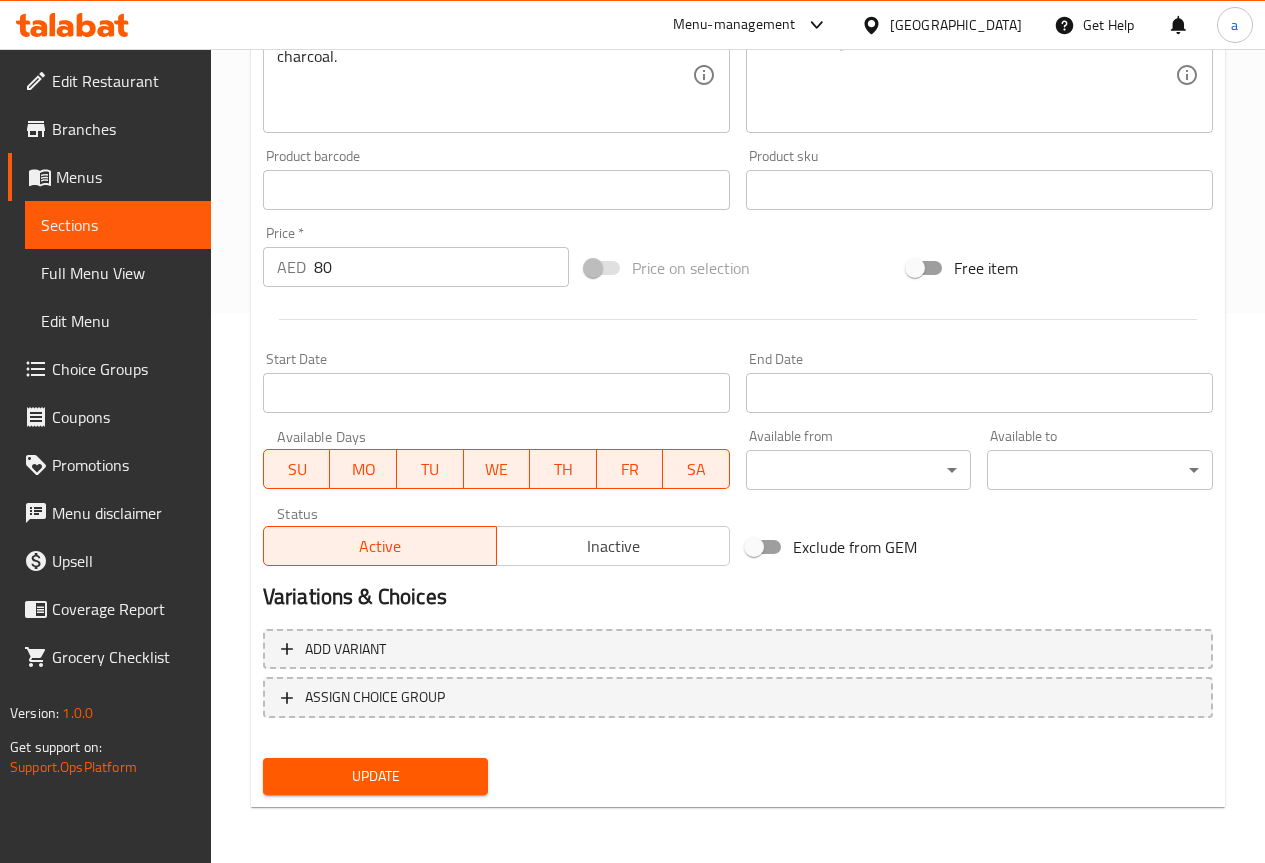
type input "1/2 كيلو تكة لحم بروف"
click at [423, 776] on span "Update" at bounding box center [376, 776] width 194 height 25
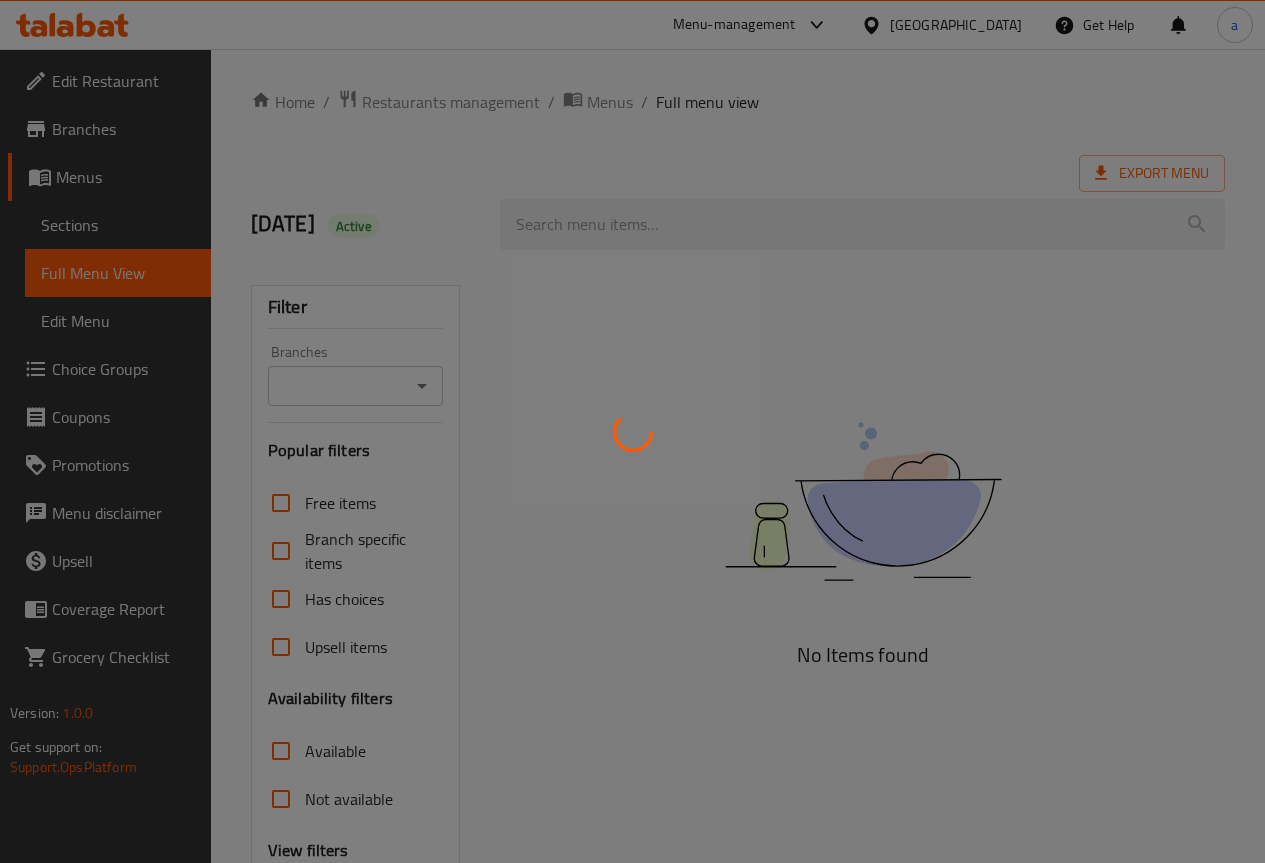
click at [115, 234] on div at bounding box center [632, 431] width 1265 height 863
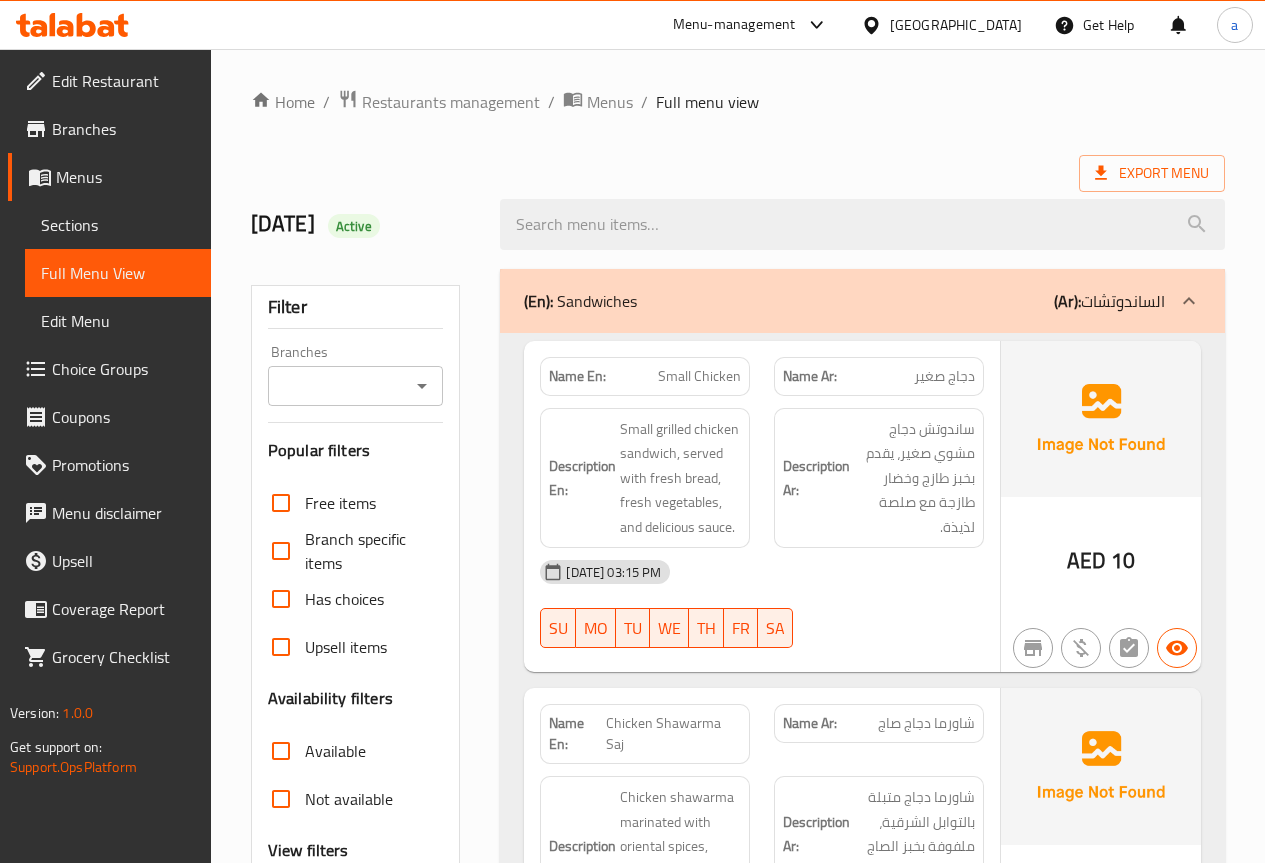
click at [102, 217] on span "Sections" at bounding box center [118, 225] width 154 height 24
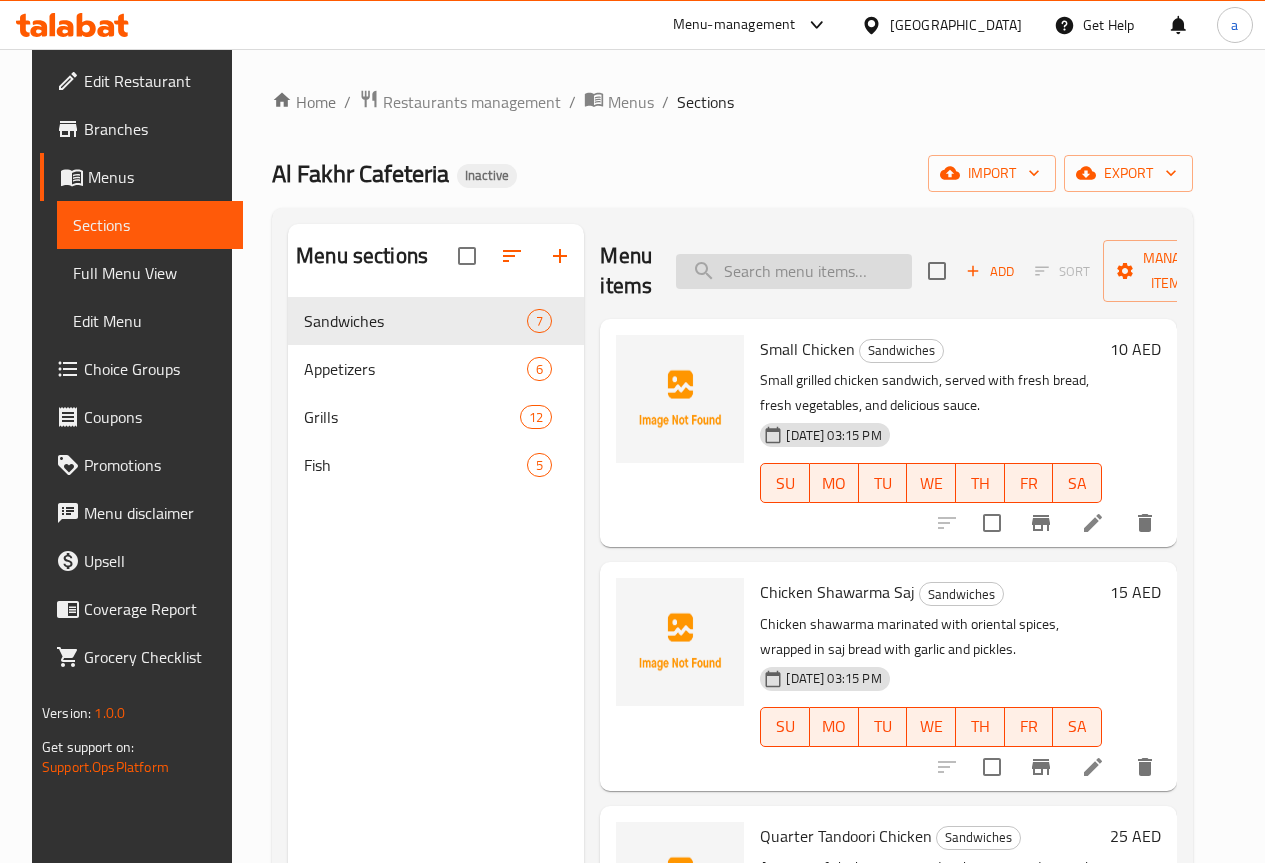
click at [676, 269] on input "search" at bounding box center [794, 271] width 236 height 35
paste input "[PERSON_NAME]"
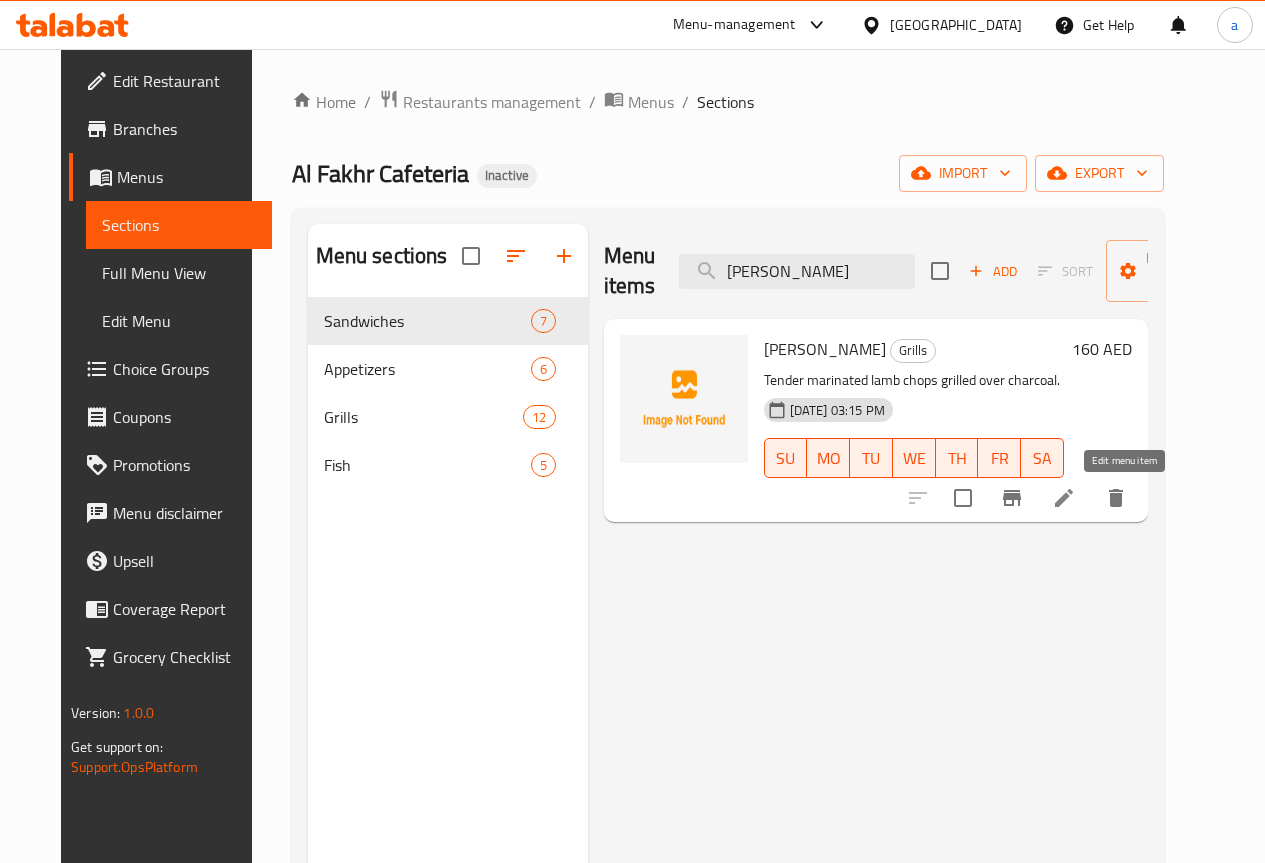
type input "[PERSON_NAME]"
click at [1076, 507] on icon at bounding box center [1064, 498] width 24 height 24
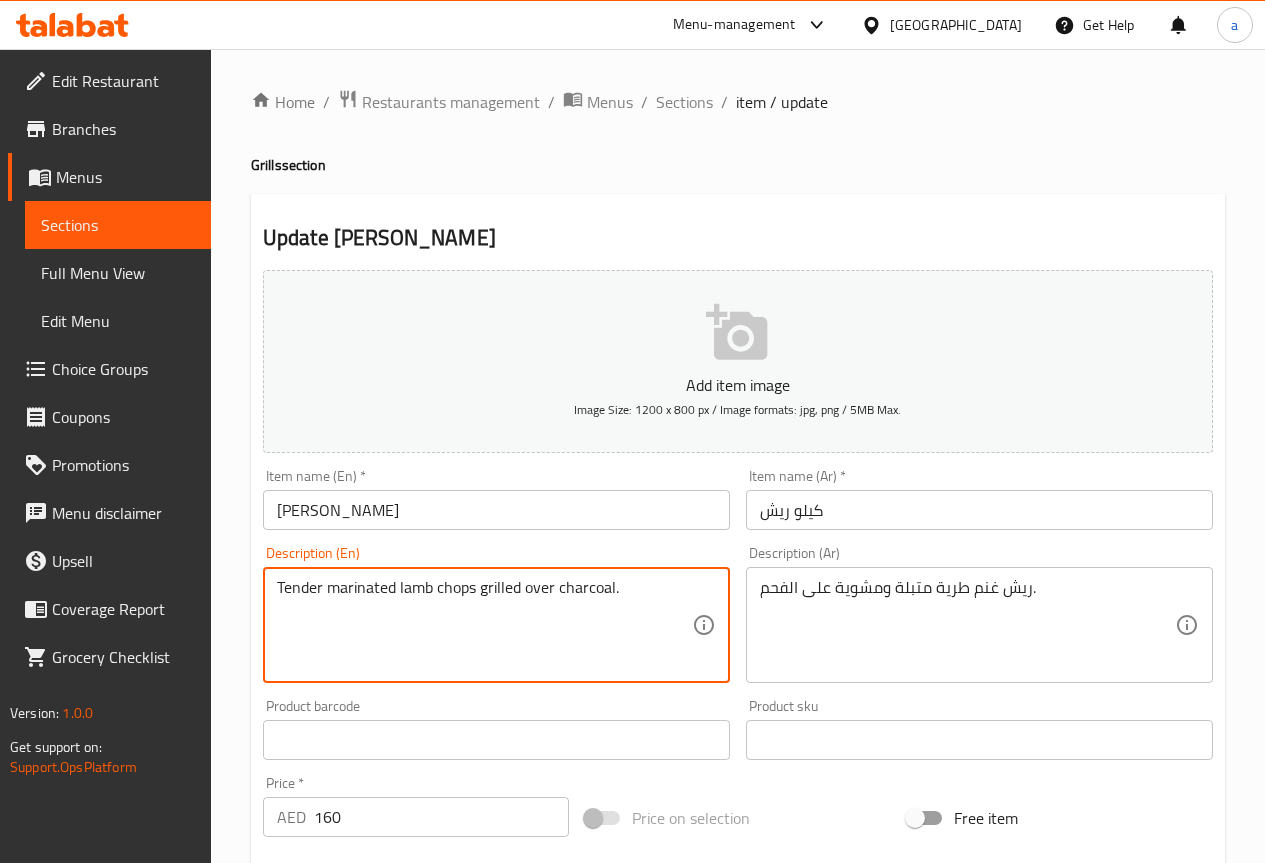
click at [461, 595] on textarea "Tender marinated lamb chops grilled over charcoal." at bounding box center [484, 625] width 415 height 95
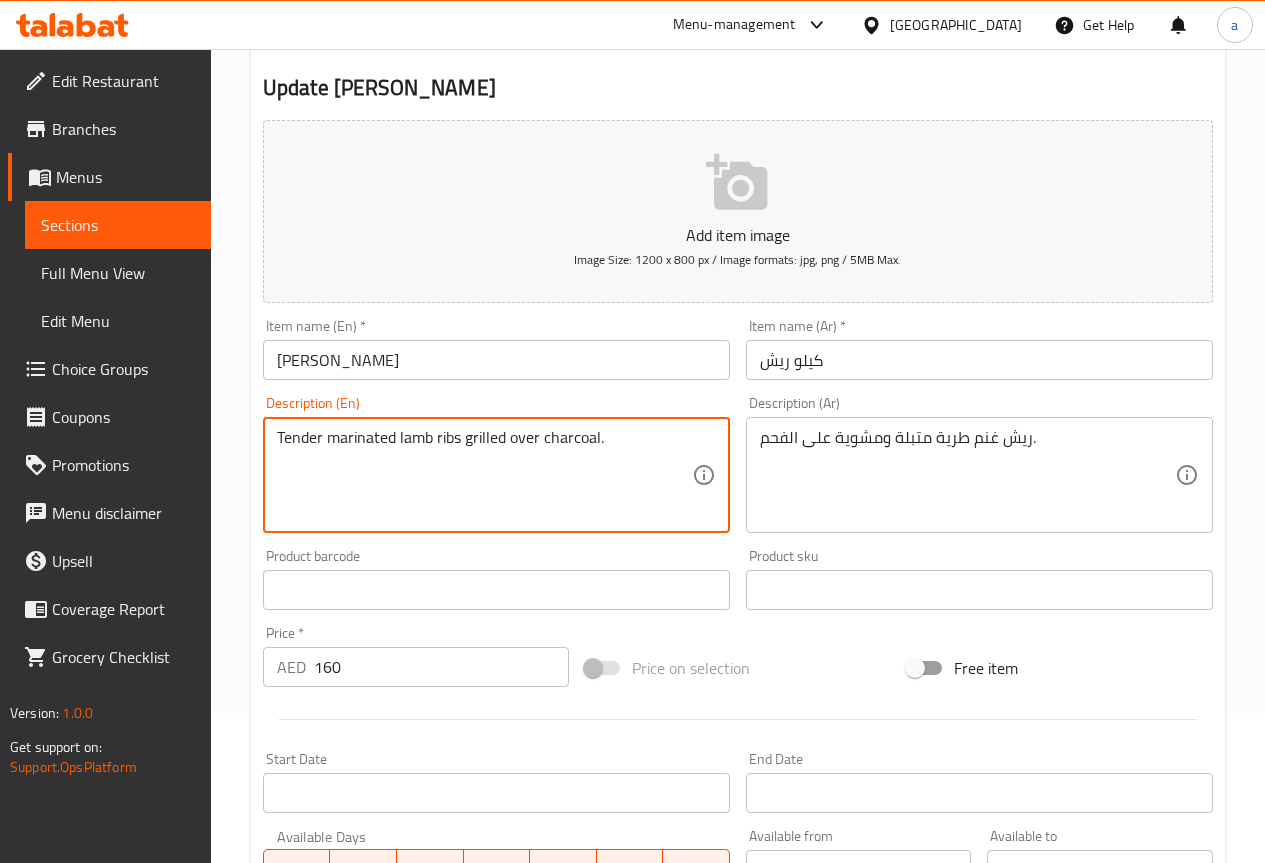
scroll to position [550, 0]
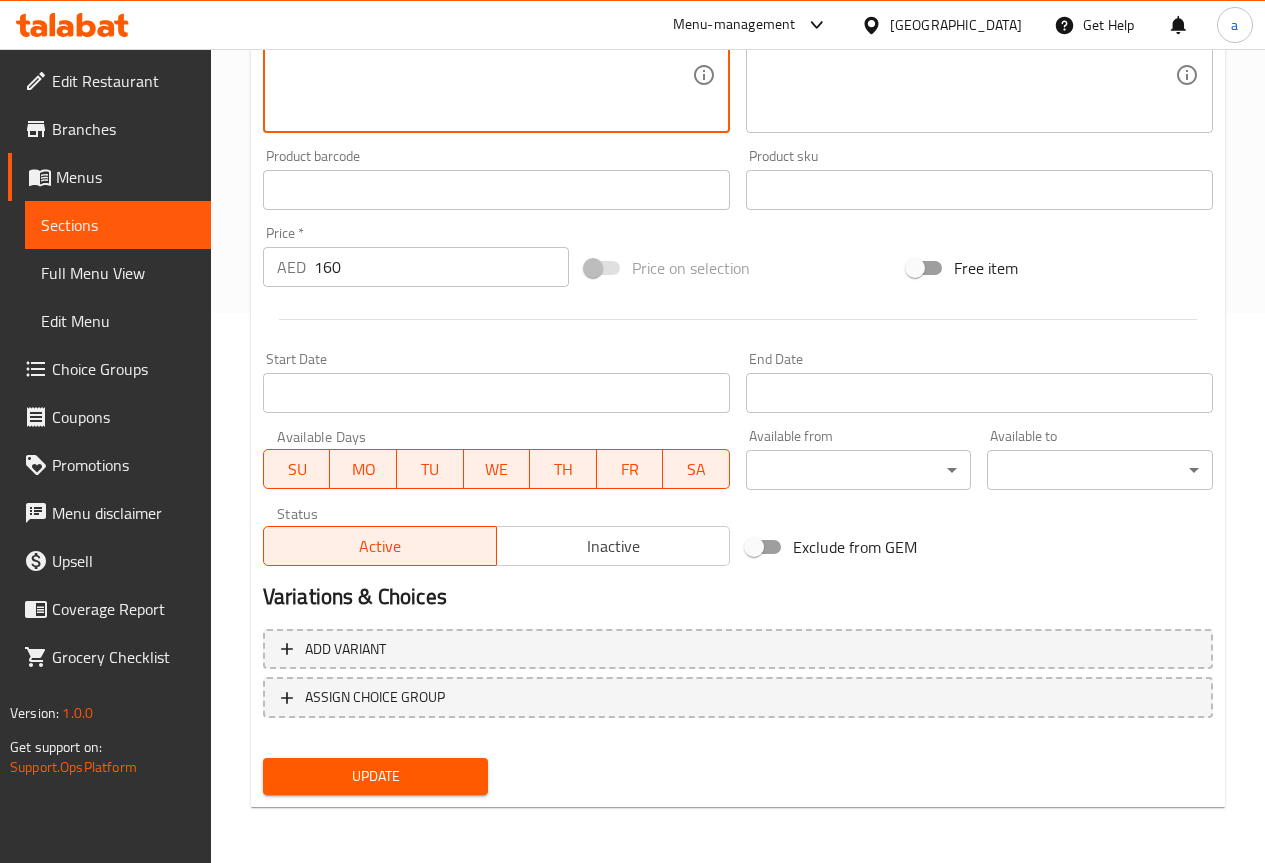
type textarea "Tender marinated lamb ribs grilled over charcoal."
click at [423, 784] on span "Update" at bounding box center [376, 776] width 194 height 25
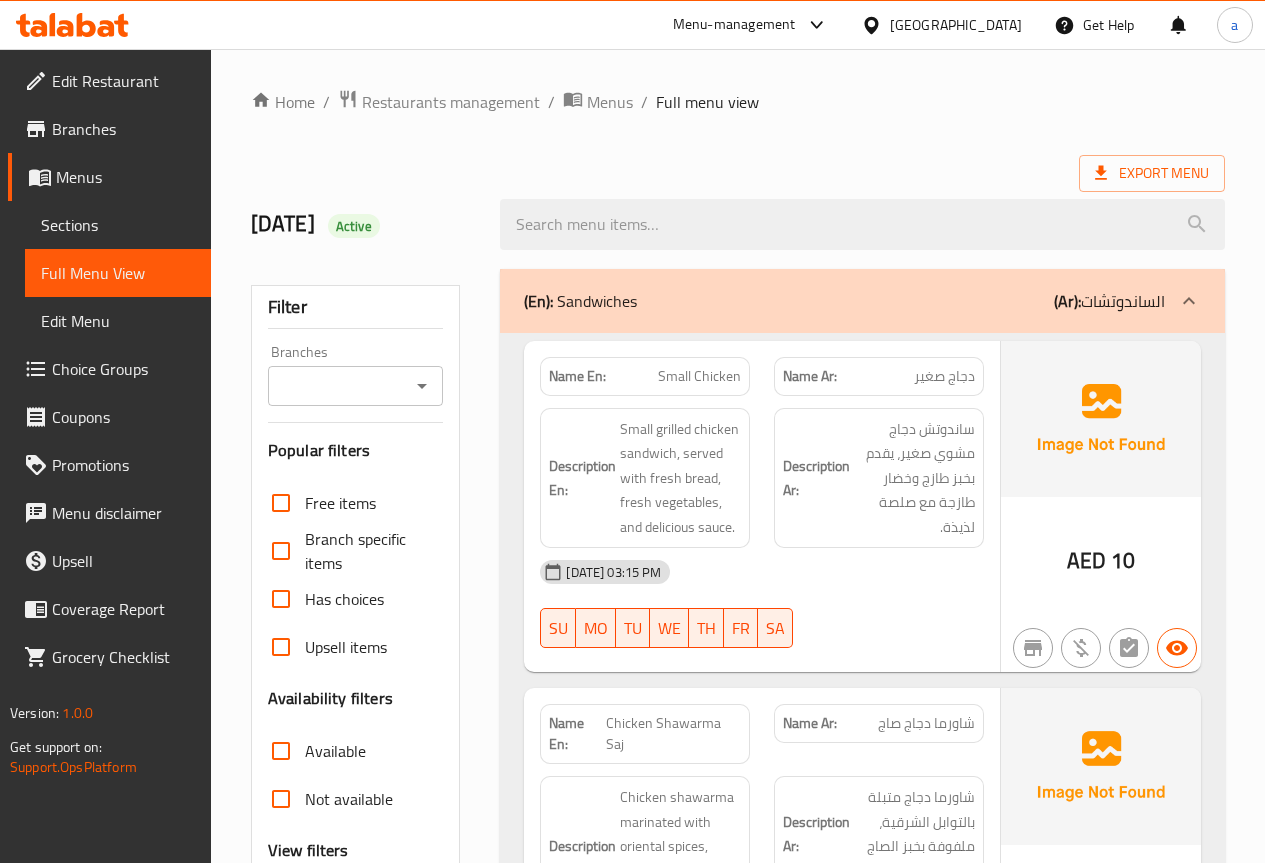
click at [103, 225] on span "Sections" at bounding box center [118, 225] width 154 height 24
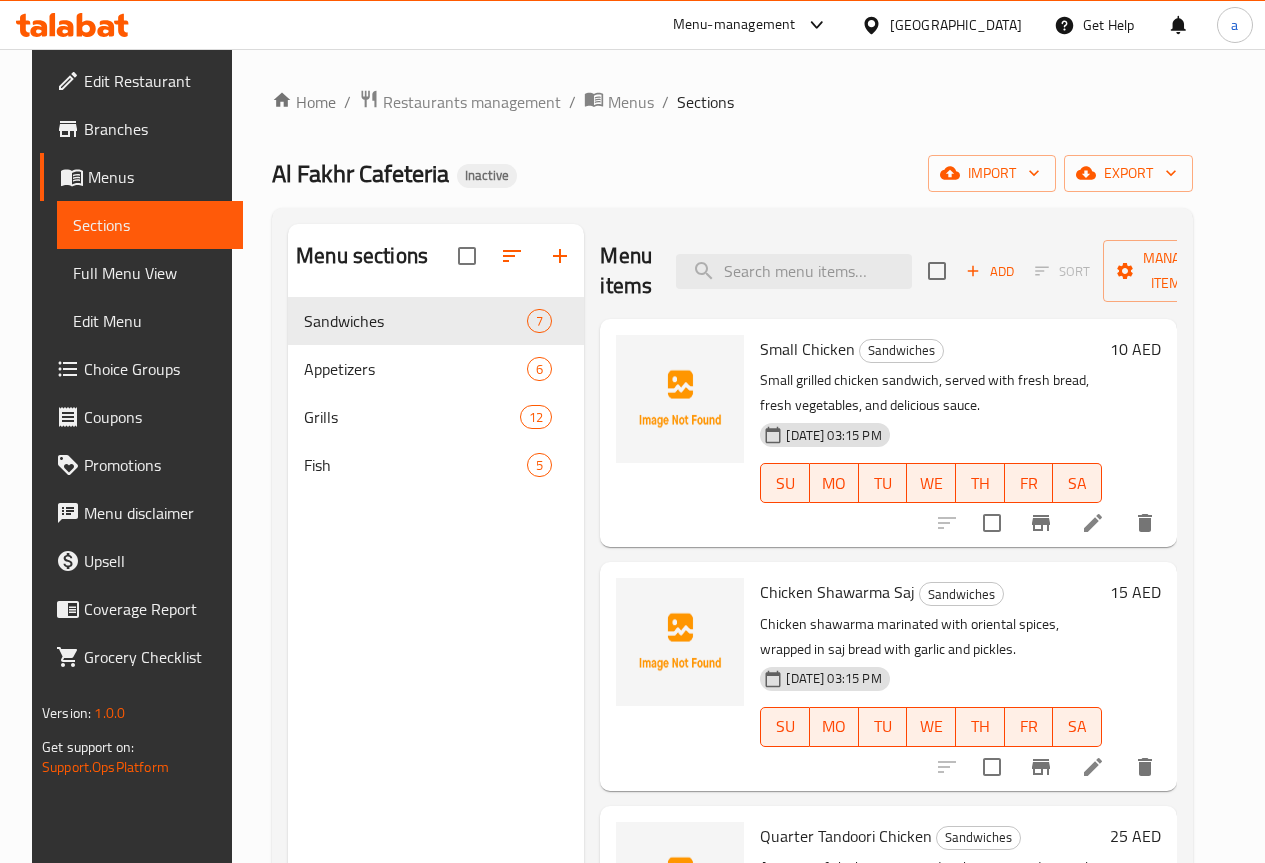
click at [721, 248] on div "Menu items Add Sort Manage items" at bounding box center [888, 271] width 577 height 95
click at [724, 279] on input "search" at bounding box center [794, 271] width 236 height 35
paste input "1/2 Kilo Meat Kebab"
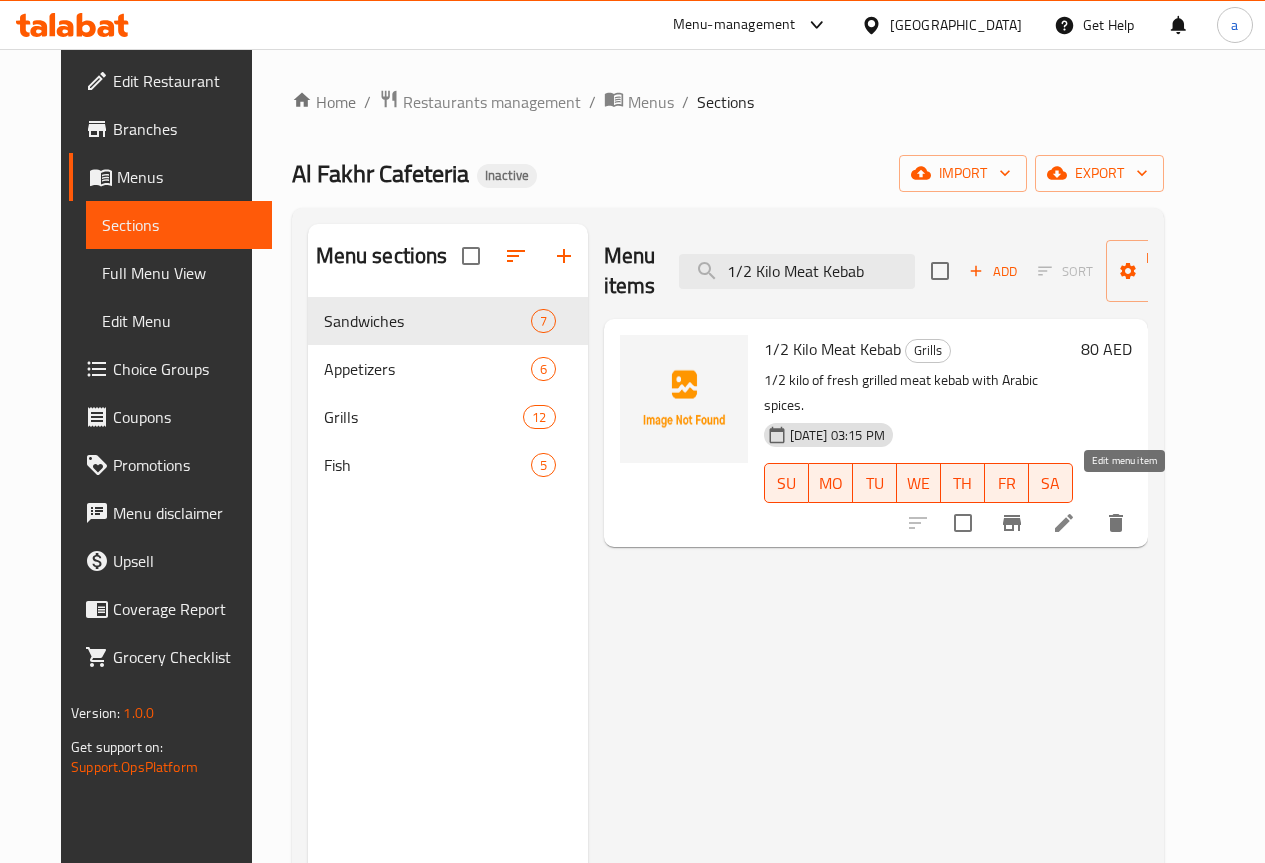
type input "1/2 Kilo Meat Kebab"
click at [1073, 514] on icon at bounding box center [1064, 523] width 18 height 18
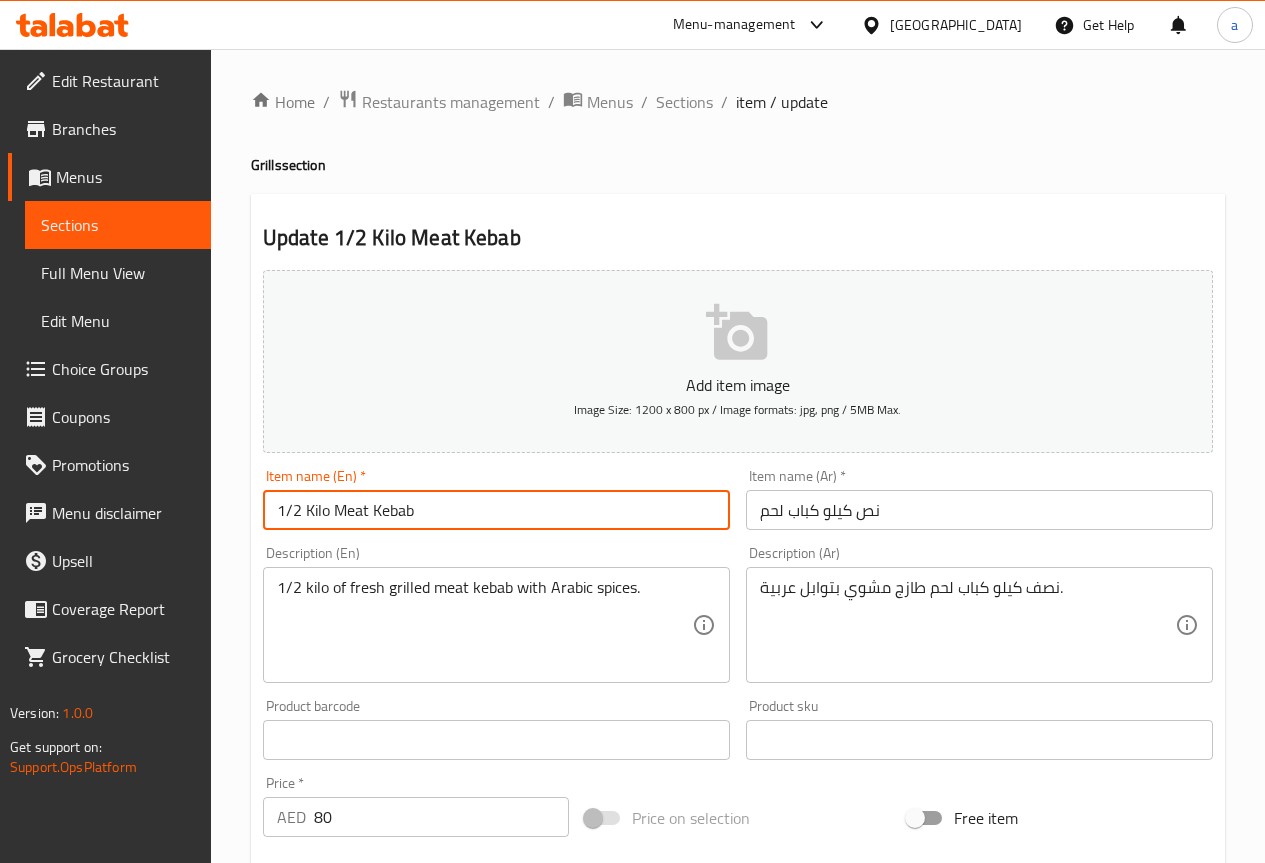
drag, startPoint x: 303, startPoint y: 514, endPoint x: 248, endPoint y: 517, distance: 55.1
click at [248, 517] on div "Home / Restaurants management / Menus / Sections / item / update Grills section…" at bounding box center [738, 731] width 1054 height 1364
click at [868, 512] on input "نص كيلو كباب لحم" at bounding box center [979, 510] width 467 height 40
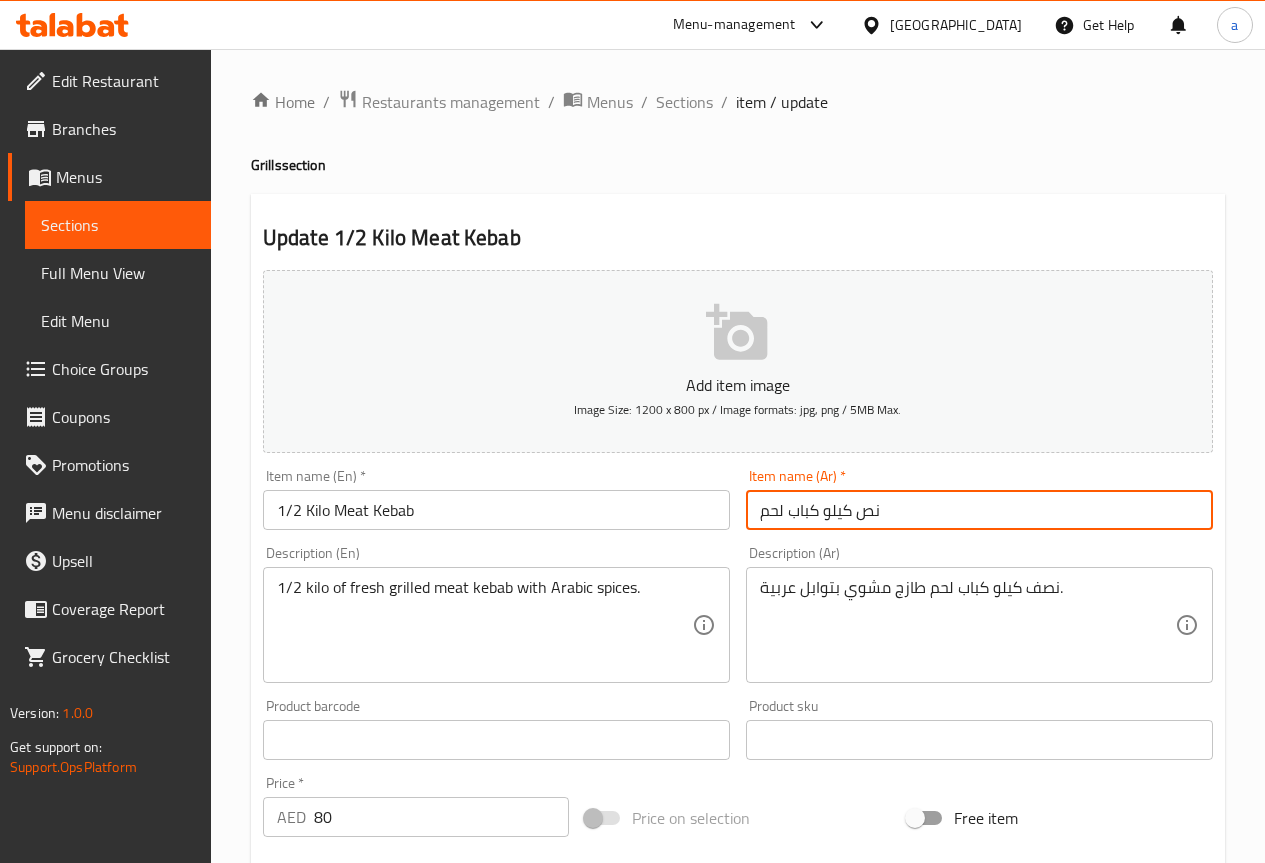
click at [868, 512] on input "نص كيلو كباب لحم" at bounding box center [979, 510] width 467 height 40
paste input "1/2"
type input "1/2 كيلو كباب لحم"
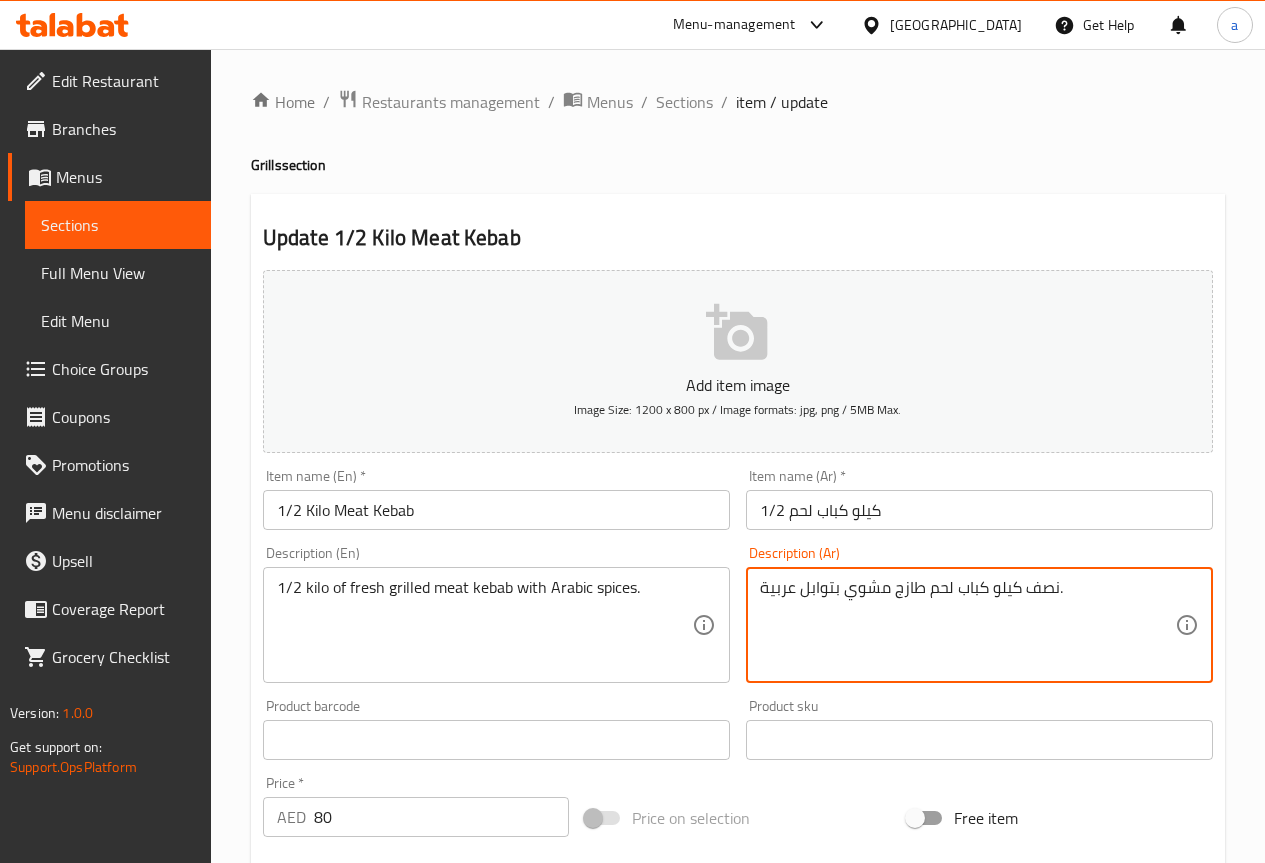
click at [1040, 590] on textarea "نصف كيلو كباب لحم طازج مشوي بتوابل عربية." at bounding box center [967, 625] width 415 height 95
paste textarea "1/2"
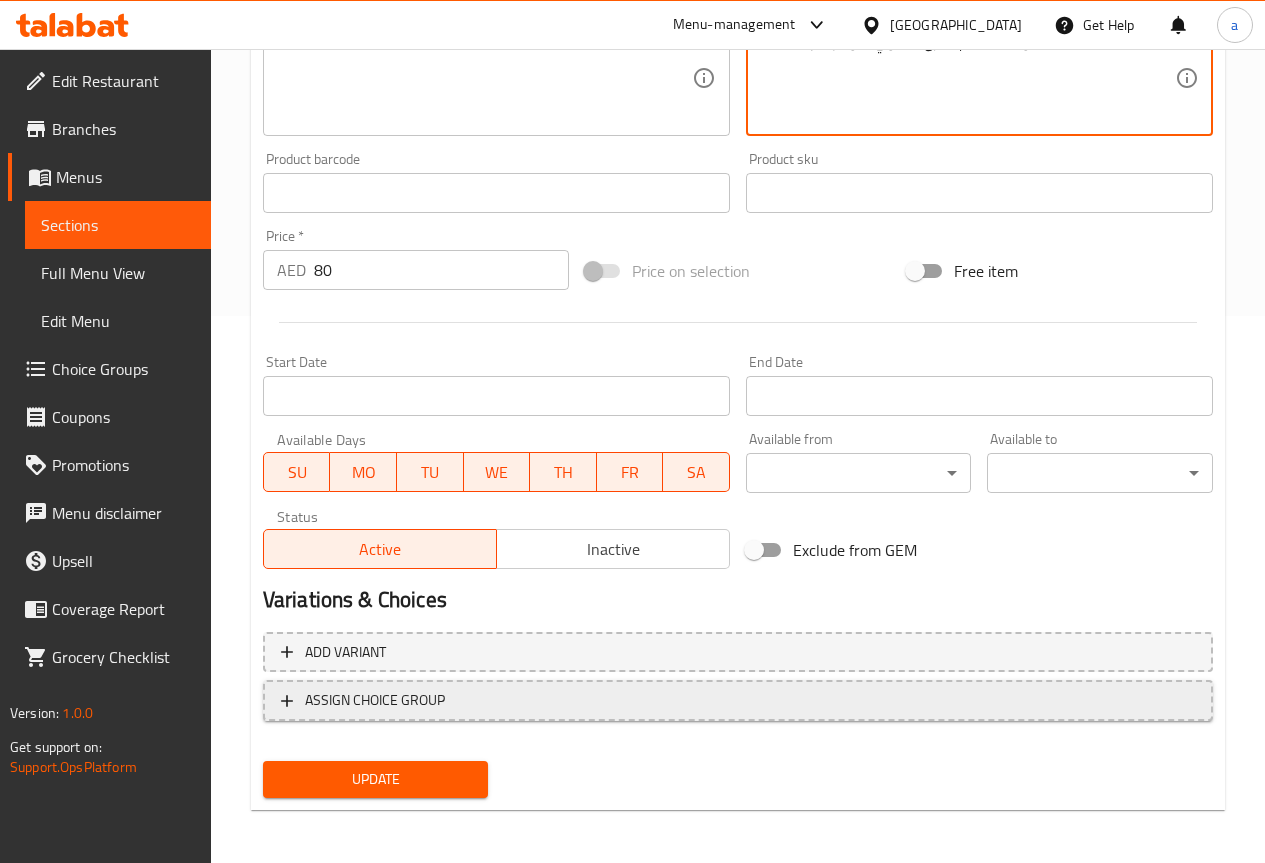
scroll to position [550, 0]
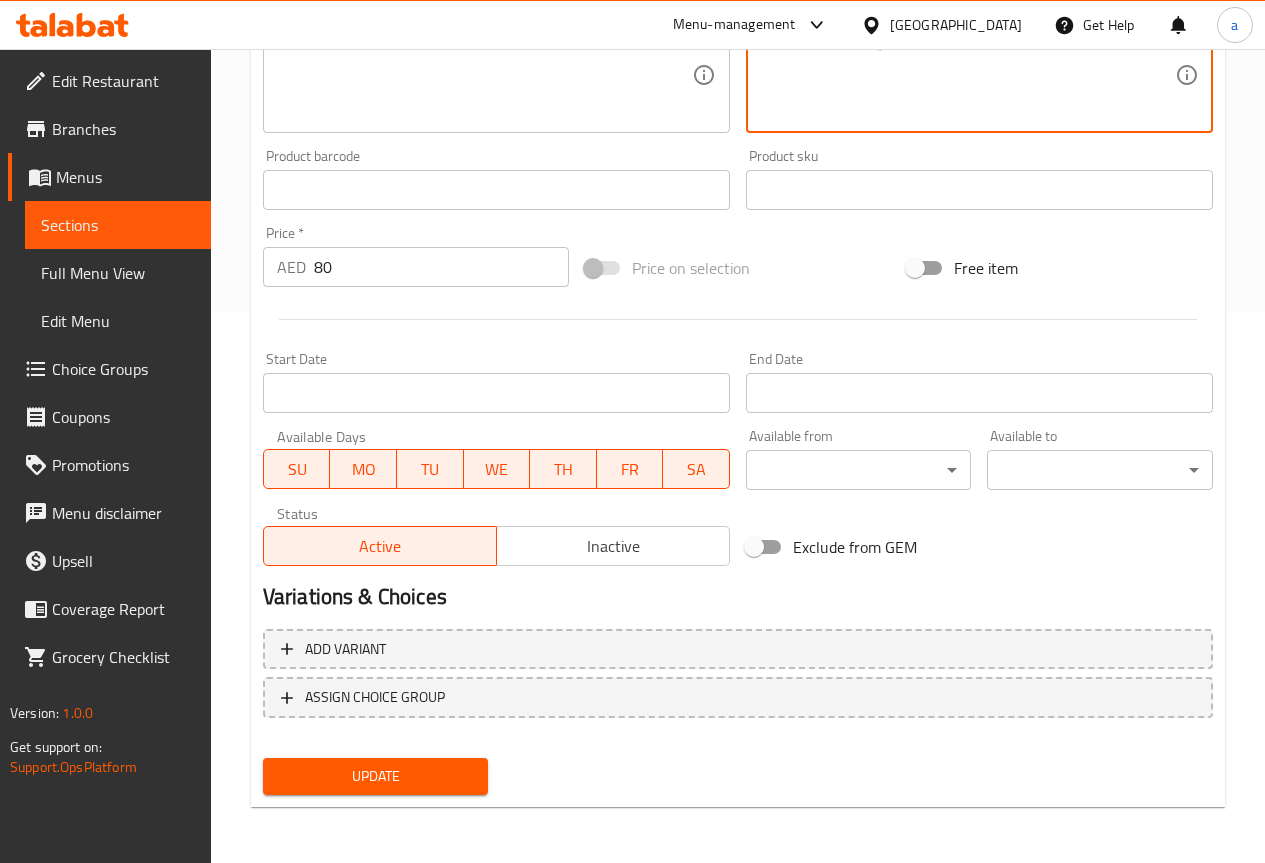
type textarea "1/2 كيلو كباب لحم طازج مشوي بتوابل عربية."
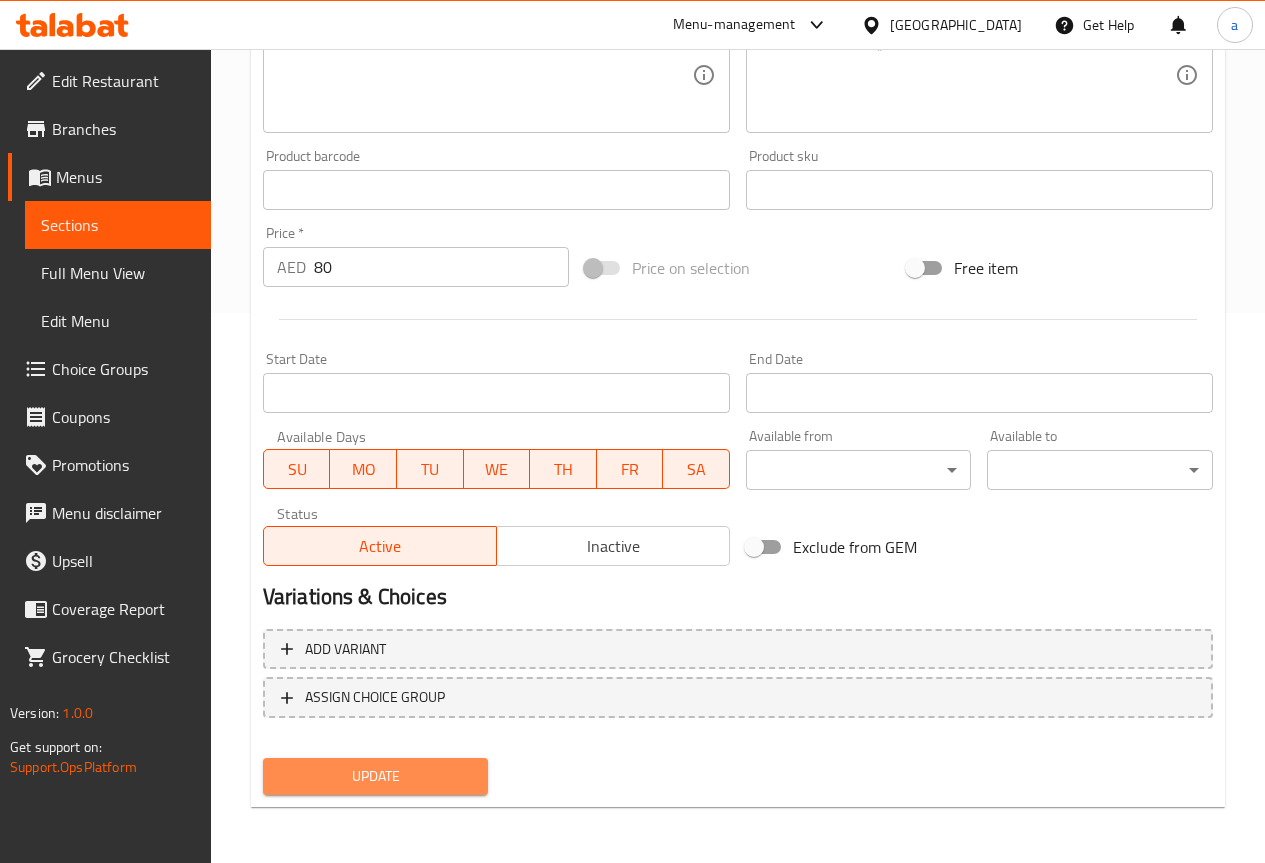
click at [374, 783] on span "Update" at bounding box center [376, 776] width 194 height 25
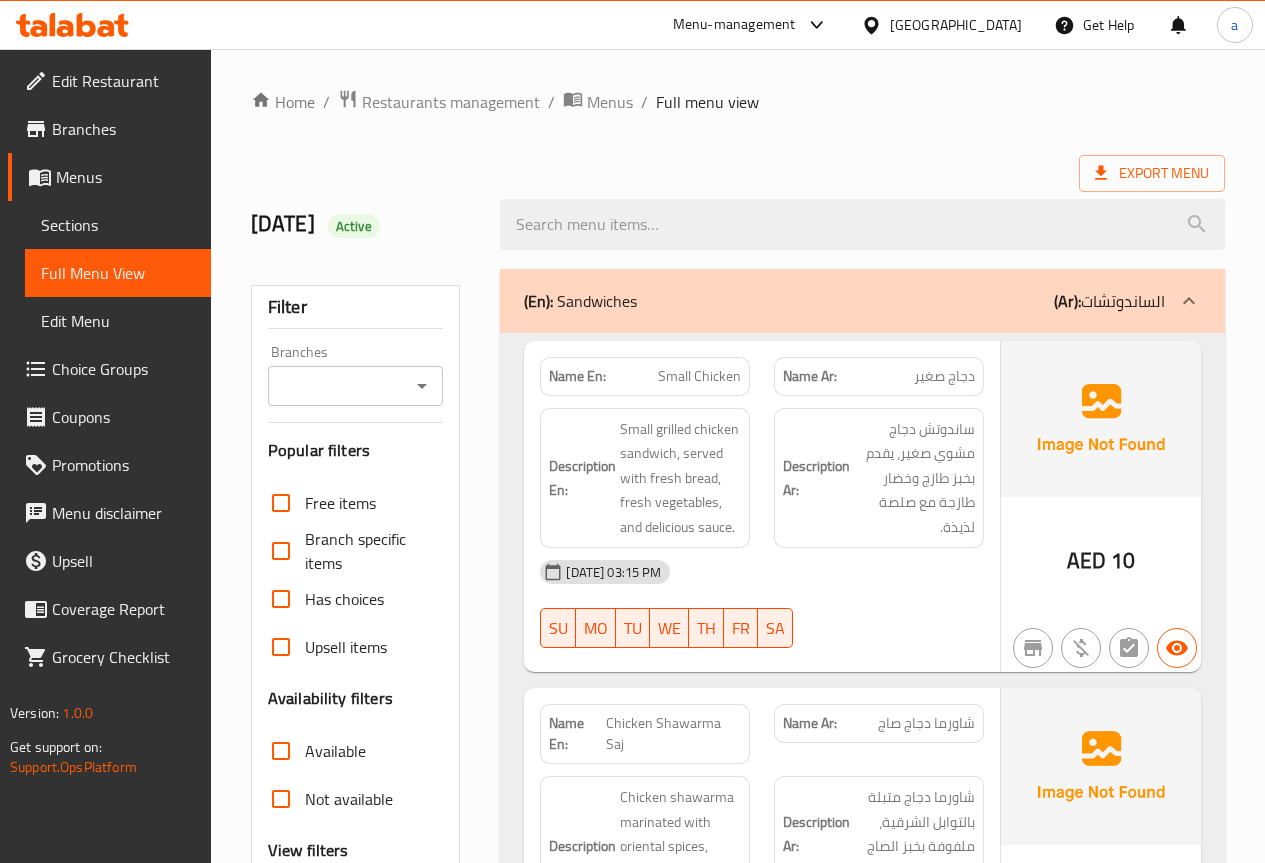
click at [97, 228] on span "Sections" at bounding box center [118, 225] width 154 height 24
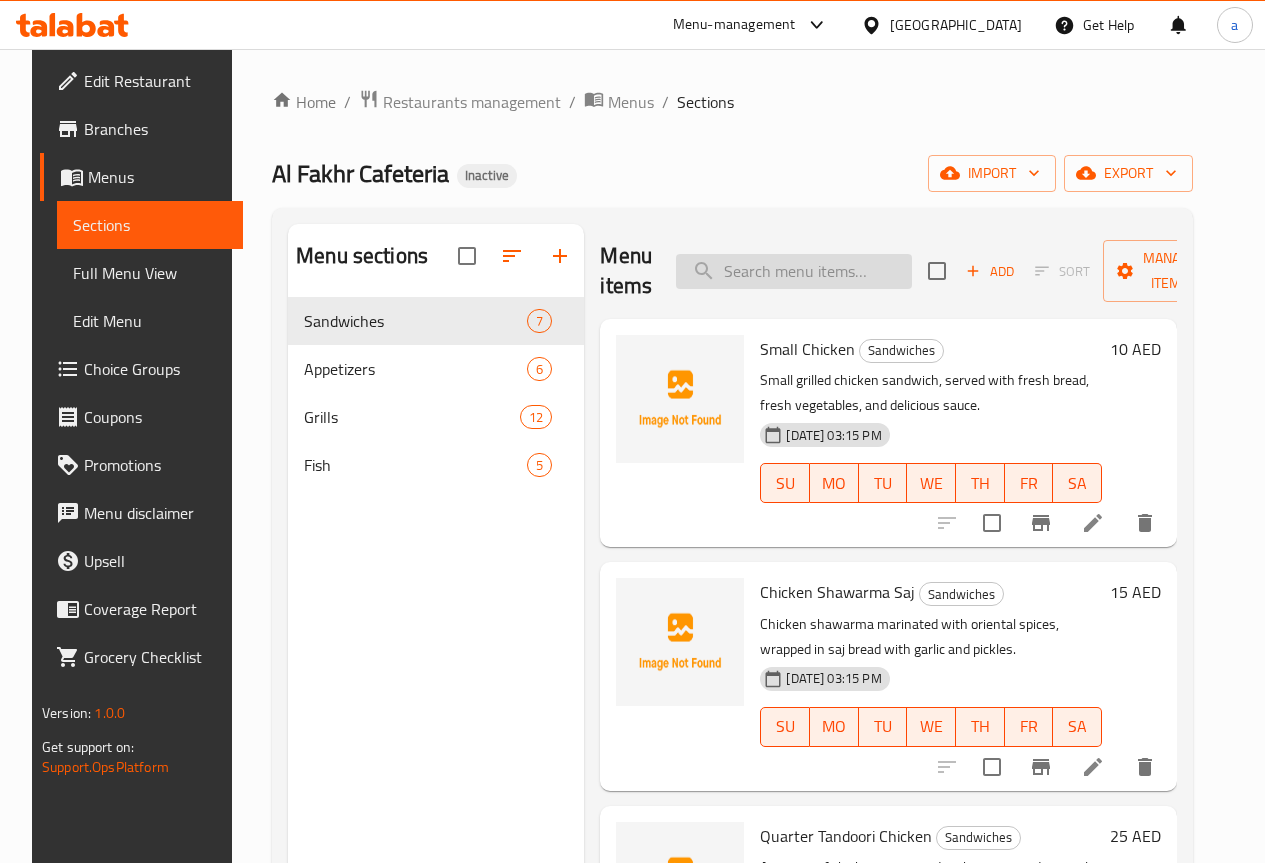
click at [781, 282] on input "search" at bounding box center [794, 271] width 236 height 35
paste input "1/2 Kilo Chicken Kebab"
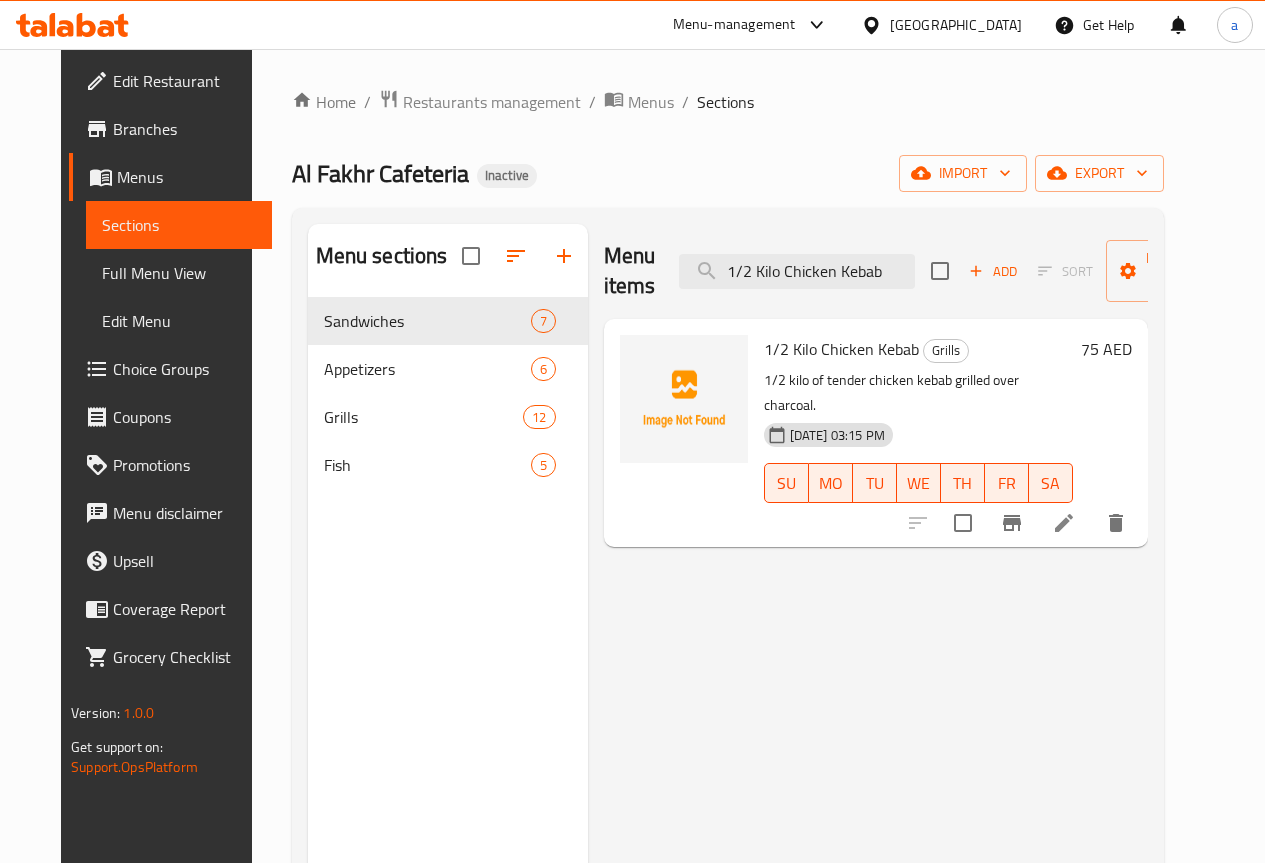
type input "1/2 Kilo Chicken Kebab"
click at [1076, 511] on icon at bounding box center [1064, 523] width 24 height 24
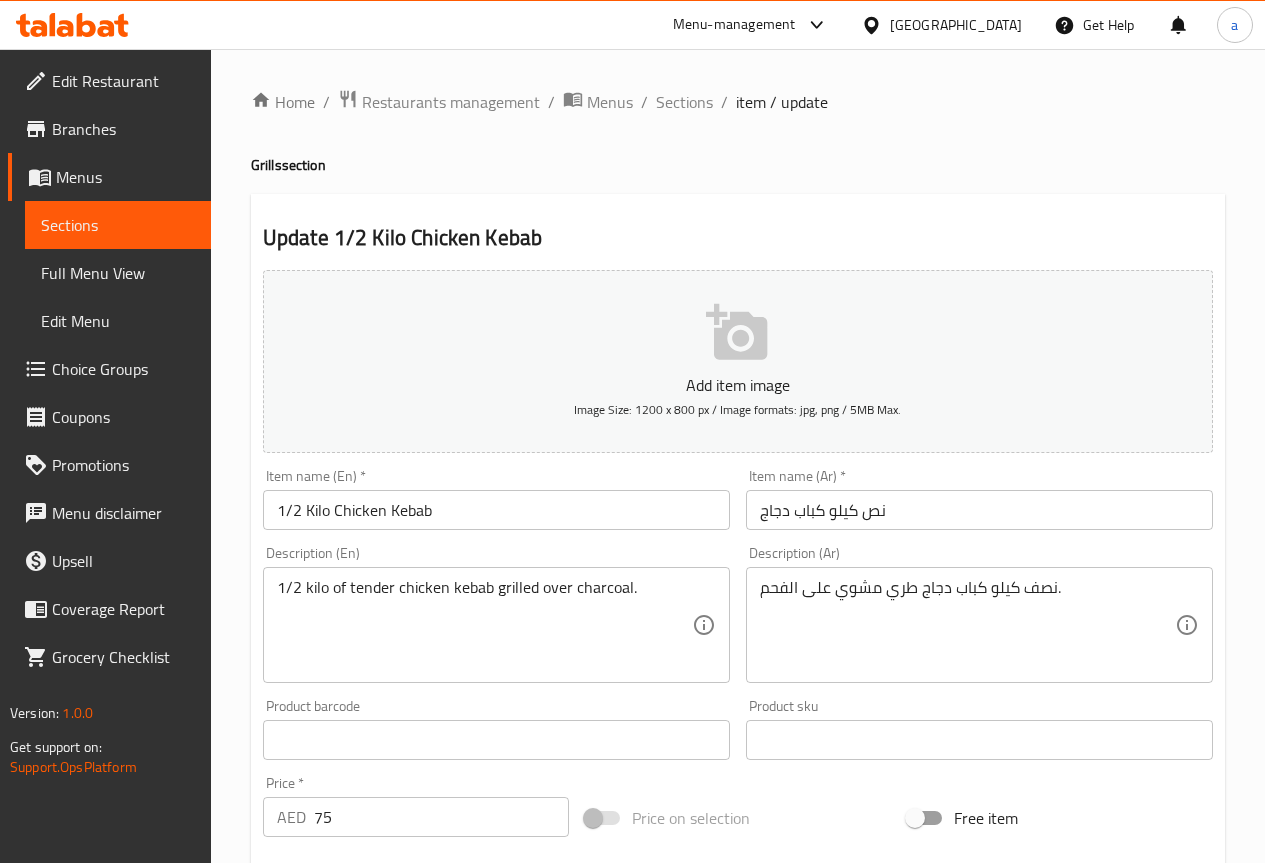
click at [300, 516] on input "1/2 Kilo Chicken Kebab" at bounding box center [496, 510] width 467 height 40
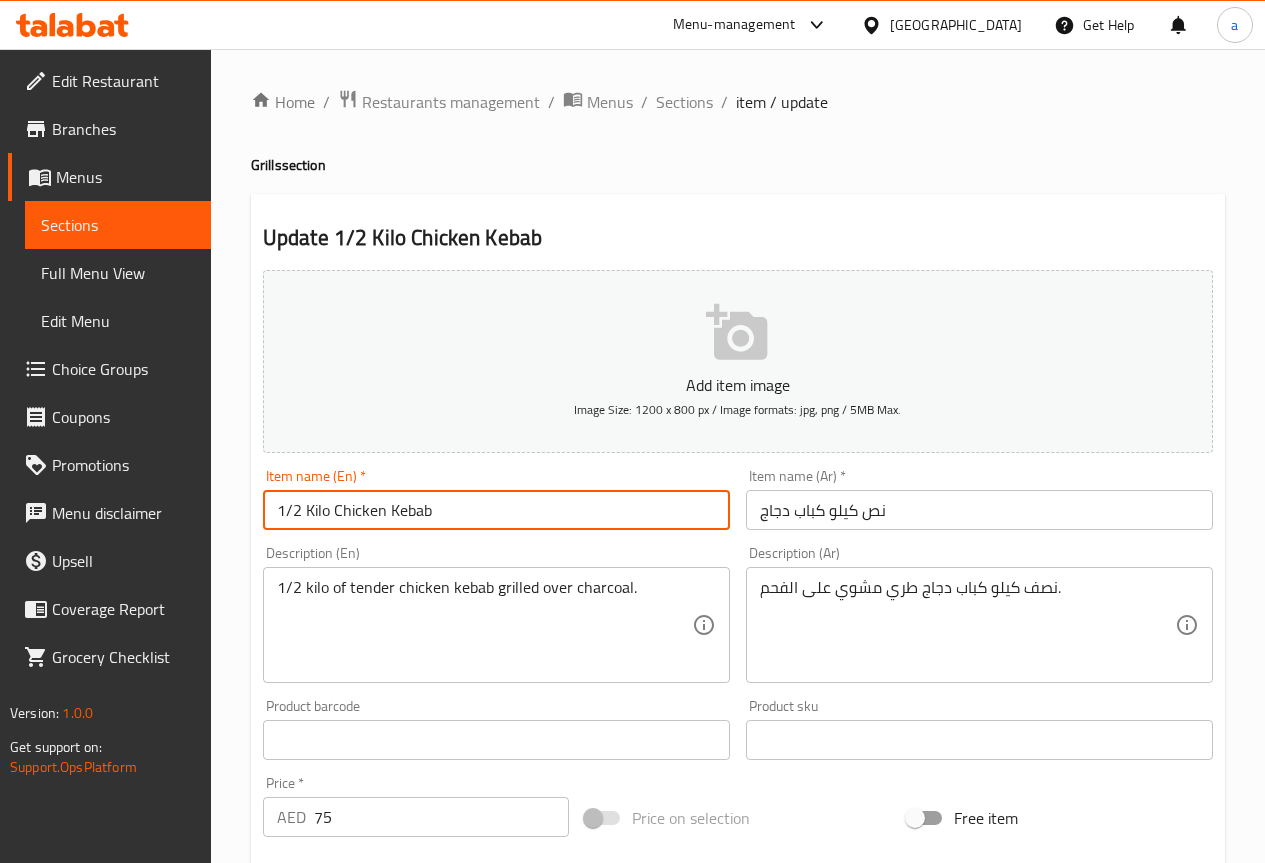
click at [297, 516] on input "1/2 Kilo Chicken Kebab" at bounding box center [496, 510] width 467 height 40
drag, startPoint x: 302, startPoint y: 512, endPoint x: 258, endPoint y: 516, distance: 44.2
click at [258, 516] on div "Item name (En)   * 1/2 Kilo Chicken Kebab Item name (En) *" at bounding box center [496, 499] width 483 height 77
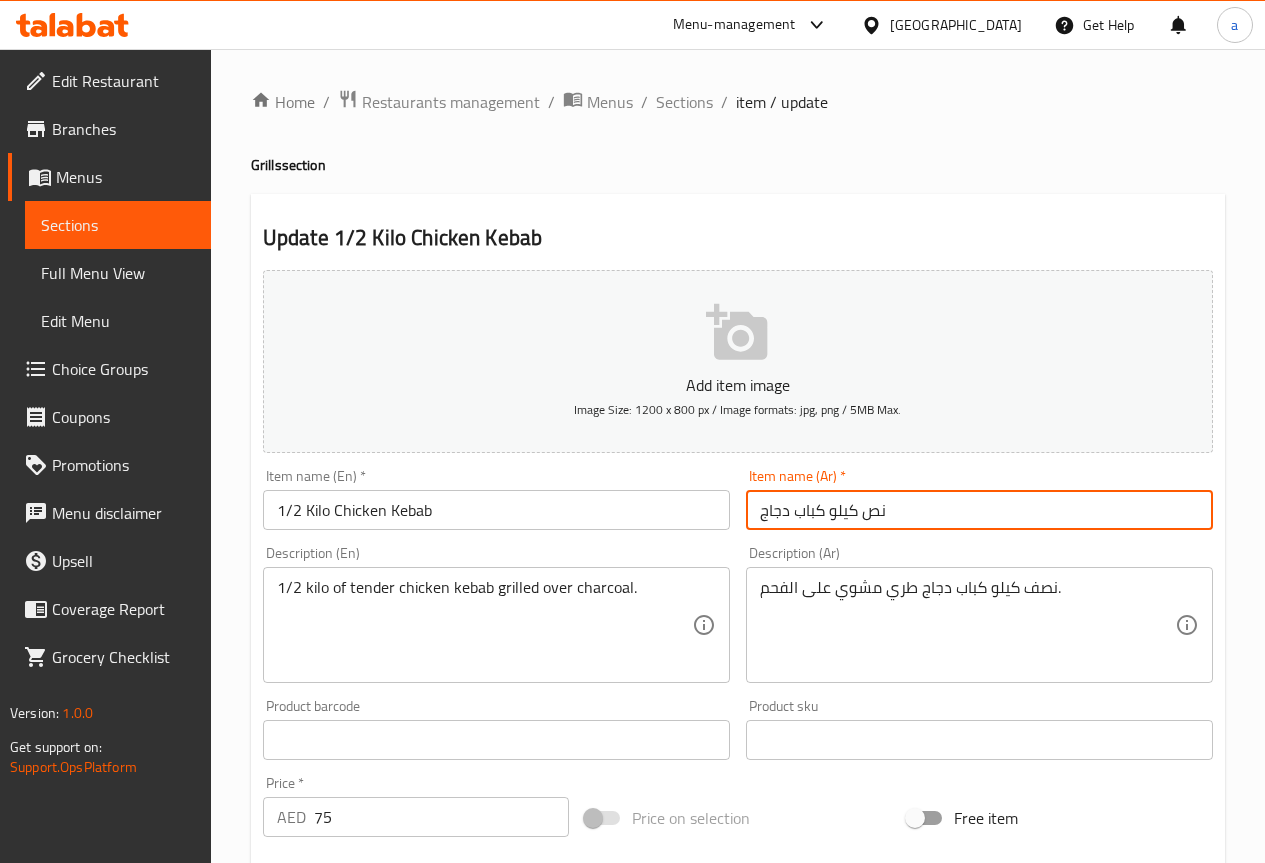
click at [869, 511] on input "نص كيلو كباب دجاج" at bounding box center [979, 510] width 467 height 40
click at [876, 516] on input "نص كيلو كباب دجاج" at bounding box center [979, 510] width 467 height 40
click at [877, 516] on input "نص كيلو كباب دجاج" at bounding box center [979, 510] width 467 height 40
paste input "1/2"
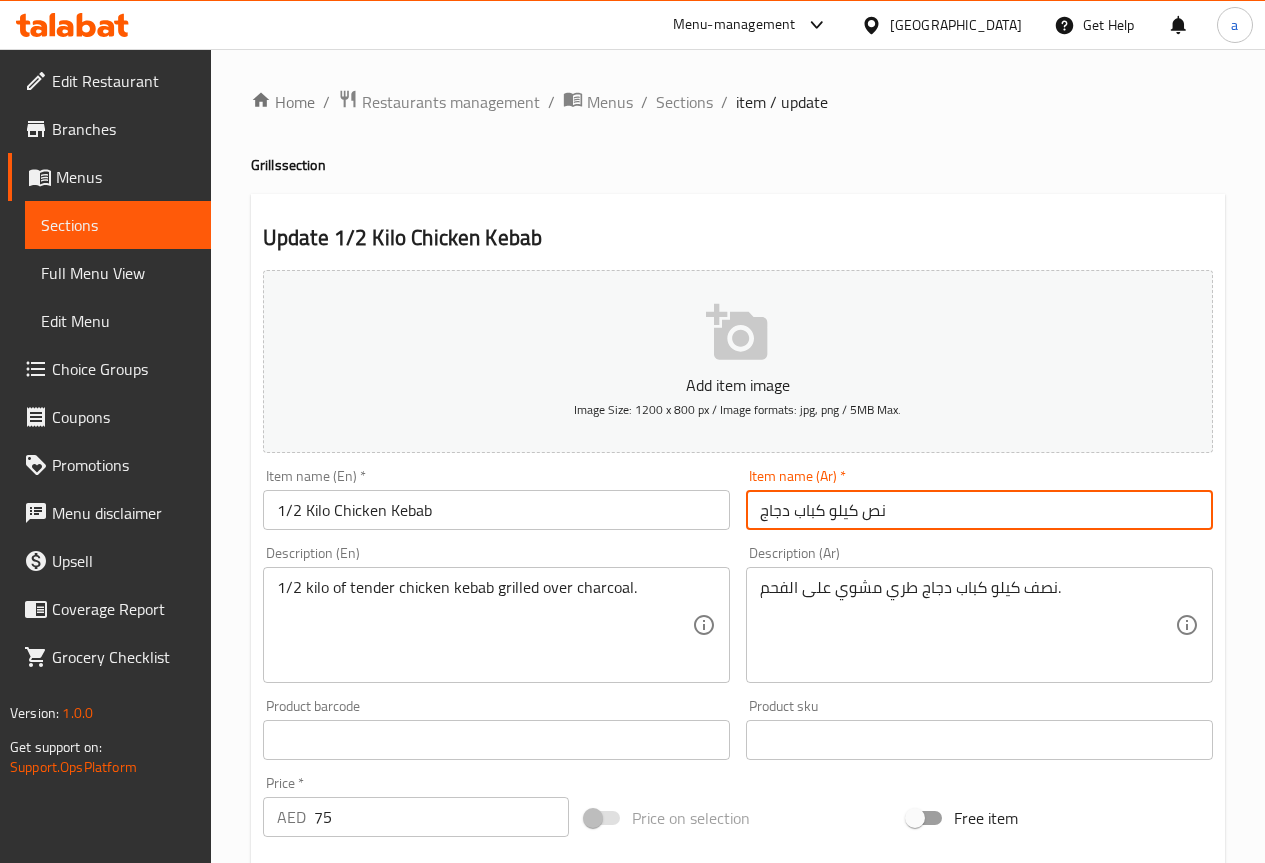
click at [869, 514] on input "نص كيلو كباب دجاج" at bounding box center [979, 510] width 467 height 40
click at [881, 515] on input "نص كيلو كباب دجاج" at bounding box center [979, 510] width 467 height 40
paste input "1/2"
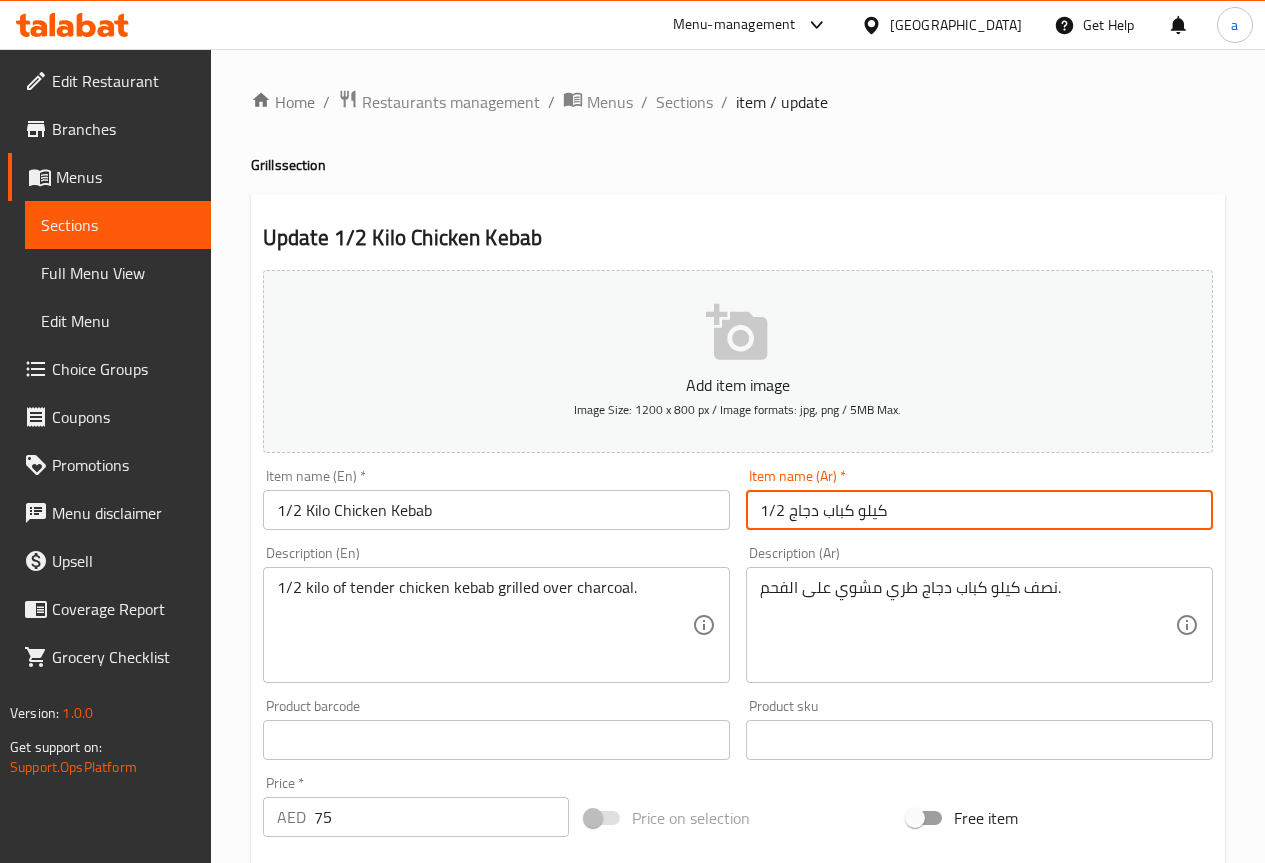
type input "1/2 كيلو كباب دجاج"
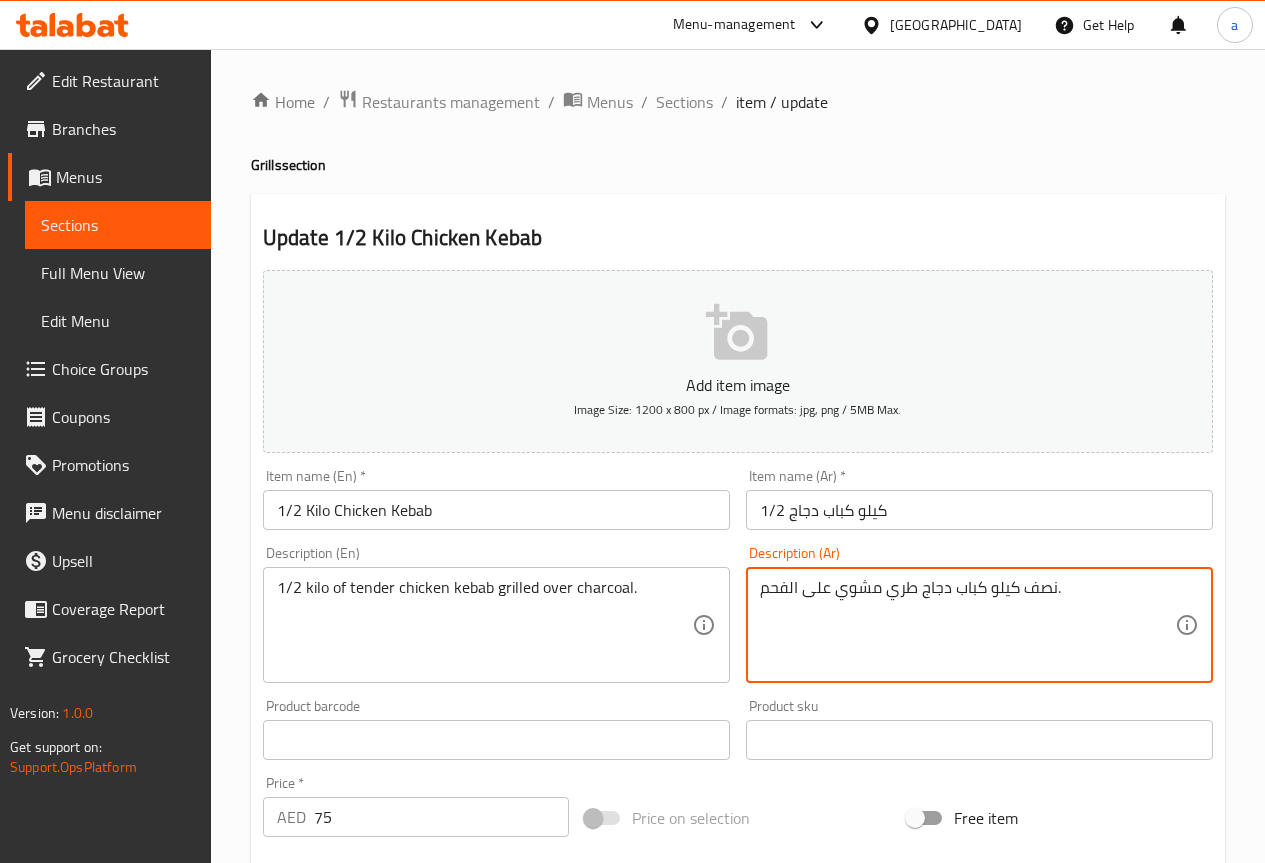
click at [1044, 592] on textarea "نصف كيلو كباب دجاج طري مشوي على الفحم." at bounding box center [967, 625] width 415 height 95
paste textarea "1/2"
type textarea "1/2 كيلو كباب دجاج طري مشوي على الفحم."
click at [1021, 552] on div "Description (Ar) 1/2 كيلو كباب دجاج طري مشوي على الفحم. Description (Ar)" at bounding box center [979, 614] width 467 height 137
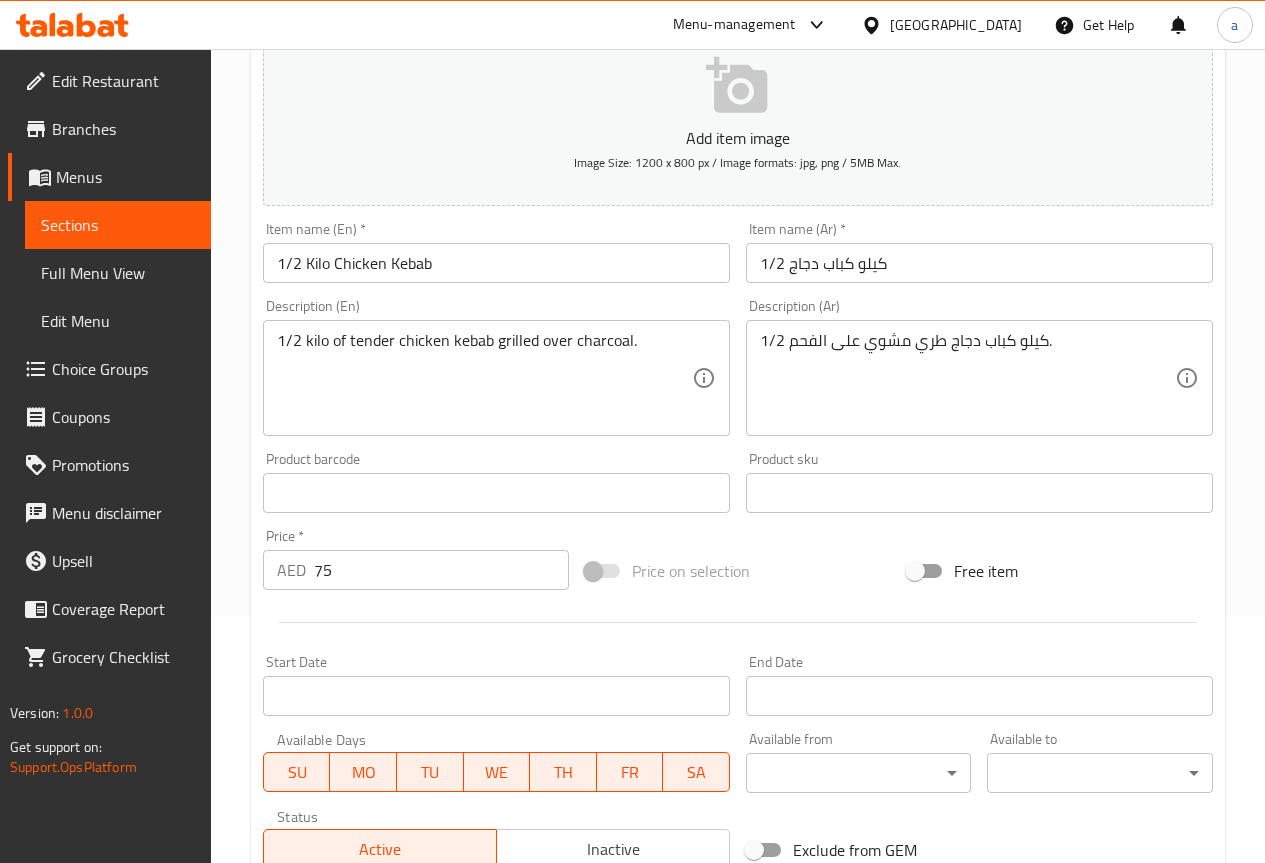
scroll to position [550, 0]
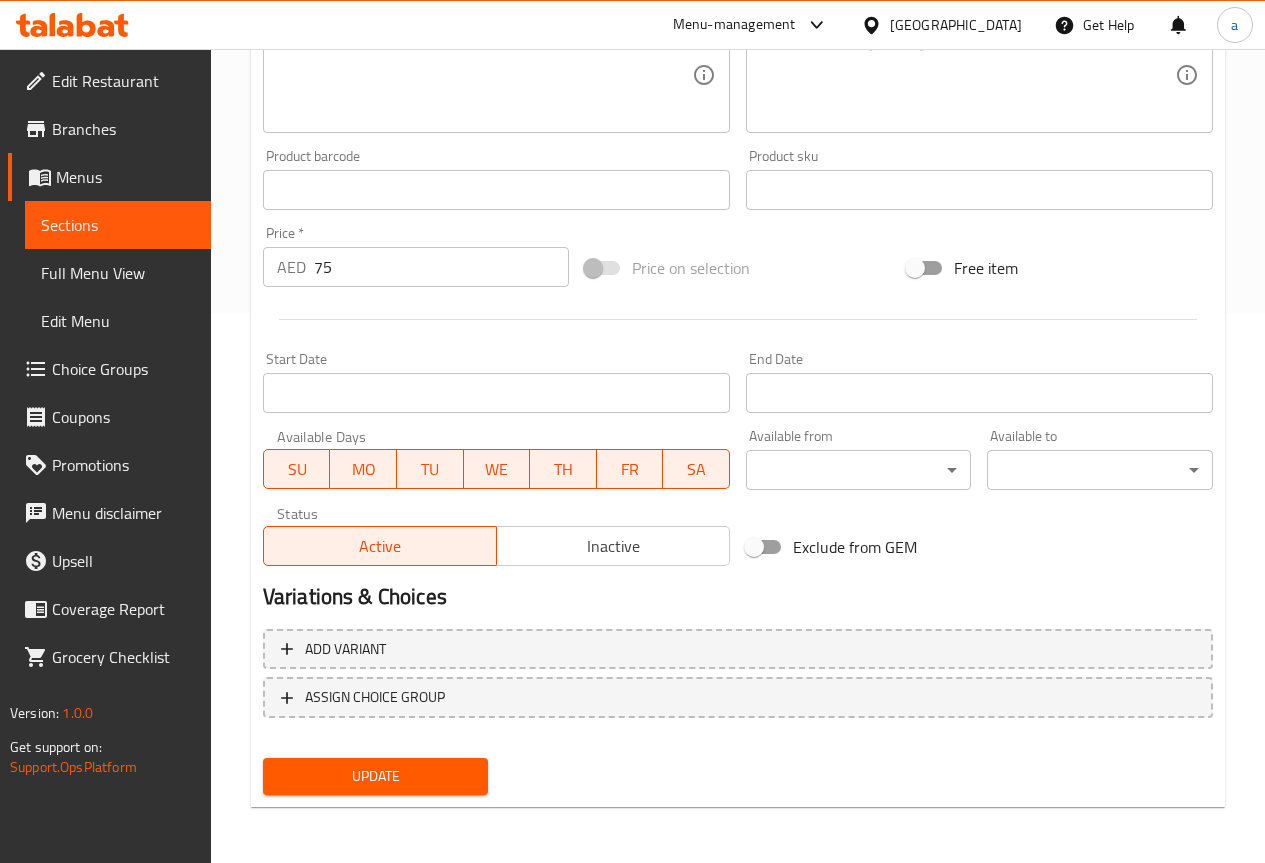
click at [414, 773] on span "Update" at bounding box center [376, 776] width 194 height 25
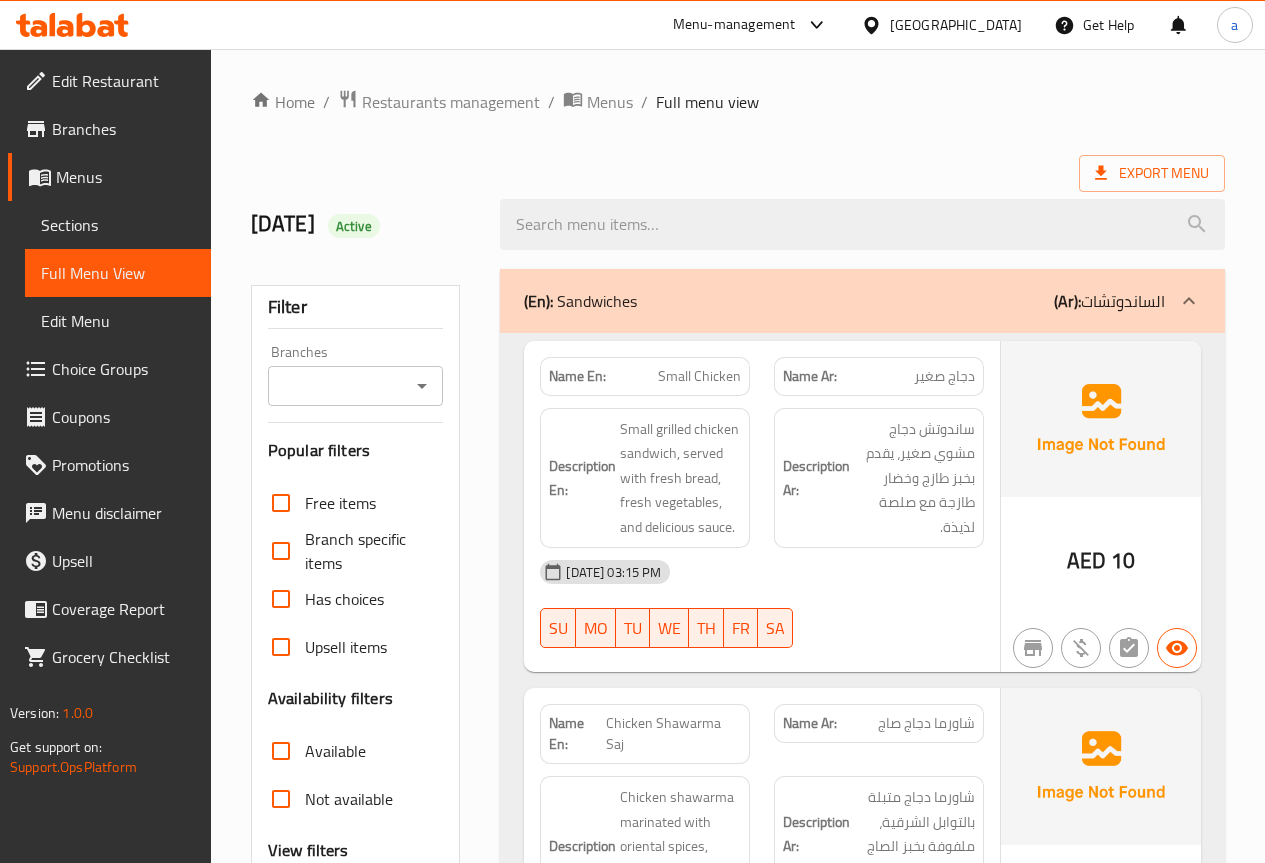
click at [119, 220] on span "Sections" at bounding box center [118, 225] width 154 height 24
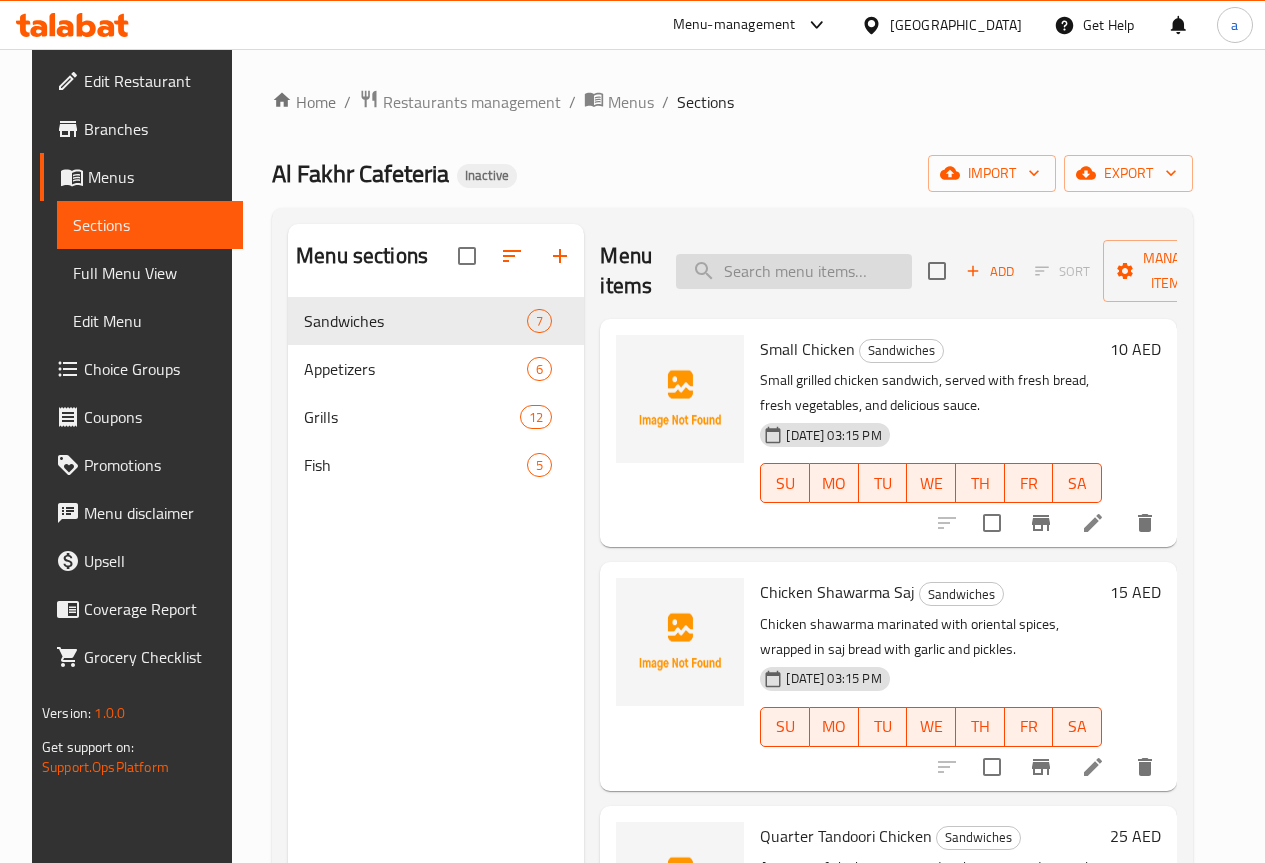
click at [700, 265] on input "search" at bounding box center [794, 271] width 236 height 35
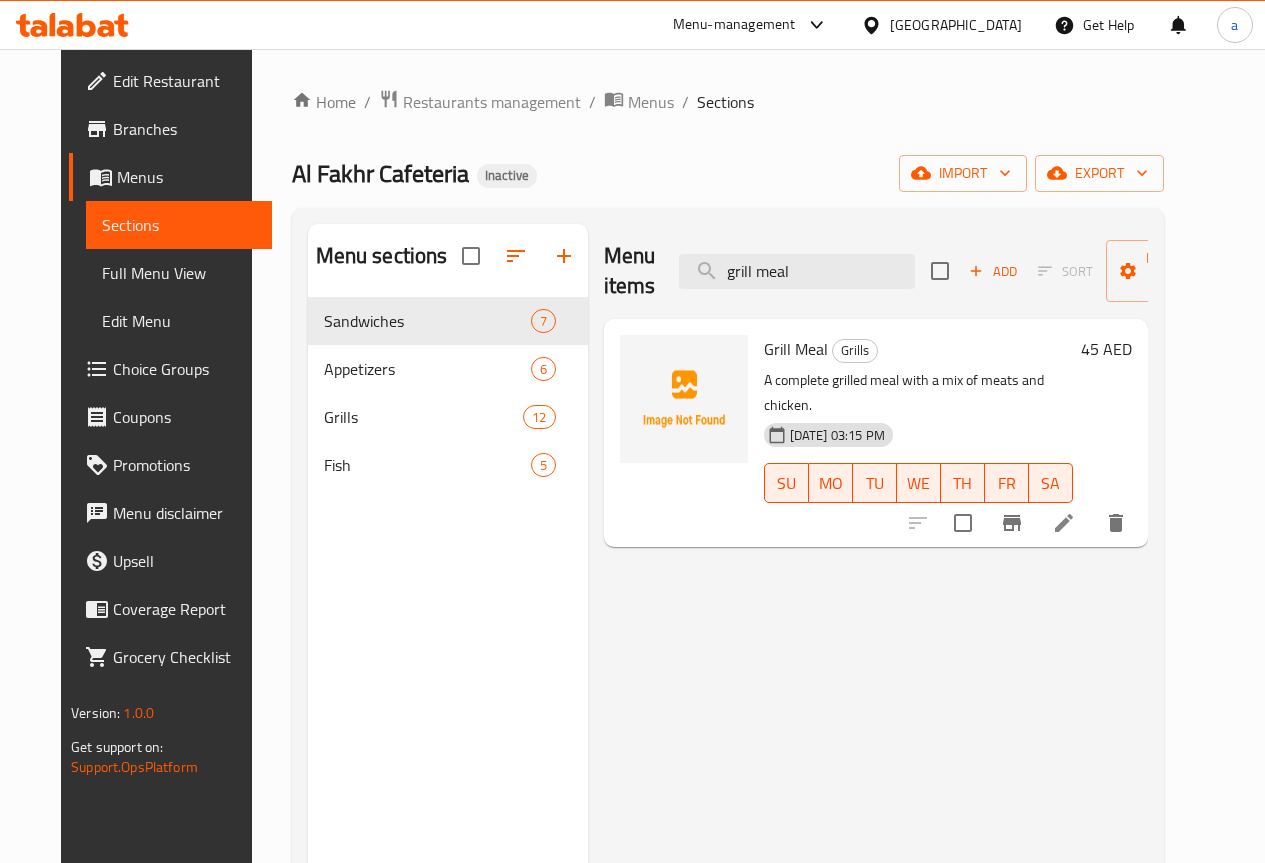
type input "grill meal"
click at [1092, 505] on li at bounding box center [1064, 523] width 56 height 36
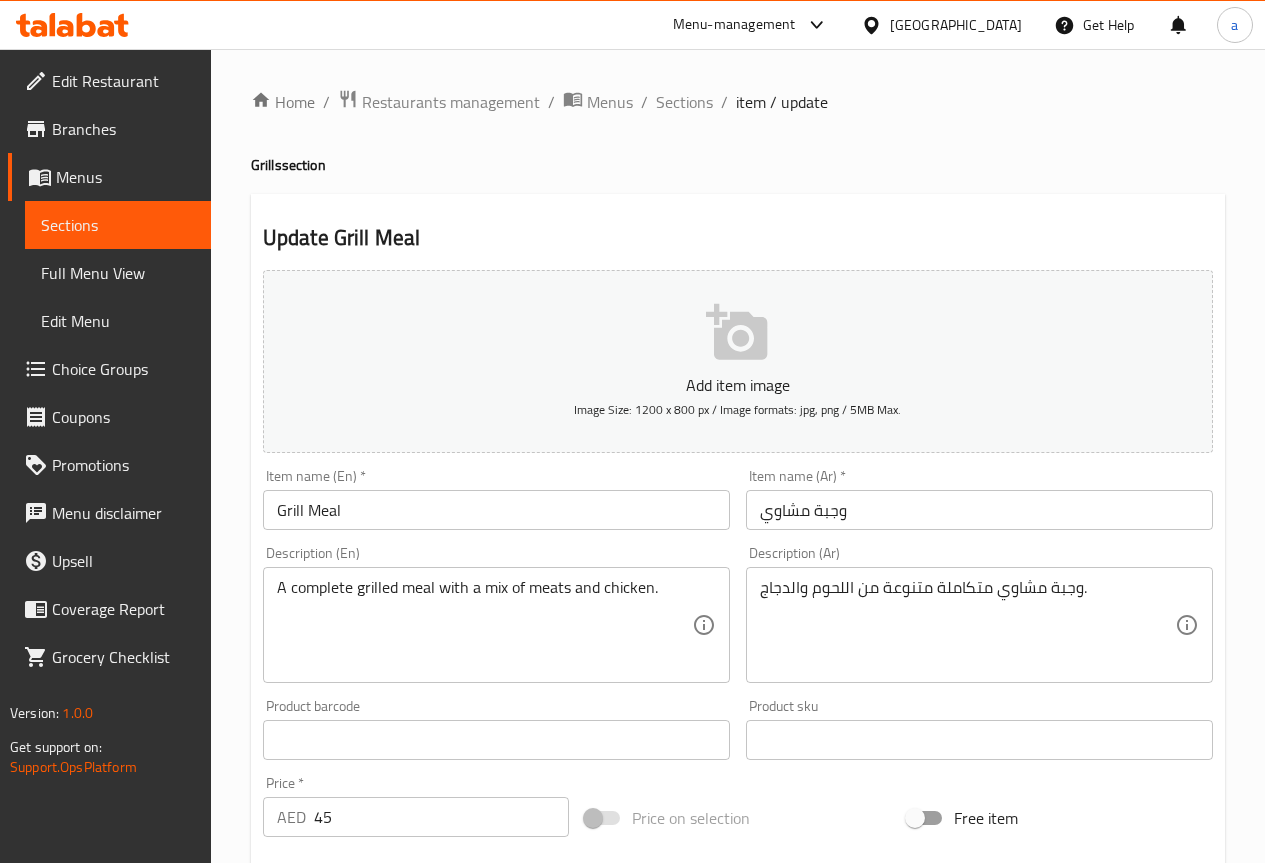
click at [469, 517] on input "Grill Meal" at bounding box center [496, 510] width 467 height 40
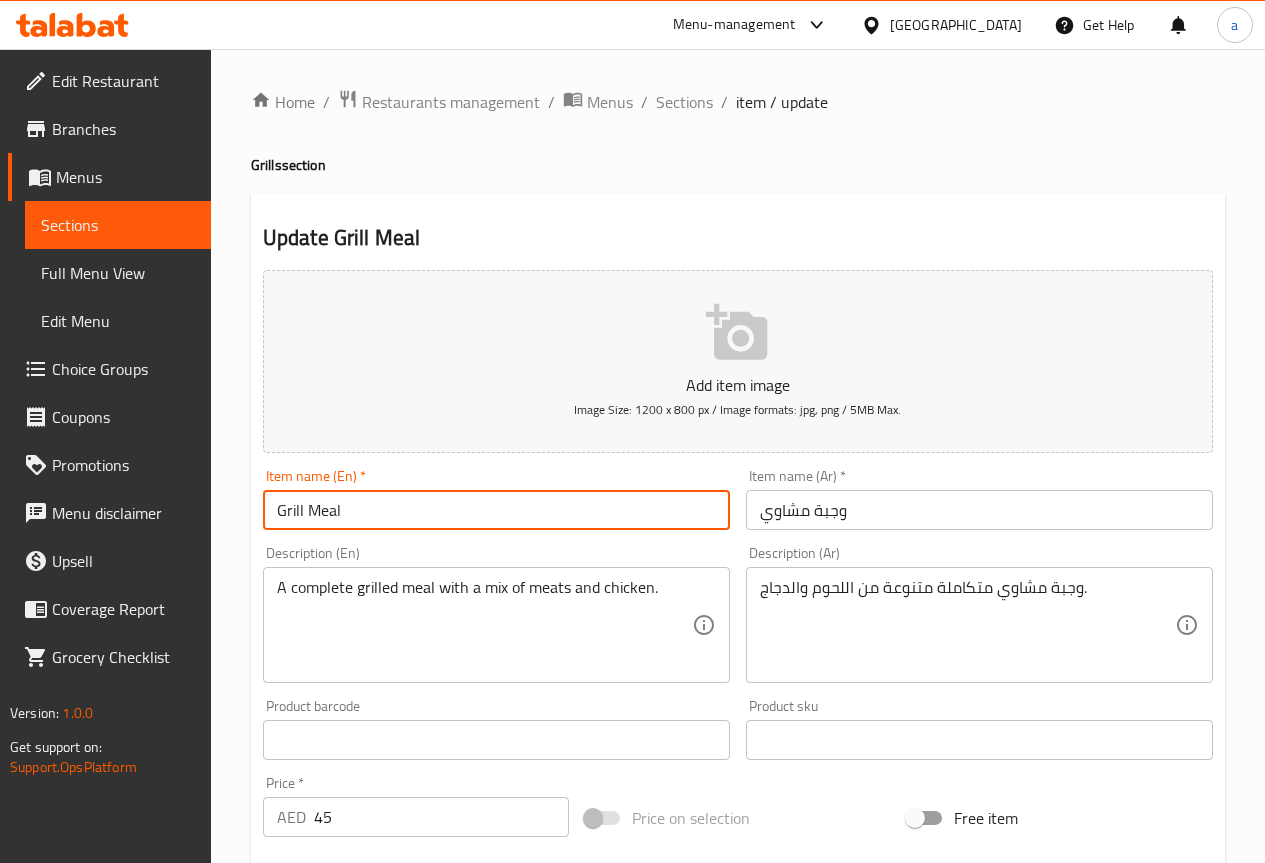
click at [469, 517] on input "Grill Meal" at bounding box center [496, 510] width 467 height 40
paste input "ed m"
click at [330, 505] on input "Grilled meal" at bounding box center [496, 510] width 467 height 40
type input "Grilled Meal"
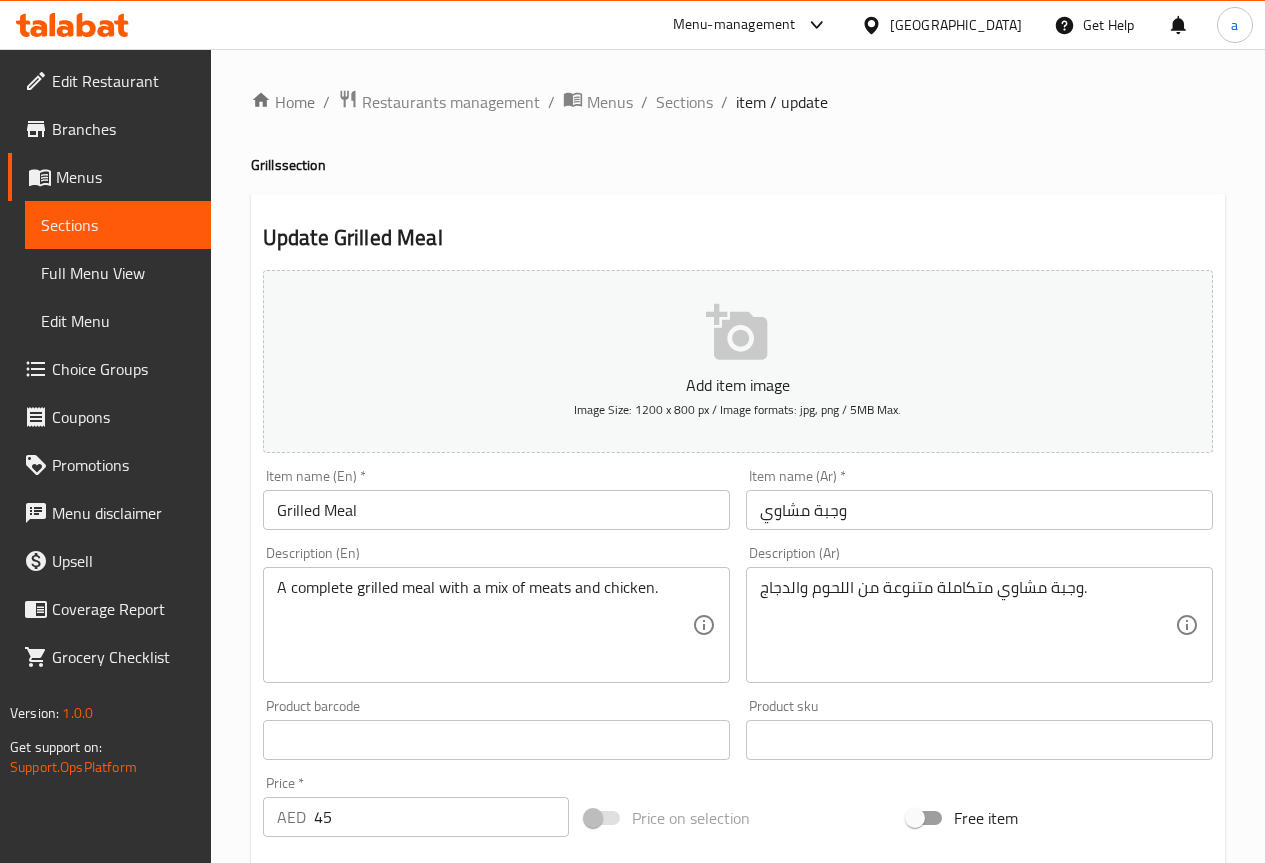
click at [426, 474] on div "Item name (En)   * Grilled Meal Item name (En) *" at bounding box center [496, 499] width 467 height 61
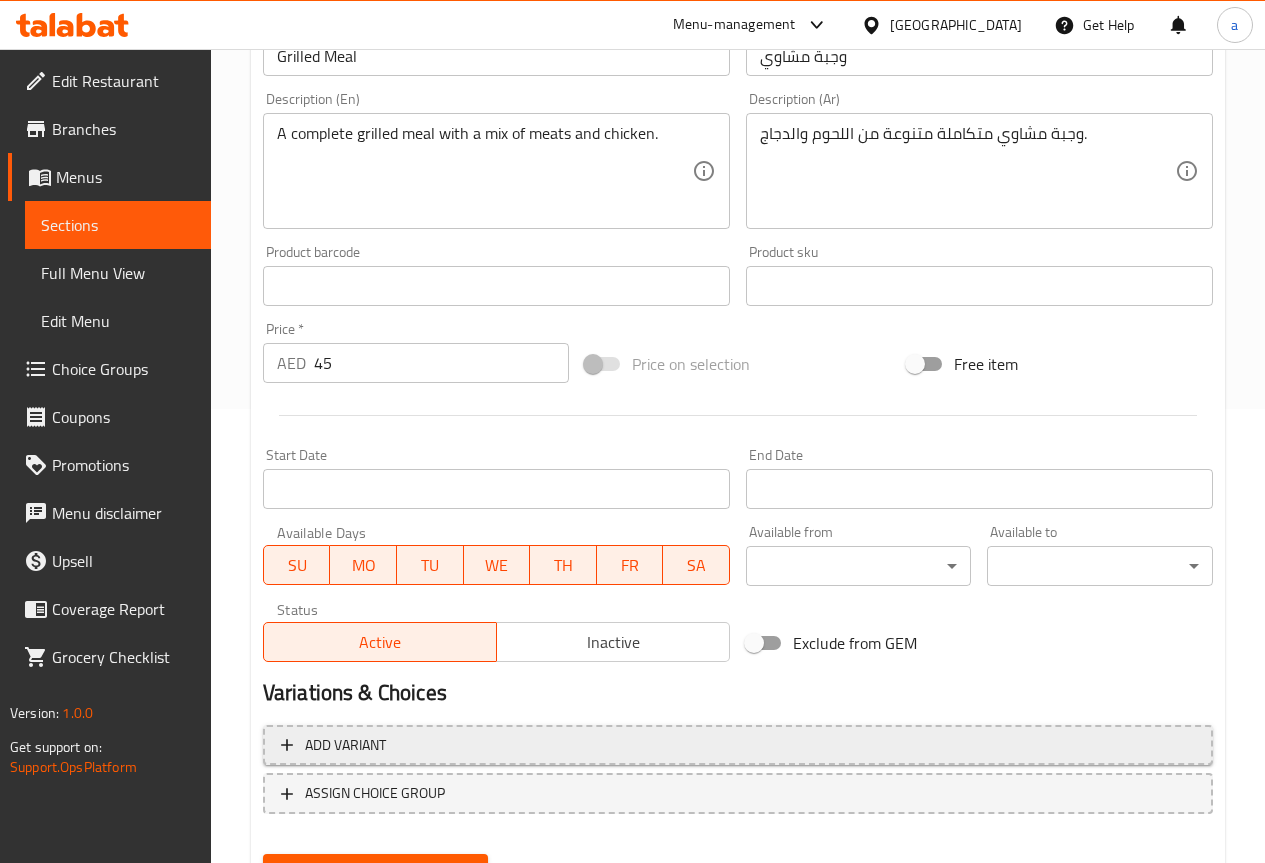
scroll to position [550, 0]
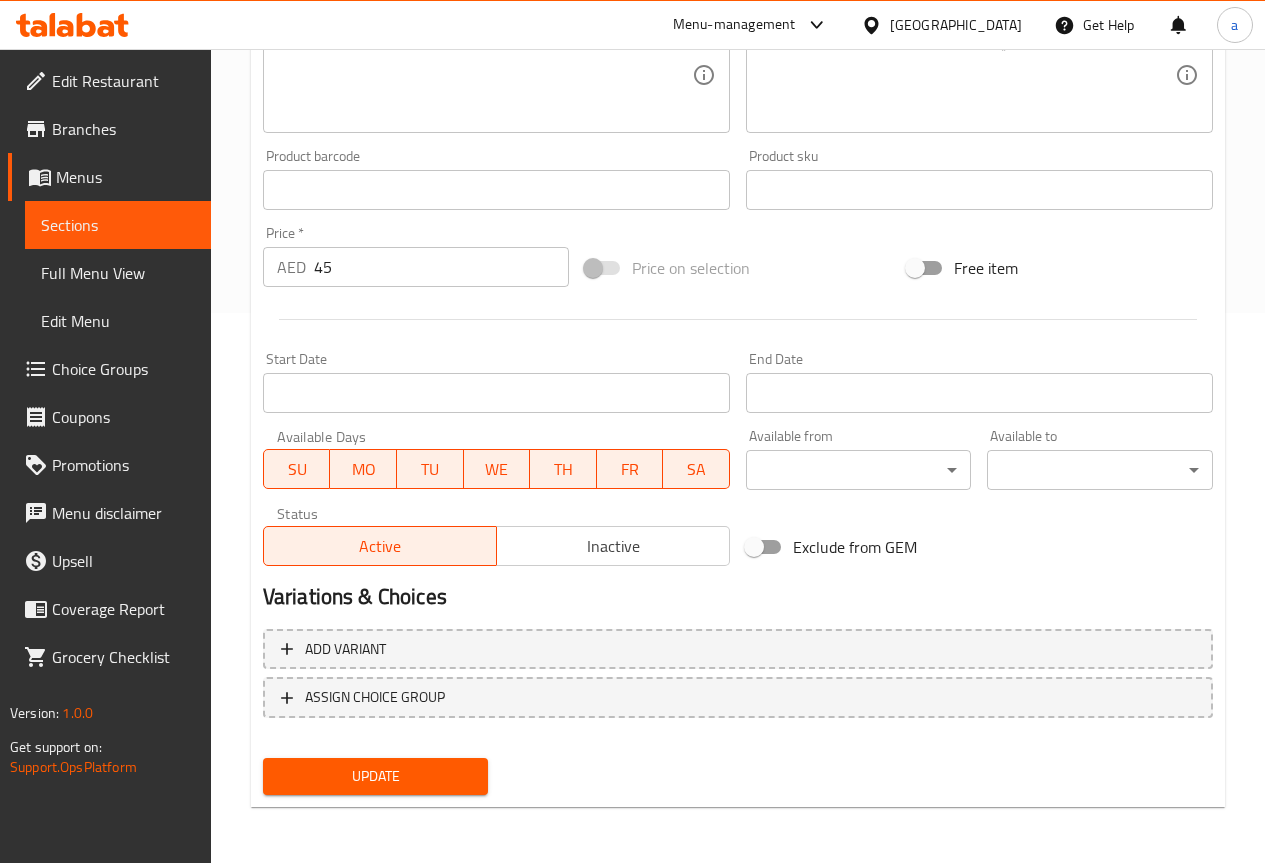
click at [449, 770] on span "Update" at bounding box center [376, 776] width 194 height 25
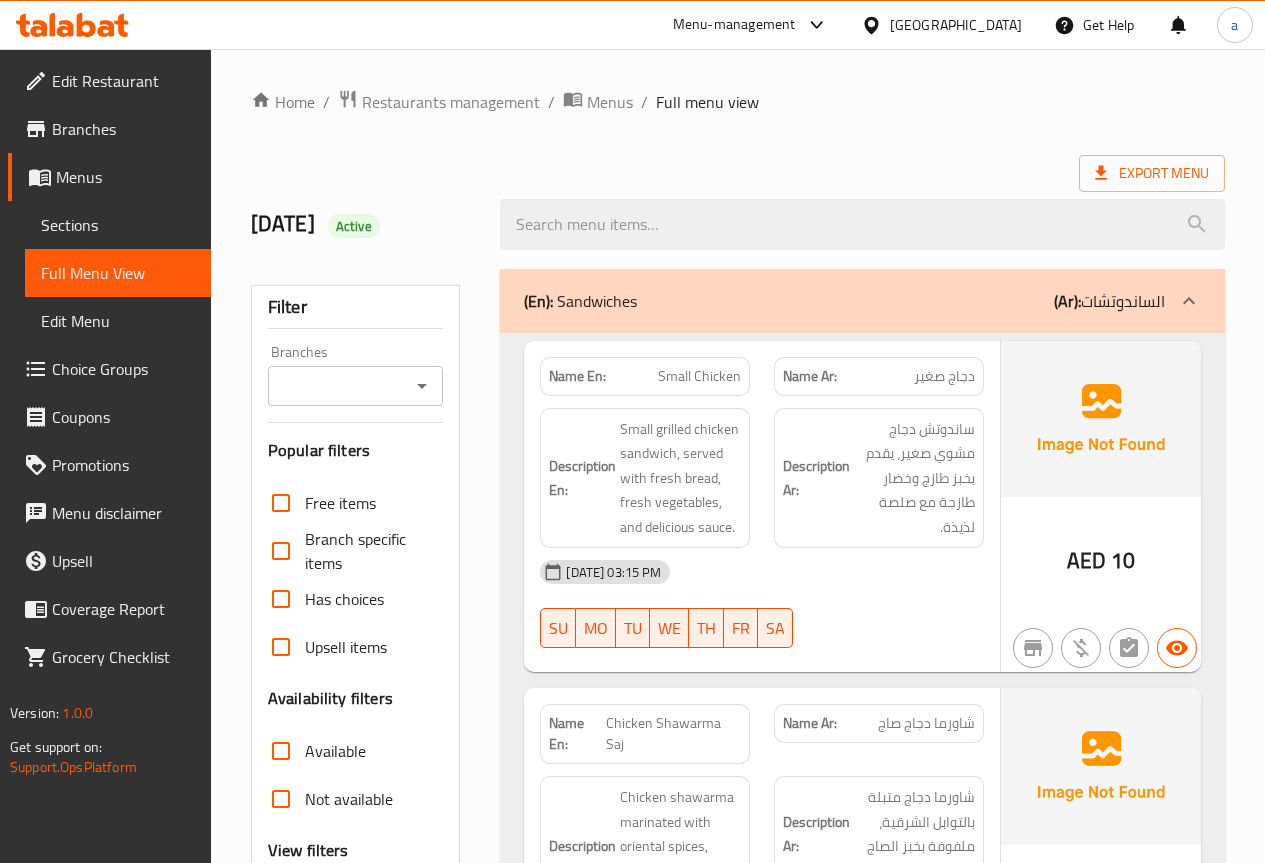
click at [124, 205] on link "Sections" at bounding box center [118, 225] width 186 height 48
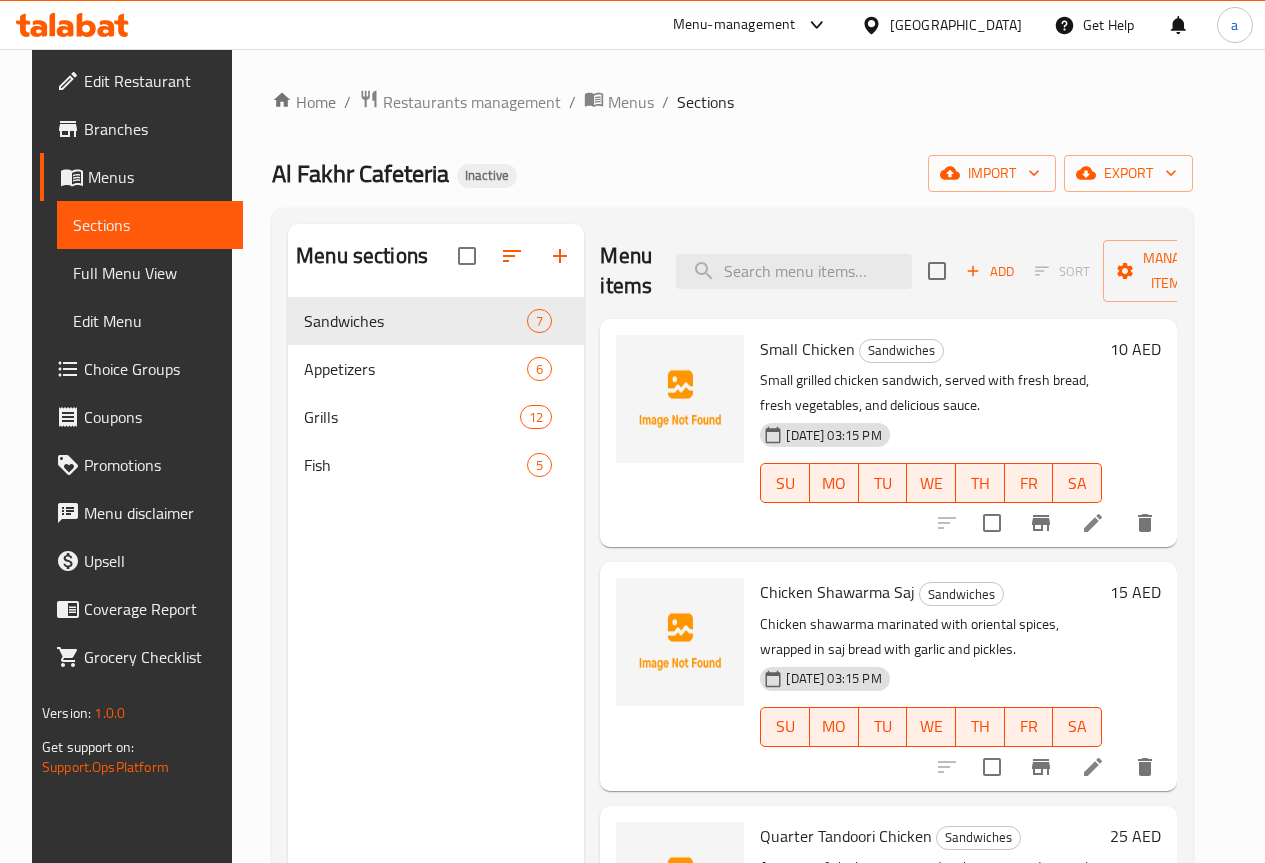
click at [806, 297] on div "Menu items Add Sort Manage items" at bounding box center [888, 271] width 577 height 95
click at [802, 280] on input "search" at bounding box center [794, 271] width 236 height 35
paste input "Siberium Order"
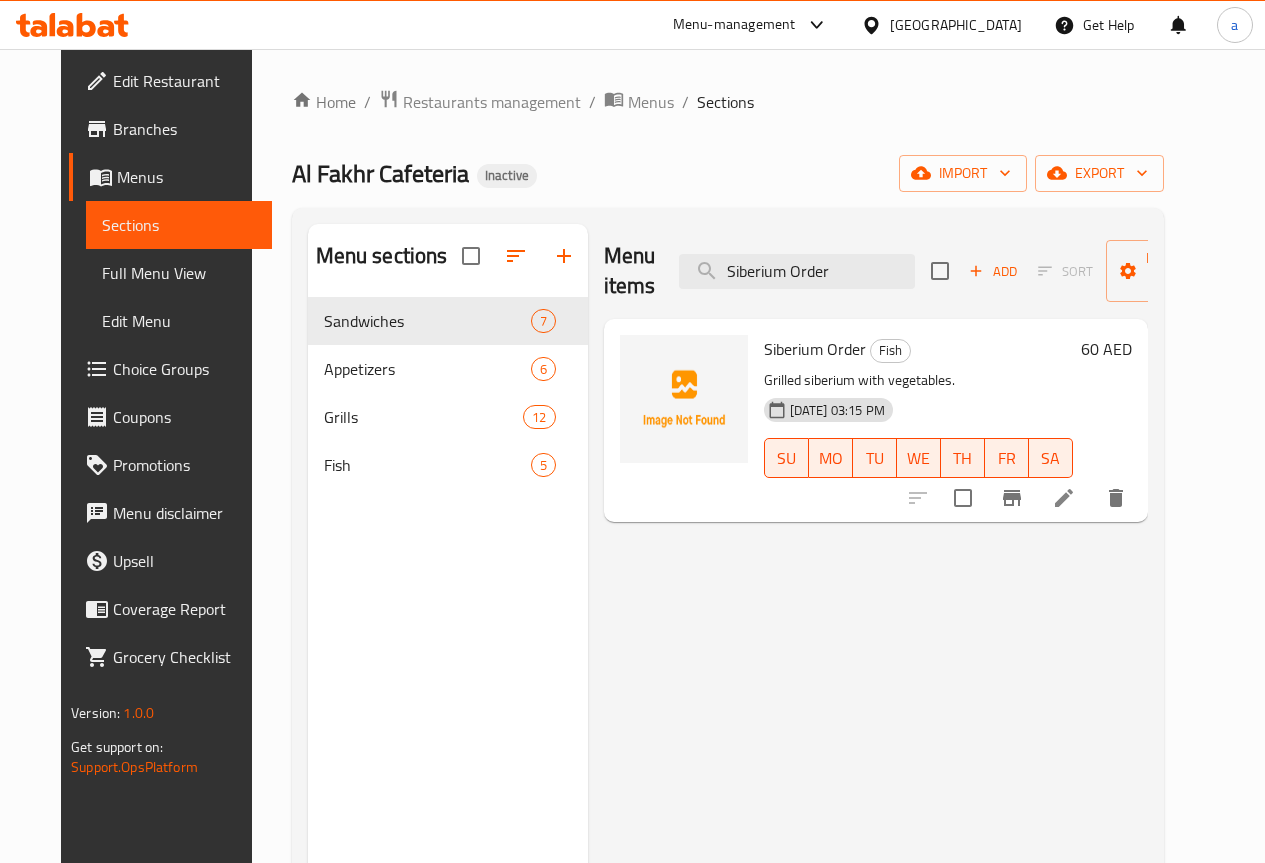
type input "Siberium Order"
click at [1076, 505] on icon at bounding box center [1064, 498] width 24 height 24
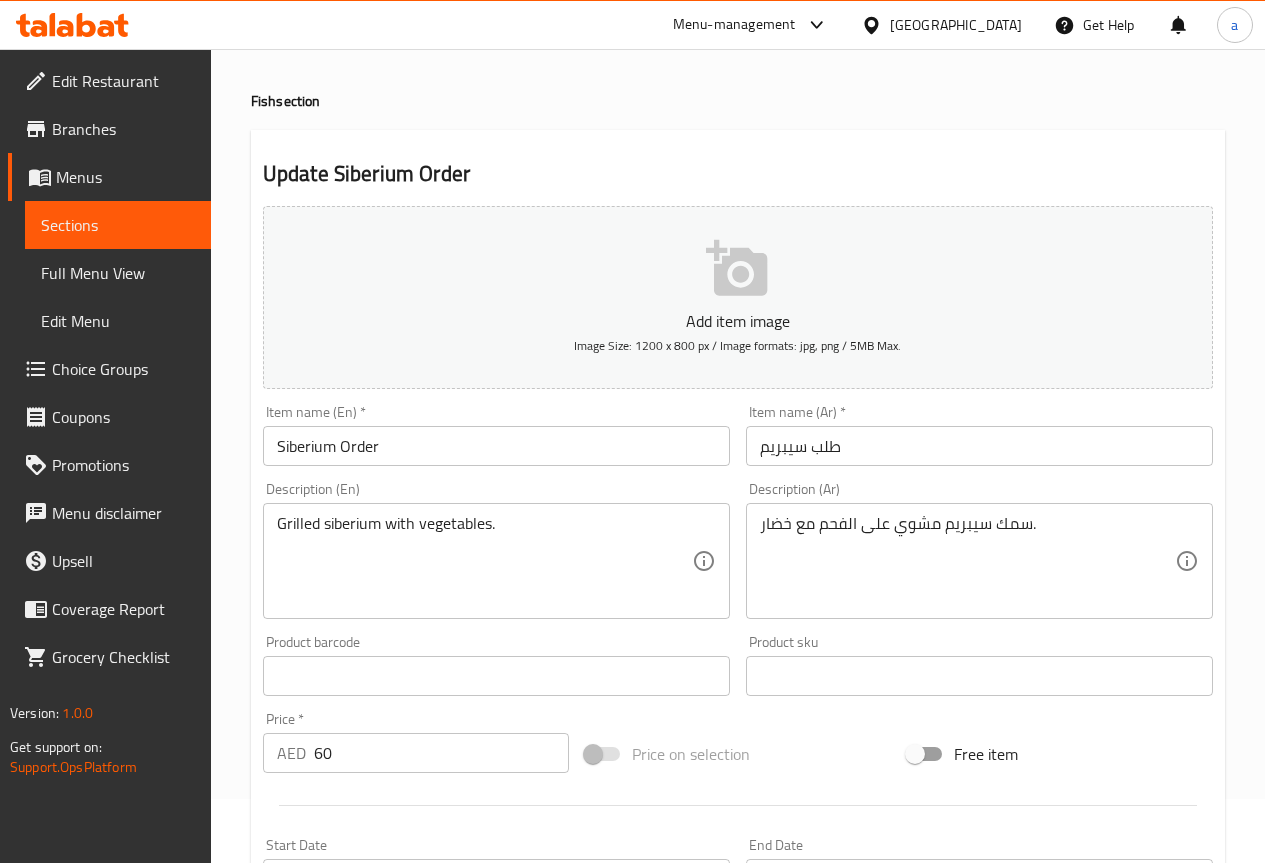
scroll to position [100, 0]
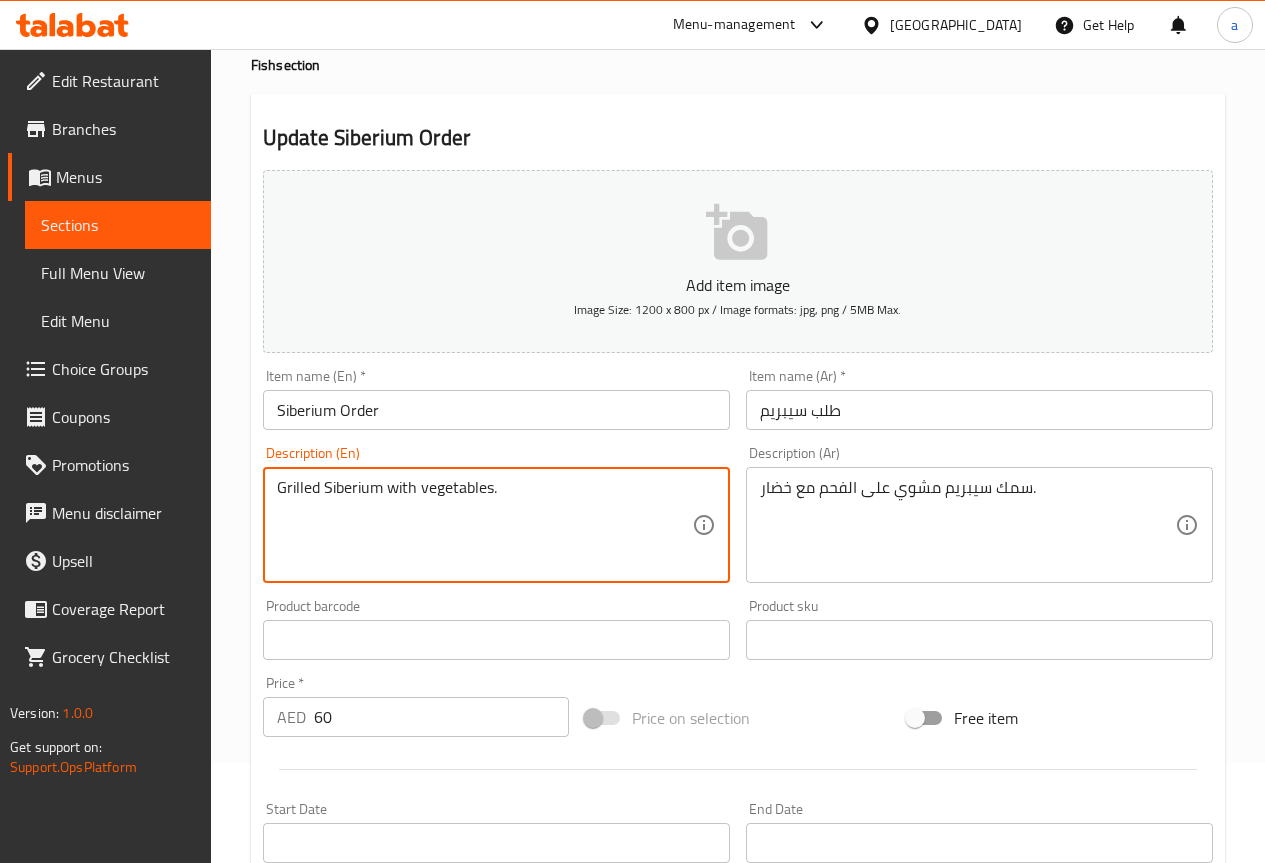
click at [376, 490] on textarea "Grilled Siberium with vegetables." at bounding box center [484, 525] width 415 height 95
click at [421, 489] on textarea "Grilled Siberium Fish with vegetables." at bounding box center [484, 525] width 415 height 95
click at [325, 488] on textarea "Grilled Siberium Fish with vegetables." at bounding box center [484, 525] width 415 height 95
click at [331, 492] on textarea "Grilled Siberium Fish with vegetables." at bounding box center [484, 525] width 415 height 95
click at [384, 484] on textarea "Grilled siberium Fish with vegetables." at bounding box center [484, 525] width 415 height 95
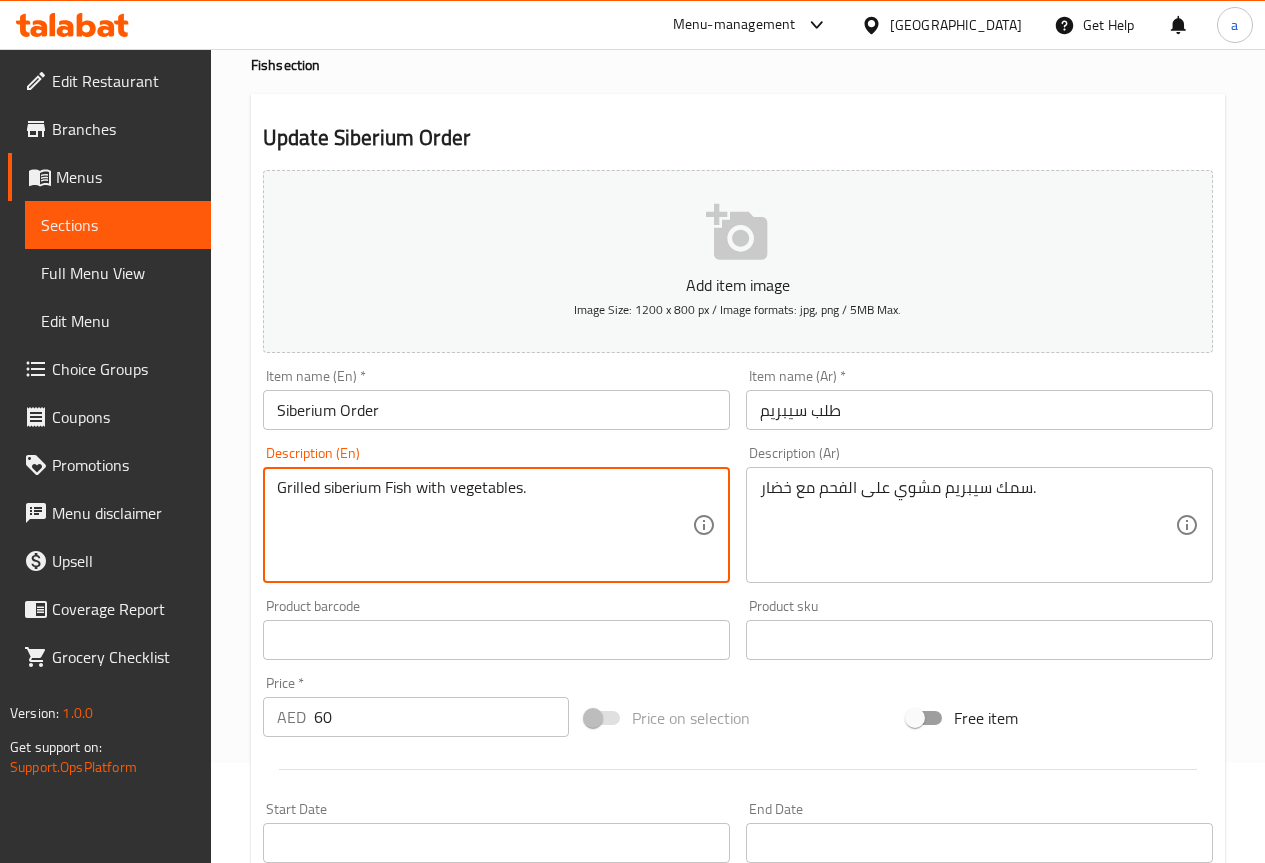
click at [390, 485] on textarea "Grilled siberium Fish with vegetables." at bounding box center [484, 525] width 415 height 95
type textarea "Grilled siberium fish with vegetables."
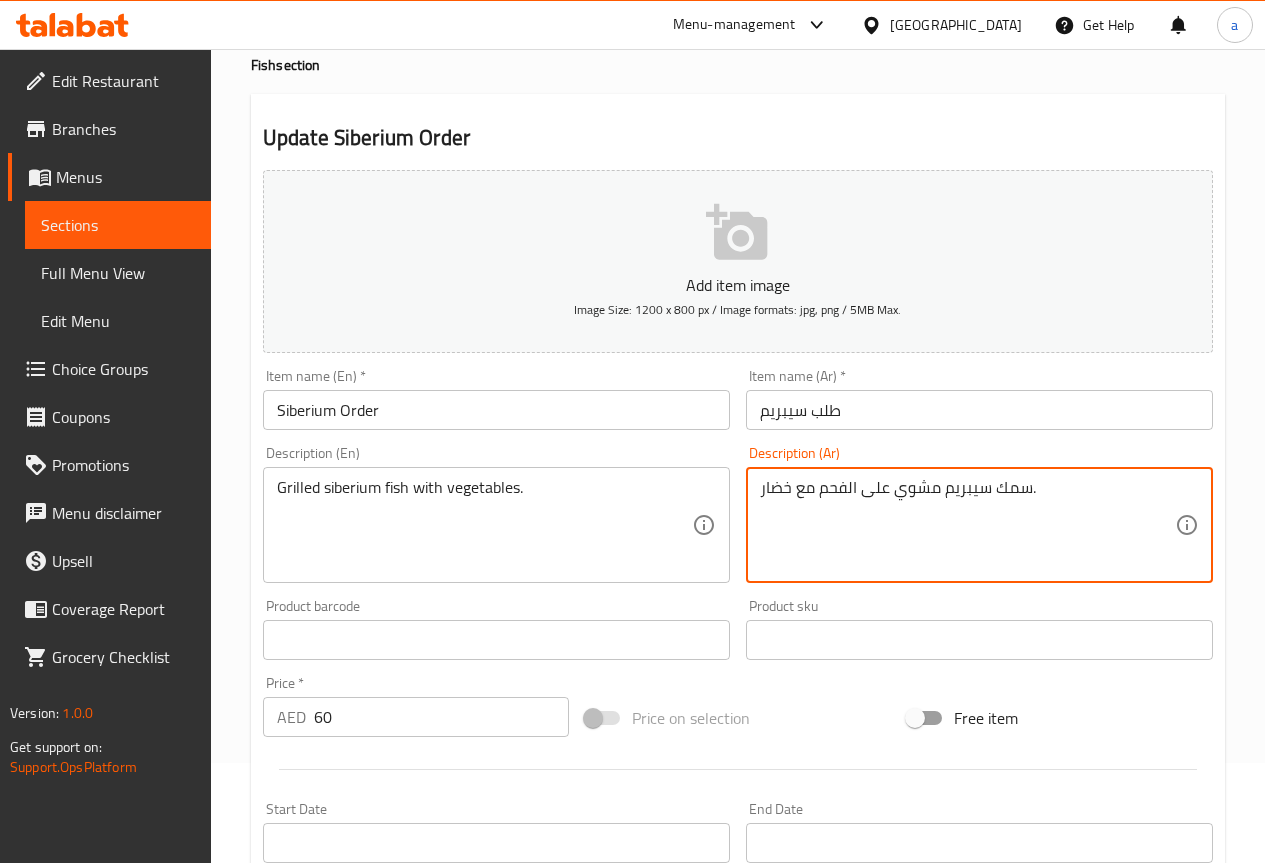
click at [900, 501] on textarea "سمك سيبريم مشوي على الفحم مع خضار." at bounding box center [967, 525] width 415 height 95
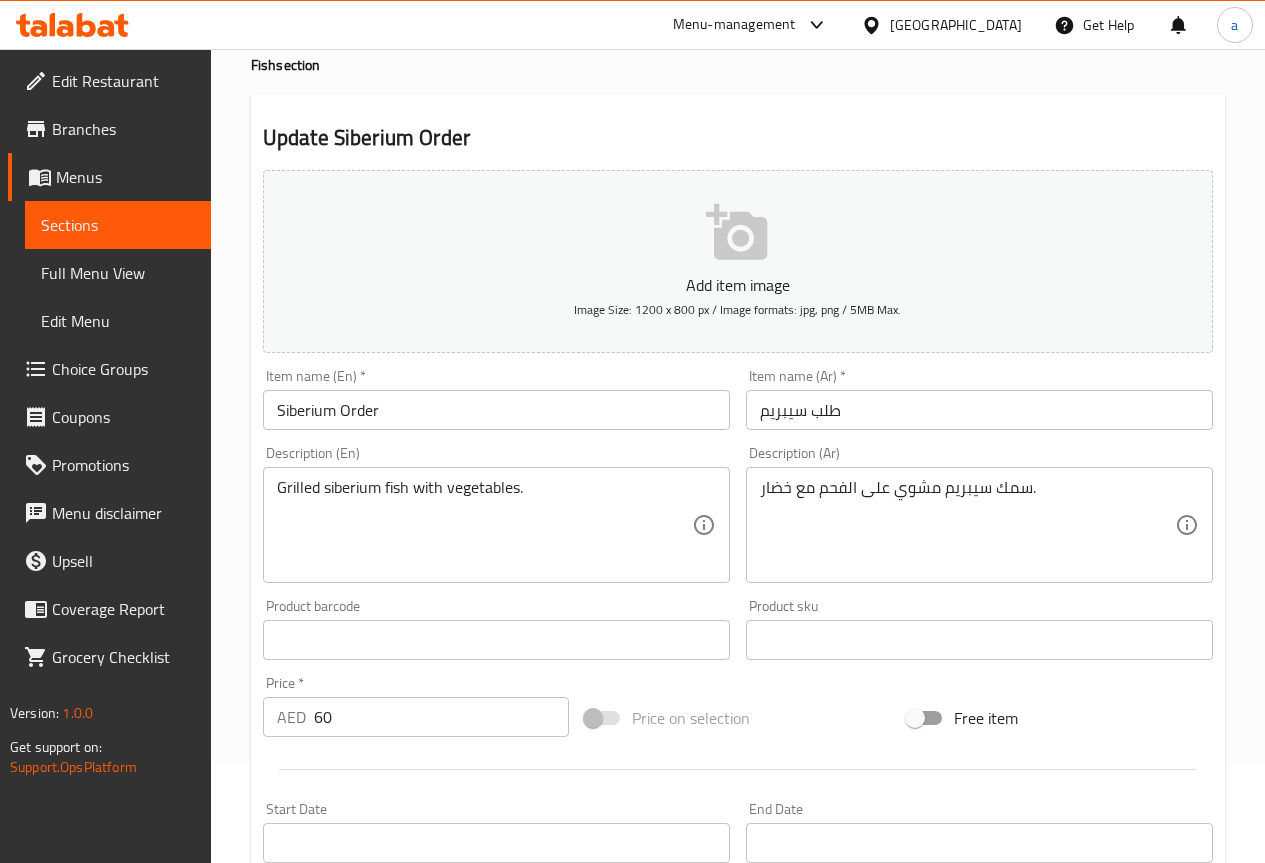
click at [585, 451] on div "Description (En) Grilled siberium fish with vegetables. Description (En)" at bounding box center [496, 514] width 467 height 137
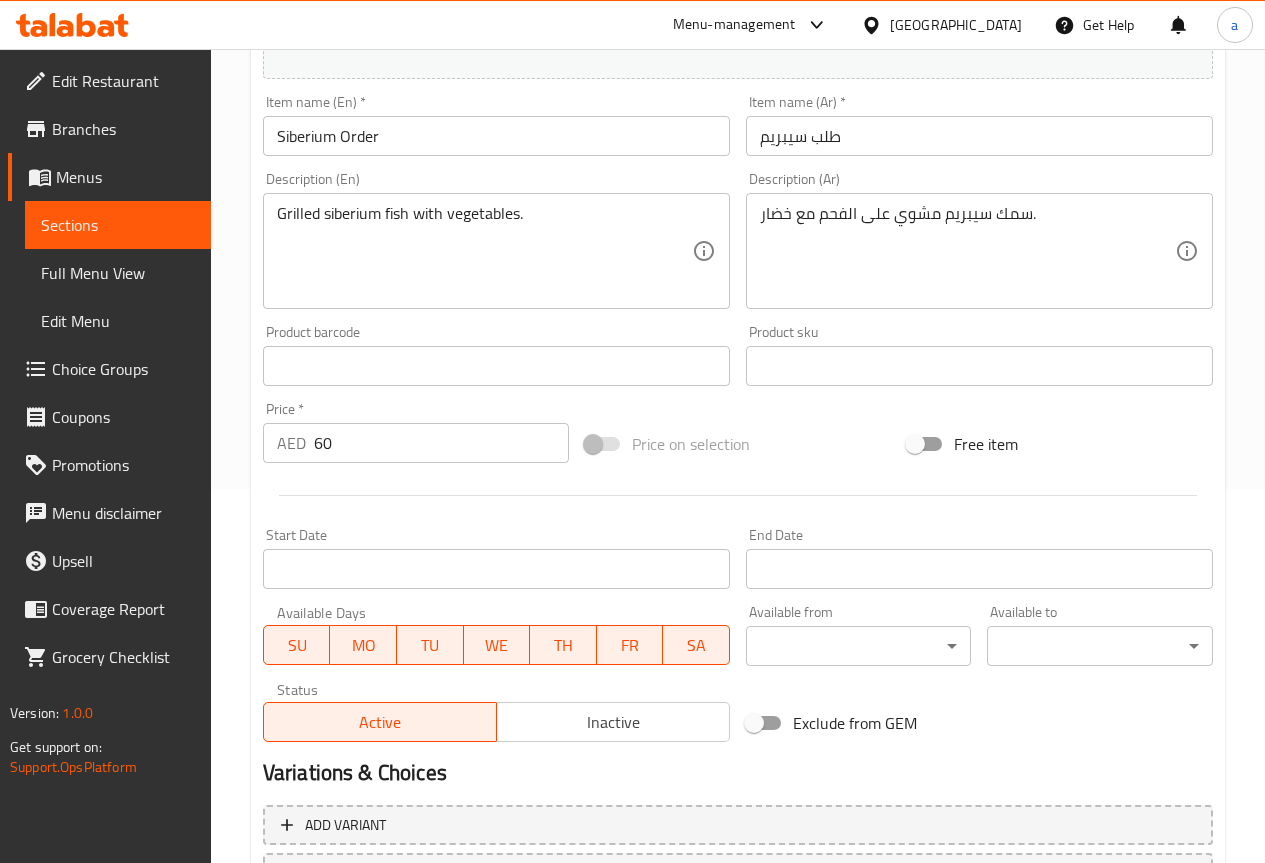
scroll to position [550, 0]
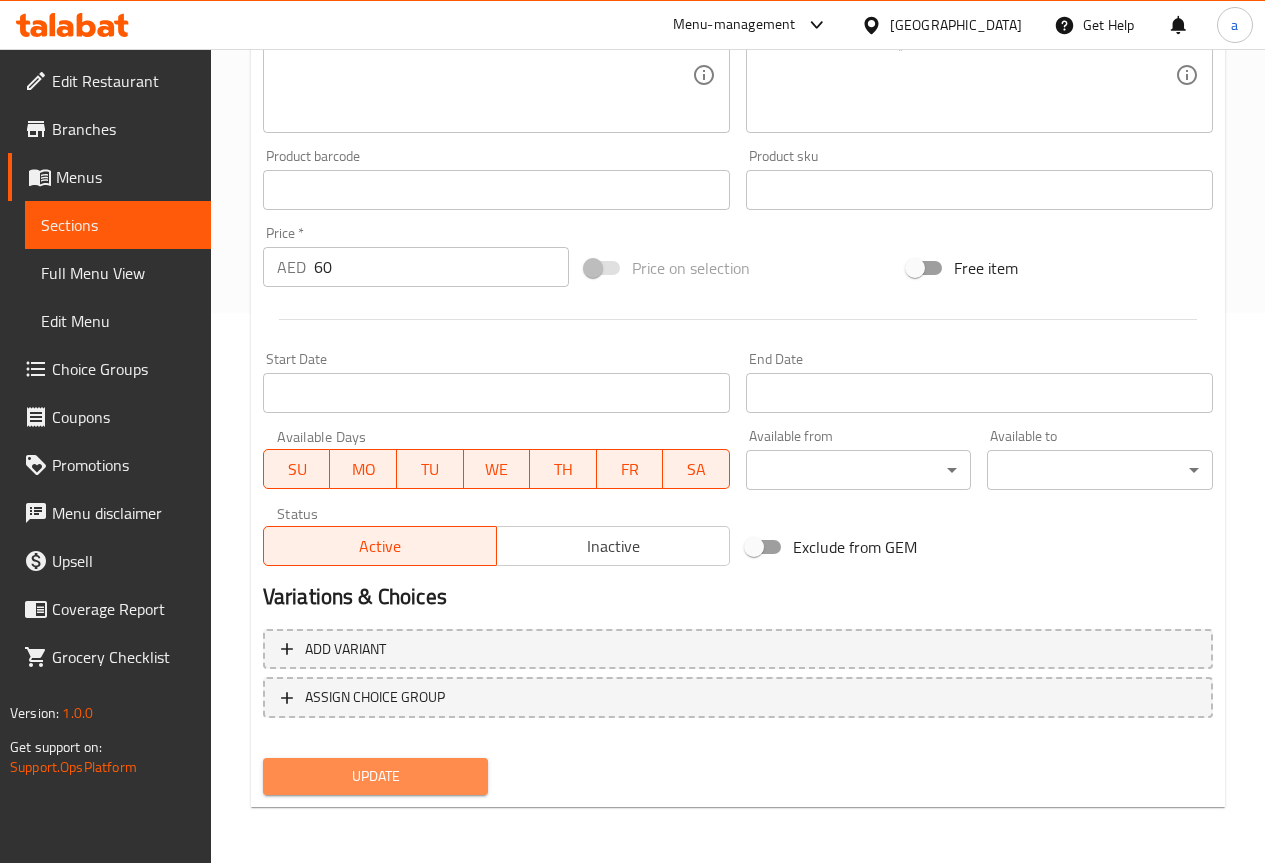
click at [449, 760] on button "Update" at bounding box center [376, 776] width 226 height 37
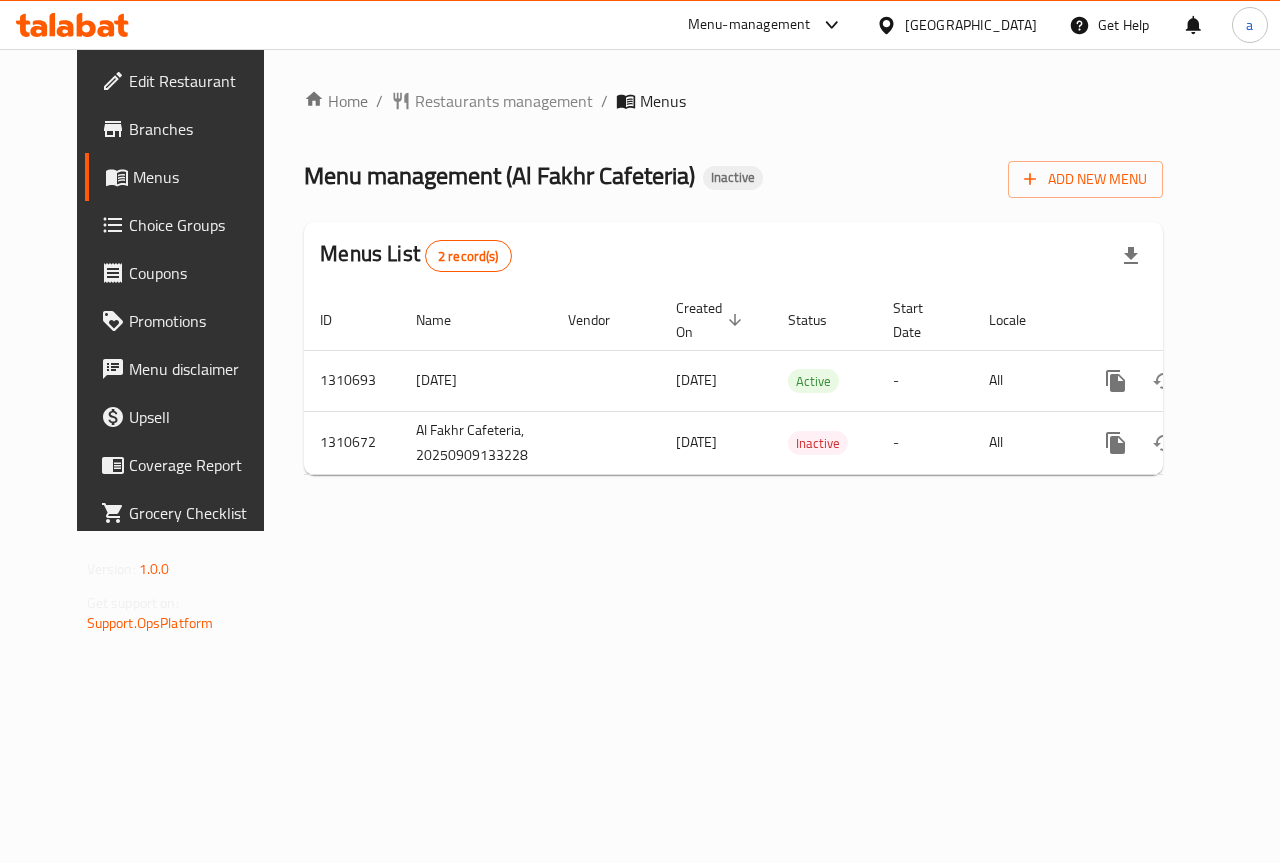
scroll to position [0, 7]
